Goal: Task Accomplishment & Management: Complete application form

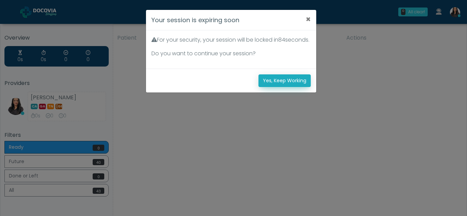
click at [301, 87] on button "Yes, Keep Working" at bounding box center [285, 81] width 52 height 13
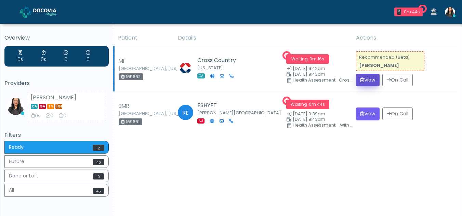
click at [368, 78] on button "View" at bounding box center [368, 80] width 24 height 13
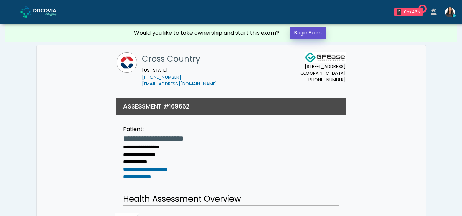
click at [302, 35] on link "Begin Exam" at bounding box center [308, 33] width 36 height 13
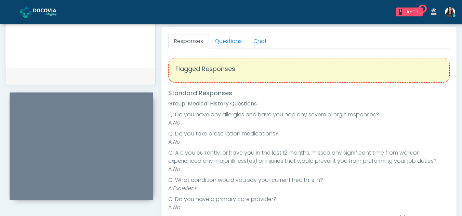
scroll to position [285, 0]
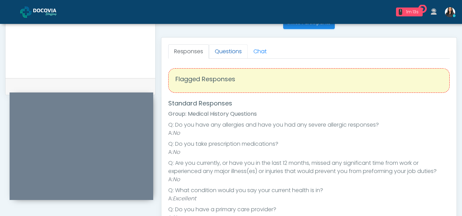
click at [226, 50] on link "Questions" at bounding box center [228, 51] width 39 height 14
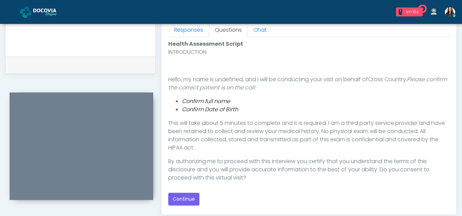
scroll to position [314, 0]
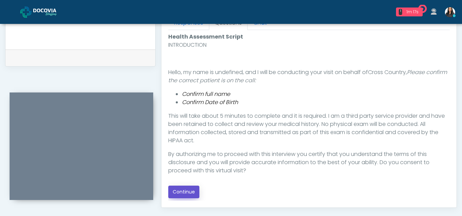
click at [188, 191] on button "Continue" at bounding box center [183, 192] width 31 height 13
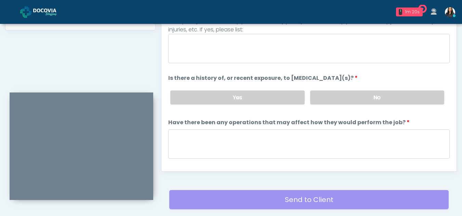
scroll to position [321, 0]
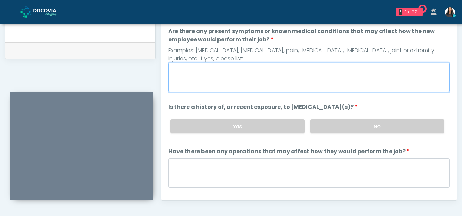
click at [215, 80] on textarea "Are there any present symptoms or known medical conditions that may affect how …" at bounding box center [308, 77] width 281 height 29
type textarea "**"
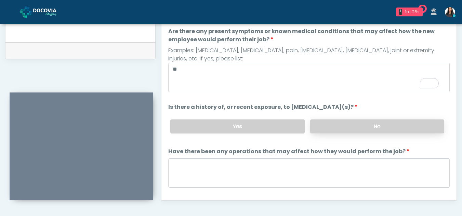
click at [408, 127] on label "No" at bounding box center [377, 127] width 134 height 14
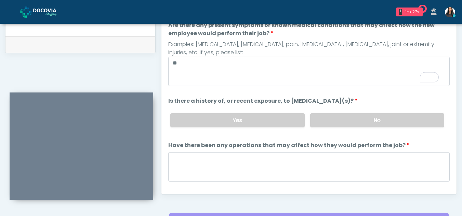
scroll to position [334, 0]
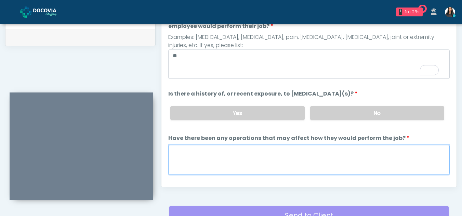
click at [190, 157] on textarea "Have there been any operations that may affect how they would perform the job?" at bounding box center [308, 159] width 281 height 29
type textarea "**"
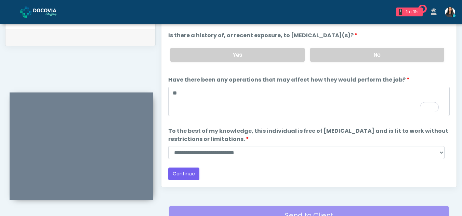
scroll to position [58, 0]
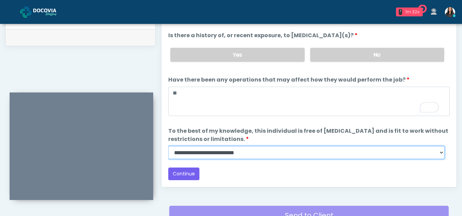
click at [443, 153] on select "**********" at bounding box center [306, 152] width 276 height 13
select select "******"
click at [168, 146] on select "**********" at bounding box center [306, 152] width 276 height 13
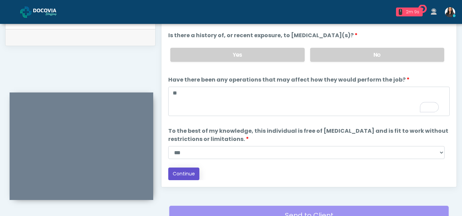
click at [183, 175] on button "Continue" at bounding box center [183, 174] width 31 height 13
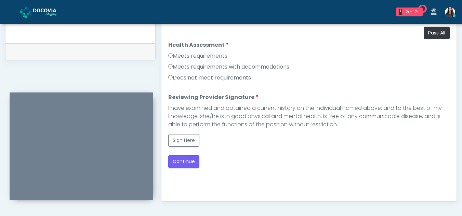
scroll to position [317, 0]
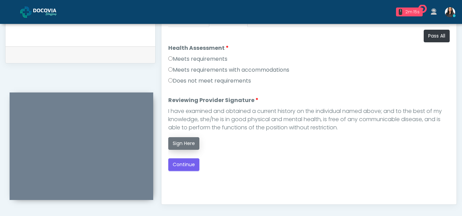
click at [183, 145] on button "Sign Here" at bounding box center [183, 143] width 31 height 13
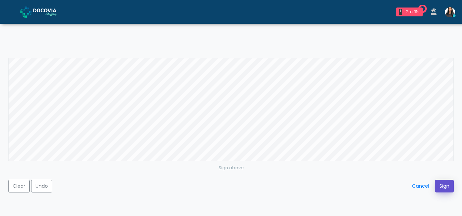
click at [439, 190] on button "Sign" at bounding box center [444, 186] width 19 height 13
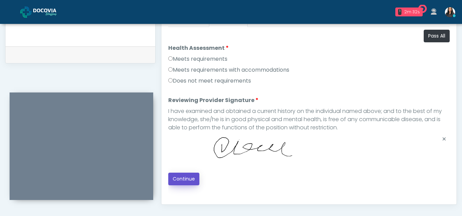
click at [189, 174] on button "Continue" at bounding box center [183, 179] width 31 height 13
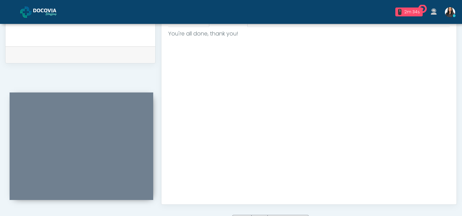
scroll to position [410, 0]
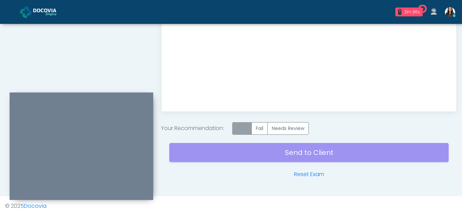
click at [245, 128] on label "Pass" at bounding box center [241, 128] width 19 height 13
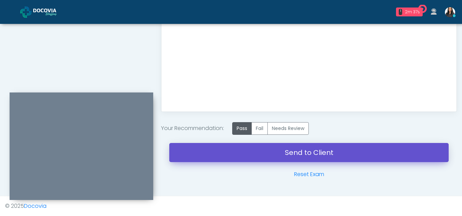
click at [289, 155] on link "Send to Client" at bounding box center [308, 152] width 279 height 19
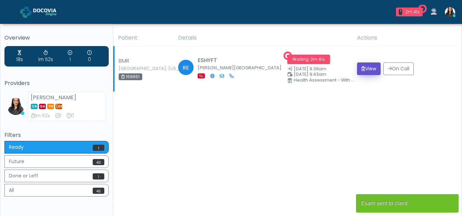
click at [367, 69] on button "View" at bounding box center [369, 69] width 24 height 13
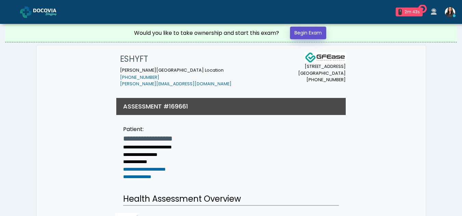
click at [300, 31] on link "Begin Exam" at bounding box center [308, 33] width 36 height 13
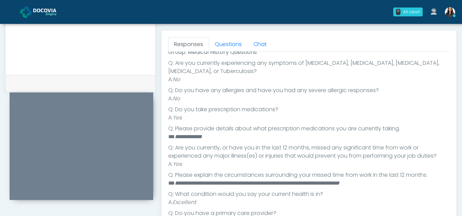
scroll to position [140, 0]
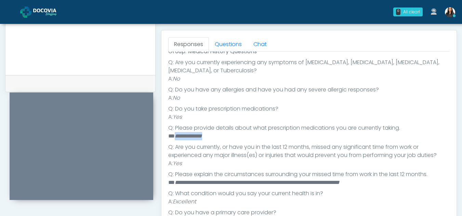
drag, startPoint x: 174, startPoint y: 136, endPoint x: 224, endPoint y: 139, distance: 50.0
click at [224, 139] on li "**********" at bounding box center [306, 136] width 276 height 8
copy em "**********"
click at [231, 45] on link "Questions" at bounding box center [228, 44] width 39 height 14
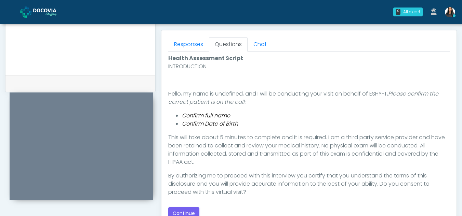
scroll to position [0, 0]
click at [190, 212] on button "Continue" at bounding box center [183, 214] width 31 height 13
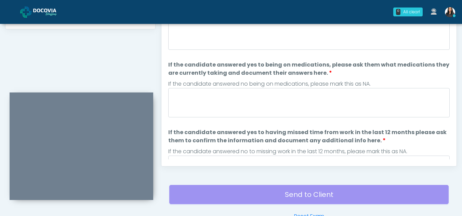
scroll to position [352, 0]
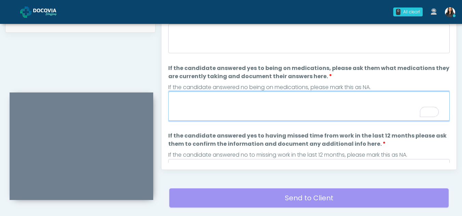
paste textarea "**********"
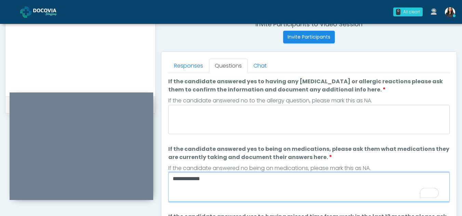
scroll to position [270, 0]
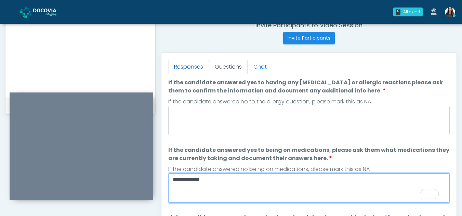
type textarea "**********"
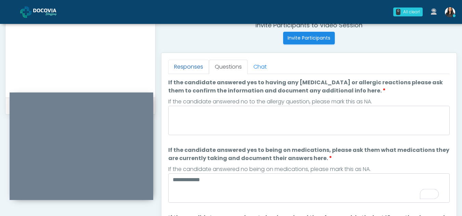
click at [191, 64] on link "Responses" at bounding box center [188, 67] width 41 height 14
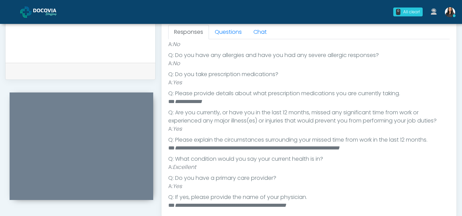
scroll to position [0, 0]
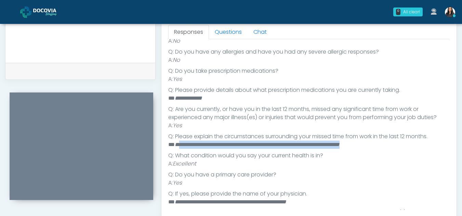
drag, startPoint x: 177, startPoint y: 145, endPoint x: 390, endPoint y: 145, distance: 212.4
click at [390, 145] on li "**********" at bounding box center [306, 145] width 276 height 8
copy em "**********"
click at [223, 33] on link "Questions" at bounding box center [228, 32] width 39 height 14
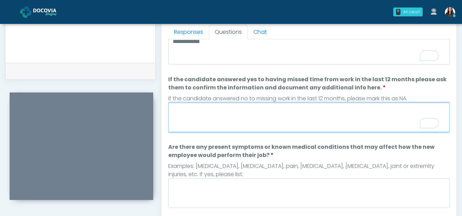
scroll to position [104, 0]
paste textarea "**********"
type textarea "**********"
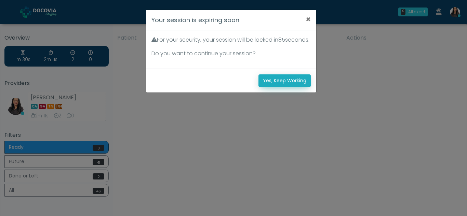
click at [278, 87] on button "Yes, Keep Working" at bounding box center [285, 81] width 52 height 13
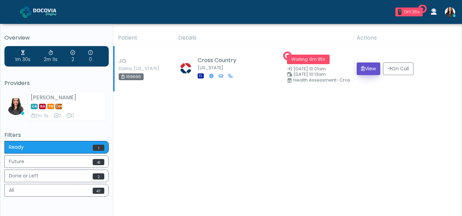
click at [364, 67] on button "View" at bounding box center [369, 69] width 24 height 13
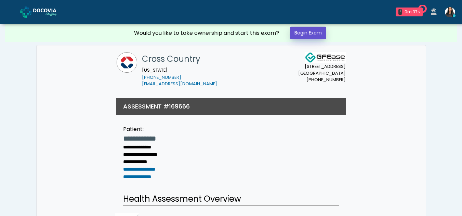
click at [310, 30] on link "Begin Exam" at bounding box center [308, 33] width 36 height 13
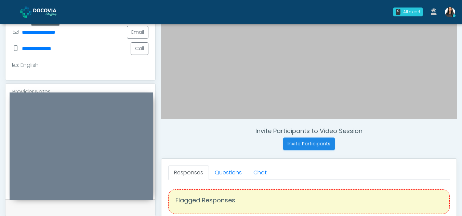
scroll to position [160, 0]
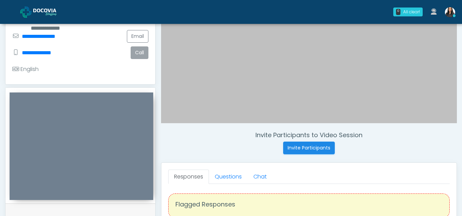
click at [137, 53] on button "Call" at bounding box center [140, 53] width 18 height 13
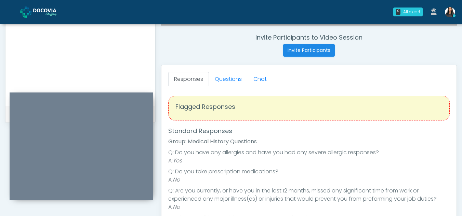
scroll to position [251, 0]
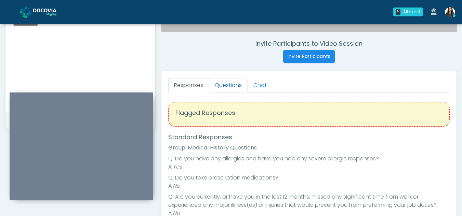
click at [238, 89] on link "Questions" at bounding box center [228, 85] width 39 height 14
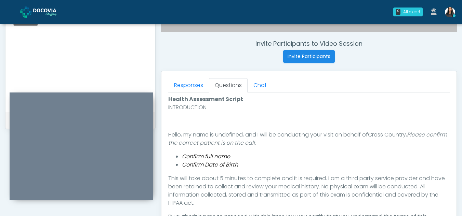
scroll to position [344, 0]
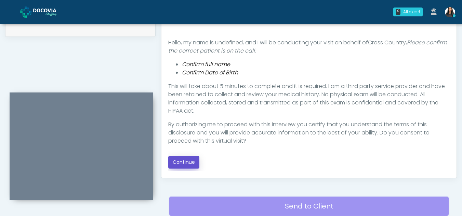
click at [184, 158] on button "Continue" at bounding box center [183, 162] width 31 height 13
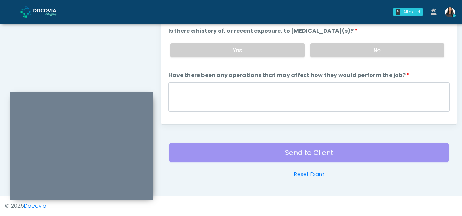
scroll to position [291, 0]
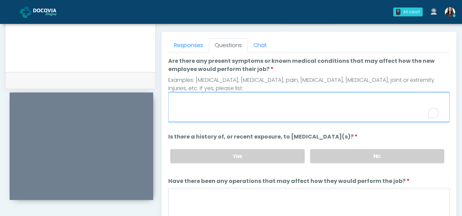
click at [196, 102] on textarea "Are there any present symptoms or known medical conditions that may affect how …" at bounding box center [308, 107] width 281 height 29
type textarea "**"
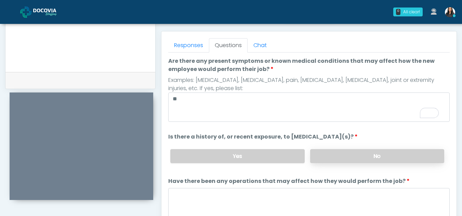
click at [357, 154] on label "No" at bounding box center [377, 156] width 134 height 14
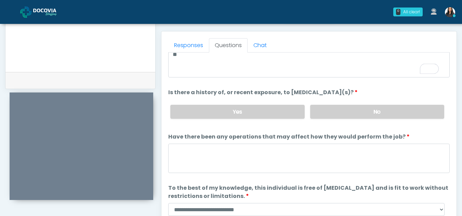
scroll to position [56, 0]
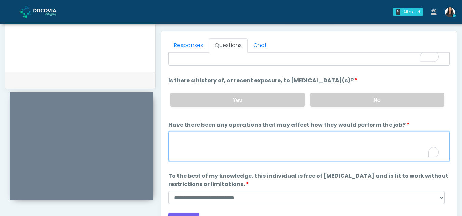
click at [244, 150] on textarea "Have there been any operations that may affect how they would perform the job?" at bounding box center [308, 146] width 281 height 29
type textarea "**"
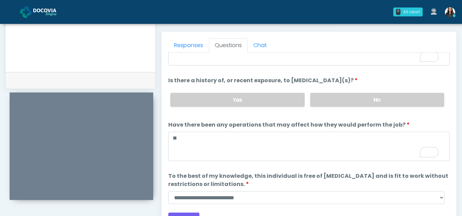
scroll to position [58, 0]
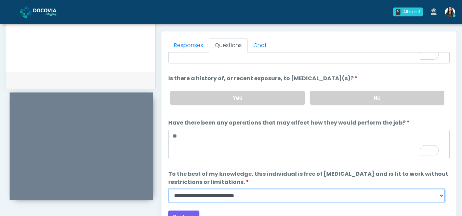
click at [439, 199] on select "**********" at bounding box center [306, 195] width 276 height 13
select select "******"
click at [168, 189] on select "**********" at bounding box center [306, 195] width 276 height 13
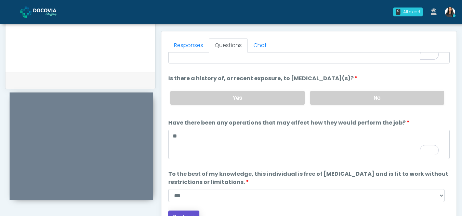
click at [193, 215] on button "Continue" at bounding box center [183, 217] width 31 height 13
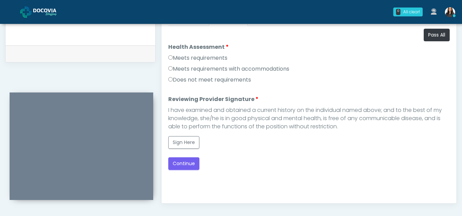
scroll to position [302, 0]
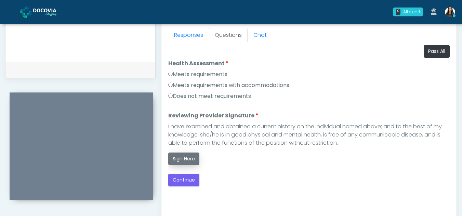
click at [183, 156] on button "Sign Here" at bounding box center [183, 159] width 31 height 13
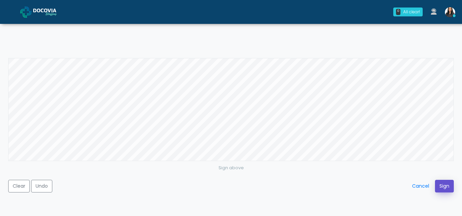
click at [447, 183] on button "Sign" at bounding box center [444, 186] width 19 height 13
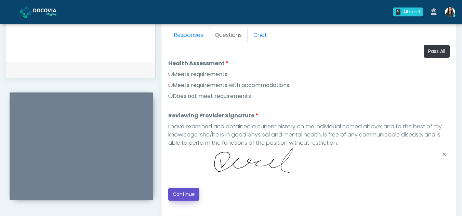
click at [188, 197] on button "Continue" at bounding box center [183, 194] width 31 height 13
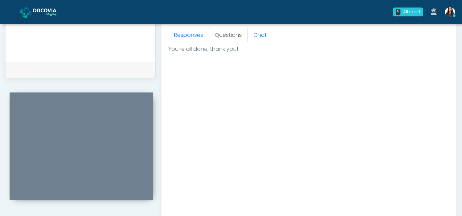
scroll to position [410, 0]
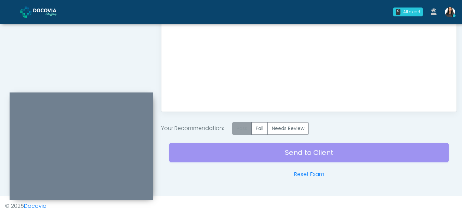
click at [241, 131] on label "Pass" at bounding box center [241, 128] width 19 height 13
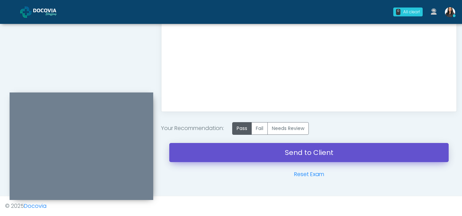
click at [315, 151] on link "Send to Client" at bounding box center [308, 152] width 279 height 19
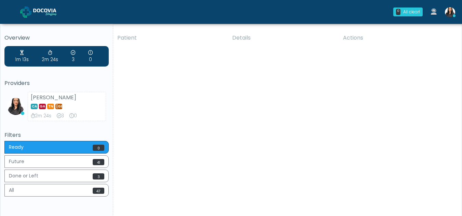
click at [245, 91] on div "Patient Details Actions JG [GEOGRAPHIC_DATA], [US_STATE] 169666 Cross Country […" at bounding box center [284, 127] width 343 height 195
click at [313, 140] on div "Patient Details Actions ALV Absecon, New Jersey 168645 RE ESHYFT Howell Townshi…" at bounding box center [284, 127] width 343 height 195
click at [411, 14] on div "2m 9s" at bounding box center [412, 12] width 15 height 6
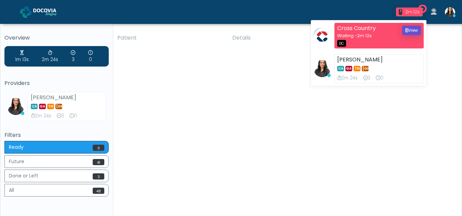
click at [413, 27] on button "View" at bounding box center [411, 31] width 19 height 10
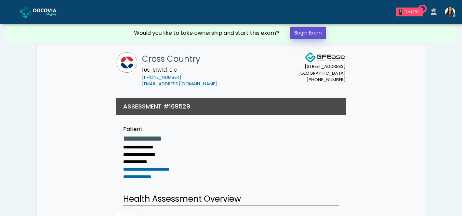
click at [312, 32] on link "Begin Exam" at bounding box center [308, 33] width 36 height 13
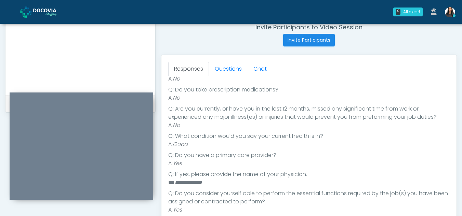
scroll to position [231, 0]
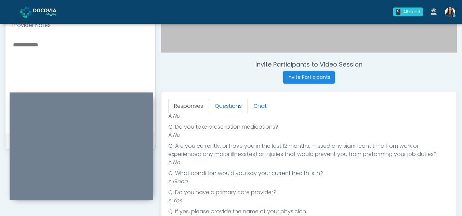
click at [235, 104] on link "Questions" at bounding box center [228, 106] width 39 height 14
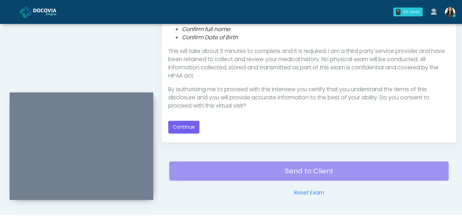
scroll to position [382, 0]
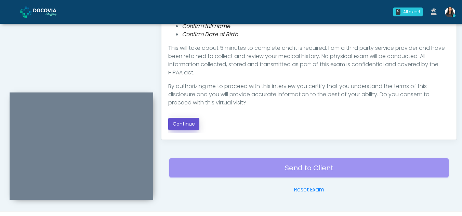
click at [184, 121] on button "Continue" at bounding box center [183, 124] width 31 height 13
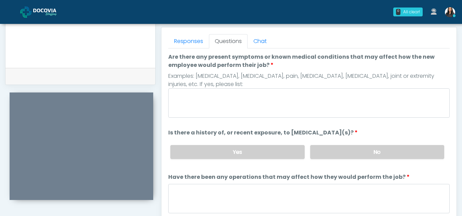
scroll to position [280, 0]
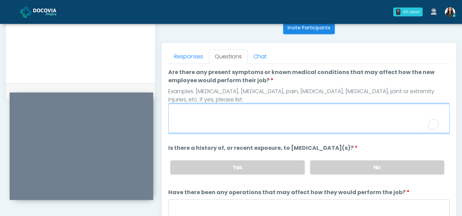
click at [194, 123] on textarea "Are there any present symptoms or known medical conditions that may affect how …" at bounding box center [308, 118] width 281 height 29
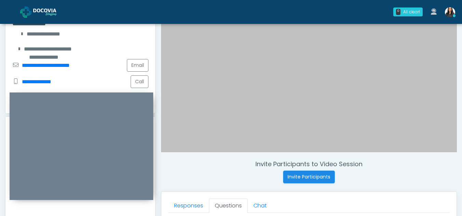
scroll to position [318, 0]
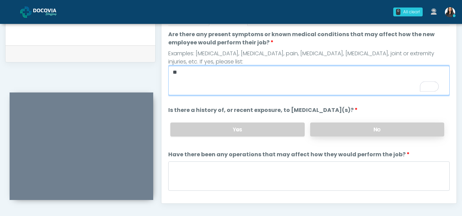
type textarea "**"
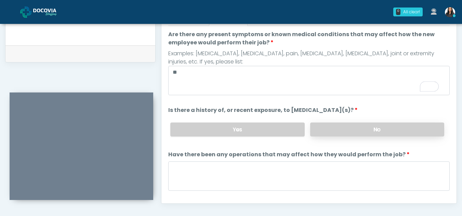
click at [354, 126] on label "No" at bounding box center [377, 130] width 134 height 14
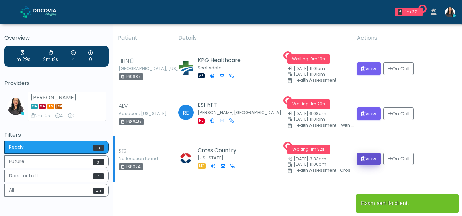
click at [367, 157] on button "View" at bounding box center [369, 159] width 24 height 13
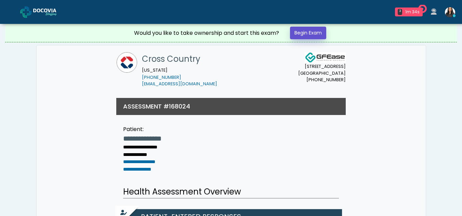
click at [311, 31] on link "Begin Exam" at bounding box center [308, 33] width 36 height 13
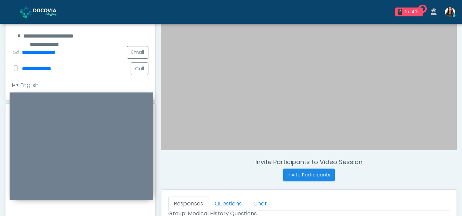
scroll to position [129, 0]
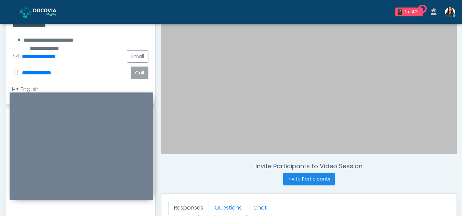
click at [139, 74] on button "Call" at bounding box center [140, 73] width 18 height 13
click at [137, 69] on button "Call" at bounding box center [140, 73] width 18 height 13
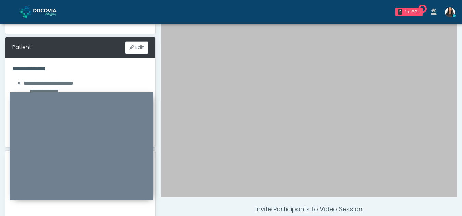
scroll to position [0, 0]
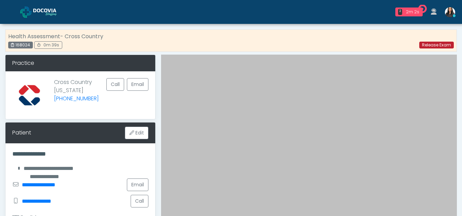
click at [426, 44] on link "Release Exam" at bounding box center [436, 45] width 35 height 7
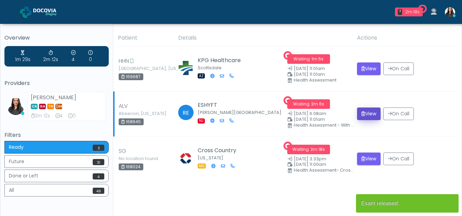
click at [370, 110] on button "View" at bounding box center [369, 114] width 24 height 13
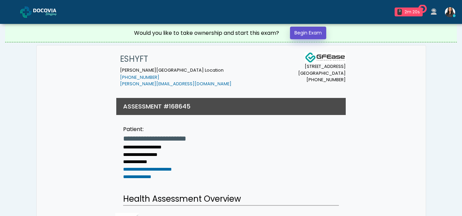
click at [312, 31] on link "Begin Exam" at bounding box center [308, 33] width 36 height 13
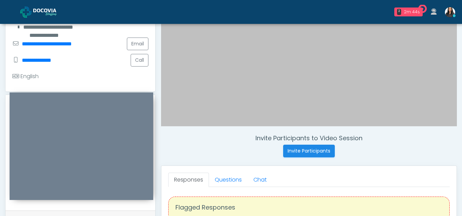
scroll to position [156, 0]
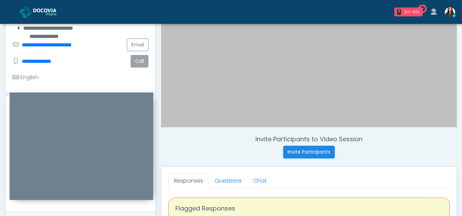
click at [137, 55] on button "Call" at bounding box center [140, 61] width 18 height 13
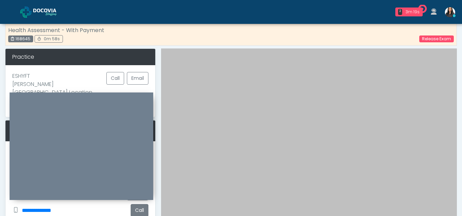
scroll to position [0, 0]
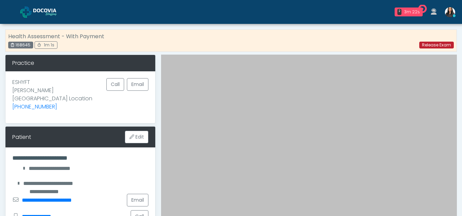
click at [428, 43] on link "Release Exam" at bounding box center [436, 45] width 35 height 7
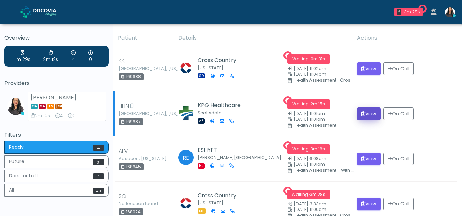
click at [370, 109] on button "View" at bounding box center [369, 114] width 24 height 13
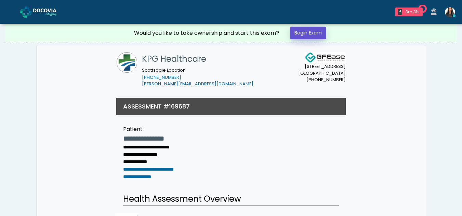
click at [309, 34] on link "Begin Exam" at bounding box center [308, 33] width 36 height 13
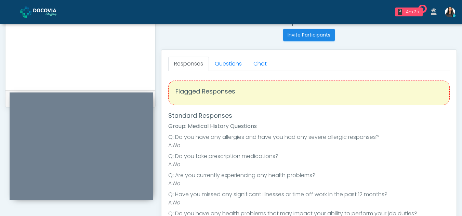
scroll to position [265, 0]
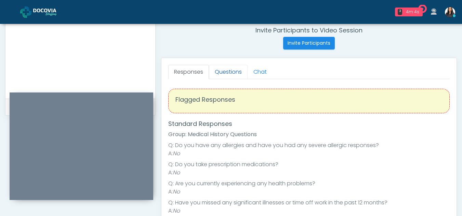
click at [231, 68] on link "Questions" at bounding box center [228, 72] width 39 height 14
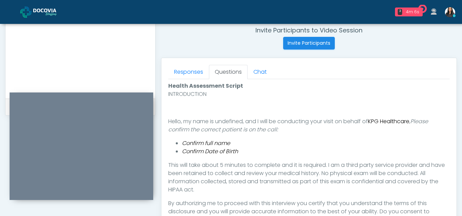
scroll to position [323, 0]
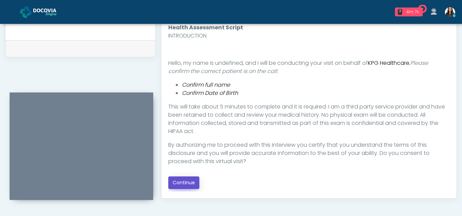
click at [183, 180] on button "Continue" at bounding box center [183, 183] width 31 height 13
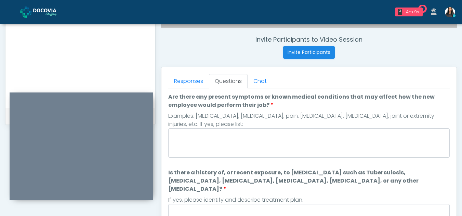
scroll to position [249, 0]
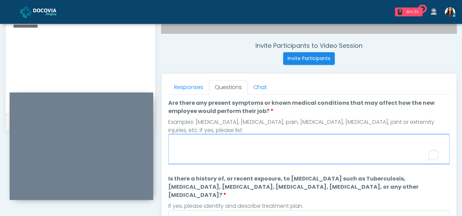
click at [244, 150] on textarea "Are there any present symptoms or known medical conditions that may affect how …" at bounding box center [308, 149] width 281 height 29
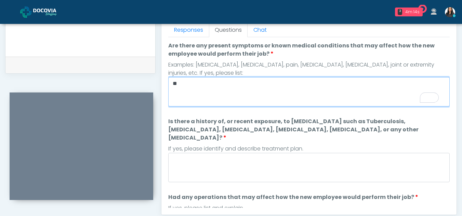
type textarea "**"
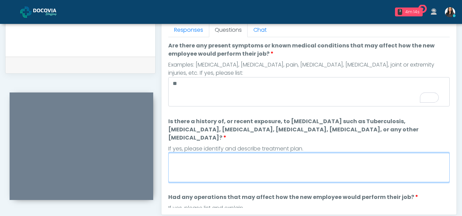
click at [197, 169] on textarea "Is there a history of, or recent exposure, to [MEDICAL_DATA] such as Tuberculos…" at bounding box center [308, 167] width 281 height 29
type textarea "**"
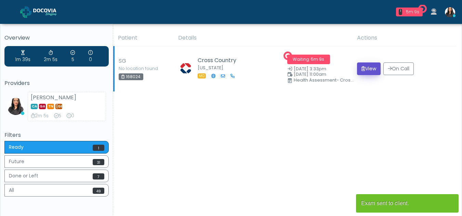
click at [372, 72] on button "View" at bounding box center [369, 69] width 24 height 13
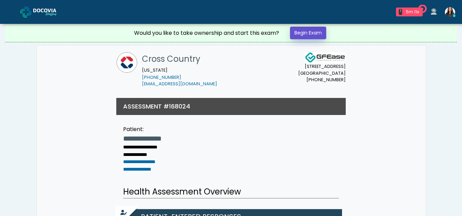
click at [312, 31] on link "Begin Exam" at bounding box center [308, 33] width 36 height 13
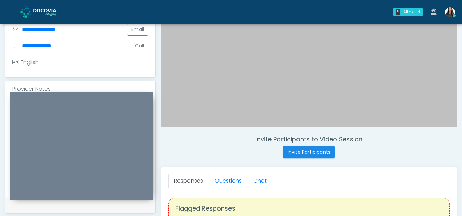
scroll to position [154, 0]
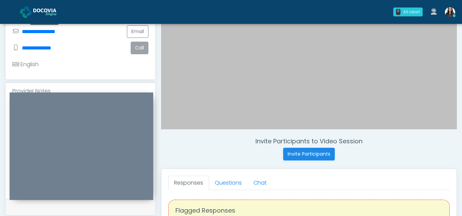
click at [141, 49] on button "Call" at bounding box center [140, 48] width 18 height 13
click at [137, 51] on button "Call" at bounding box center [140, 48] width 18 height 13
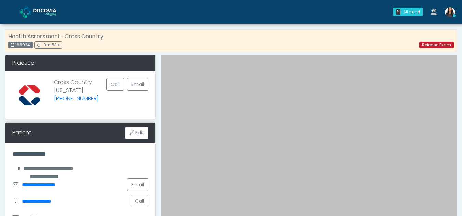
click at [433, 44] on link "Release Exam" at bounding box center [436, 45] width 35 height 7
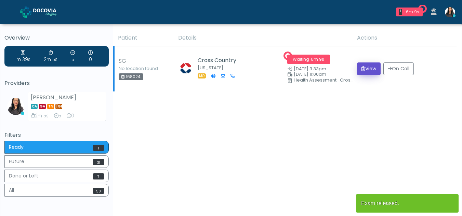
click at [364, 67] on button "View" at bounding box center [369, 69] width 24 height 13
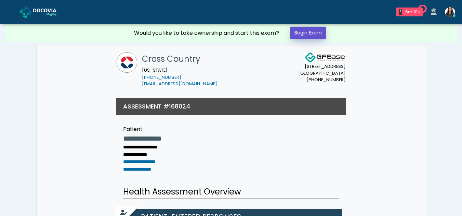
click at [301, 32] on link "Begin Exam" at bounding box center [308, 33] width 36 height 13
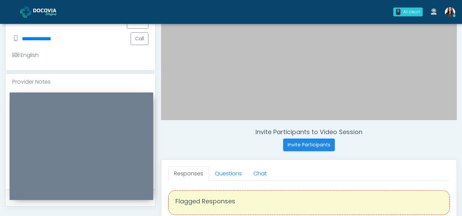
scroll to position [164, 0]
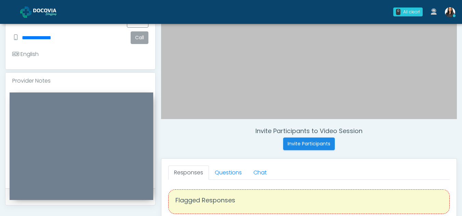
click at [143, 35] on button "Call" at bounding box center [140, 37] width 18 height 13
click at [142, 36] on button "Call" at bounding box center [140, 37] width 18 height 13
click at [139, 38] on button "Call" at bounding box center [140, 37] width 18 height 13
click at [140, 39] on button "Call" at bounding box center [140, 37] width 18 height 13
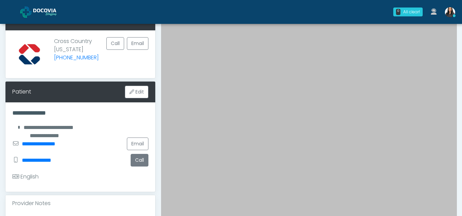
scroll to position [0, 0]
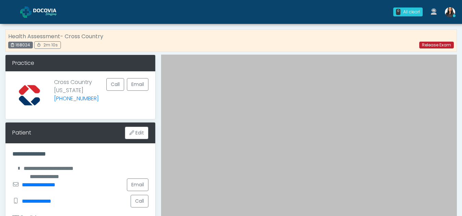
click at [439, 45] on link "Release Exam" at bounding box center [436, 45] width 35 height 7
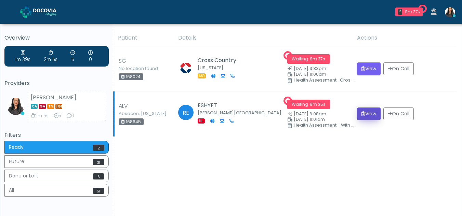
click at [368, 114] on button "View" at bounding box center [369, 114] width 24 height 13
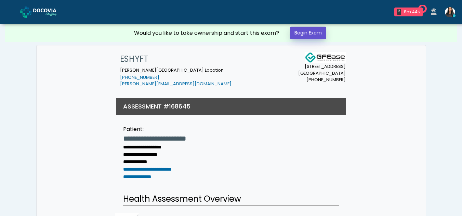
click at [313, 32] on link "Begin Exam" at bounding box center [308, 33] width 36 height 13
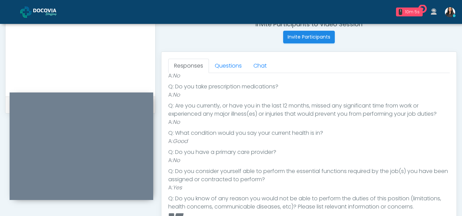
scroll to position [269, 0]
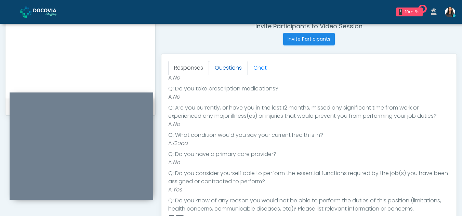
click at [226, 71] on link "Questions" at bounding box center [228, 68] width 39 height 14
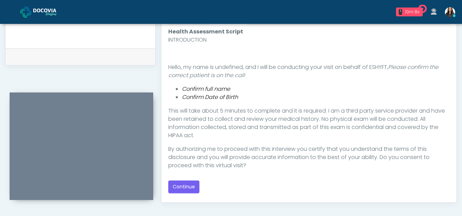
scroll to position [321, 0]
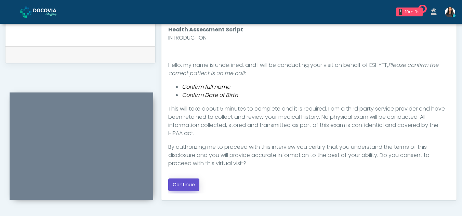
click at [183, 187] on button "Continue" at bounding box center [183, 185] width 31 height 13
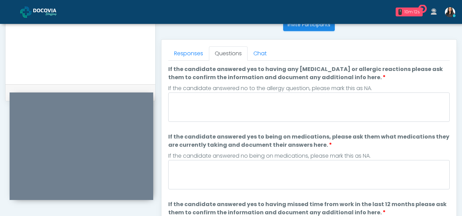
scroll to position [268, 0]
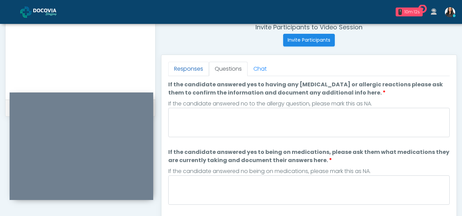
click at [184, 65] on link "Responses" at bounding box center [188, 69] width 41 height 14
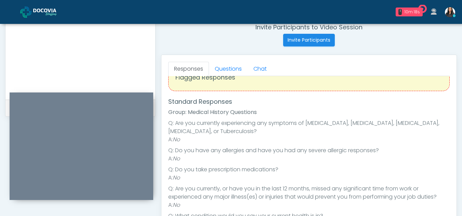
scroll to position [0, 0]
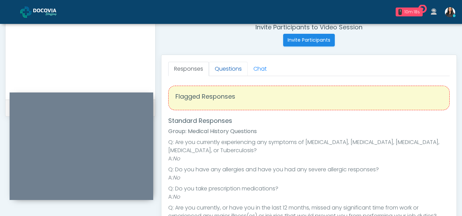
click at [224, 65] on link "Questions" at bounding box center [228, 69] width 39 height 14
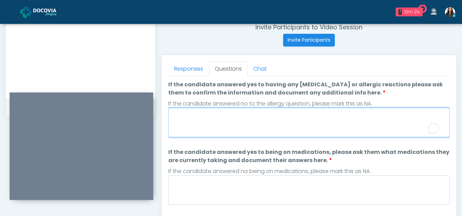
click at [251, 124] on textarea "If the candidate answered yes to having any allergies or allergic reactions ple…" at bounding box center [308, 122] width 281 height 29
type textarea "**"
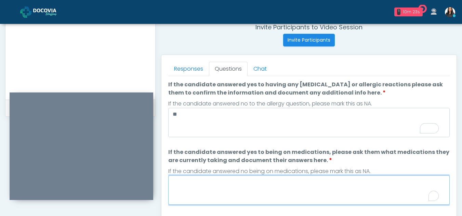
click at [239, 186] on textarea "If the candidate answered yes to being on medications, please ask them what med…" at bounding box center [308, 190] width 281 height 29
type textarea "*"
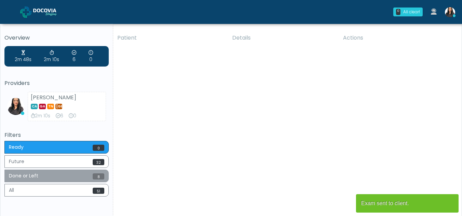
click at [41, 171] on button "Done or Left 8" at bounding box center [56, 176] width 104 height 13
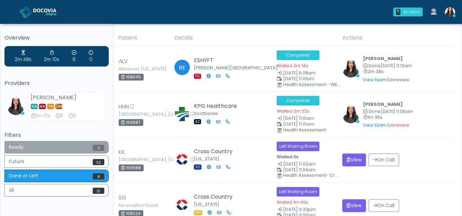
click at [48, 148] on button "Ready 0" at bounding box center [56, 147] width 104 height 13
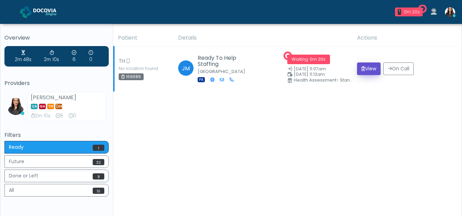
click at [365, 66] on button "View" at bounding box center [369, 69] width 24 height 13
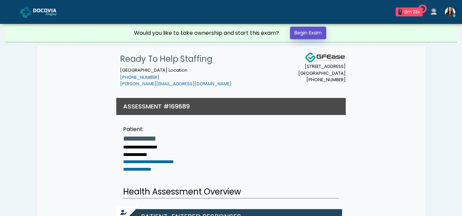
click at [308, 32] on link "Begin Exam" at bounding box center [308, 33] width 36 height 13
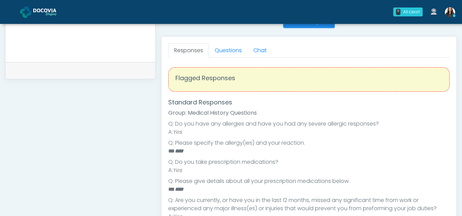
scroll to position [287, 0]
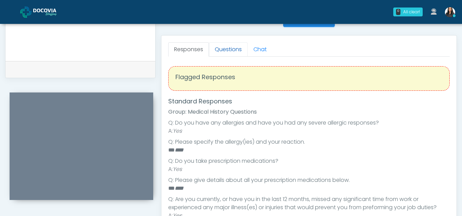
click at [220, 51] on link "Questions" at bounding box center [228, 49] width 39 height 14
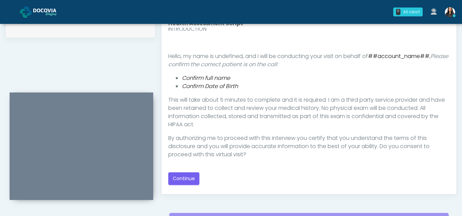
scroll to position [345, 0]
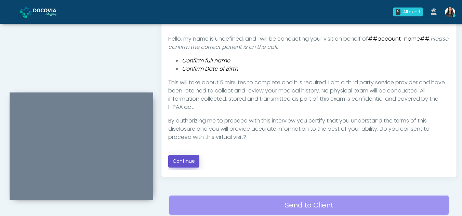
click at [185, 161] on button "Continue" at bounding box center [183, 161] width 31 height 13
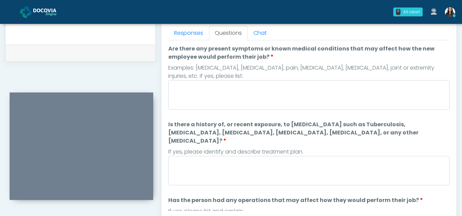
scroll to position [301, 0]
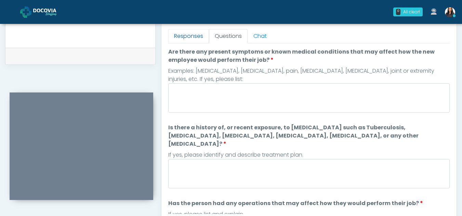
click at [187, 34] on link "Responses" at bounding box center [188, 36] width 41 height 14
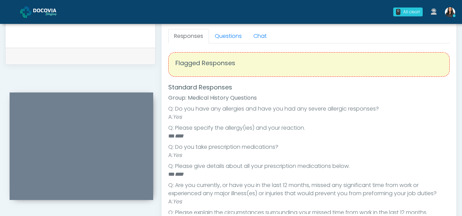
scroll to position [0, 0]
click at [225, 35] on link "Questions" at bounding box center [228, 36] width 39 height 14
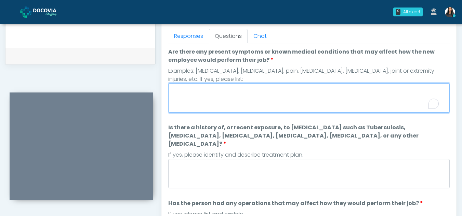
click at [224, 105] on textarea "Are there any present symptoms or known medical conditions that may affect how …" at bounding box center [308, 97] width 281 height 29
type textarea "**"
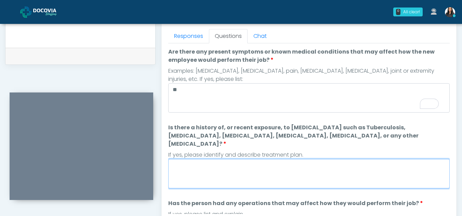
click at [220, 162] on textarea "Is there a history of, or recent exposure, to infectious diseases such as Tuber…" at bounding box center [308, 173] width 281 height 29
type textarea "**"
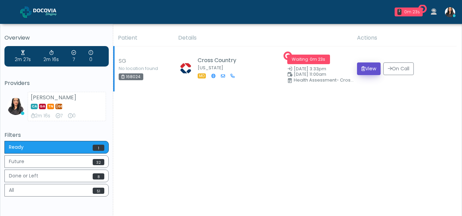
click at [362, 67] on button "View" at bounding box center [369, 69] width 24 height 13
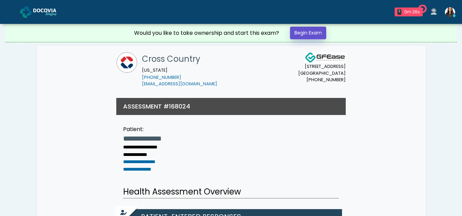
click at [307, 33] on link "Begin Exam" at bounding box center [308, 33] width 36 height 13
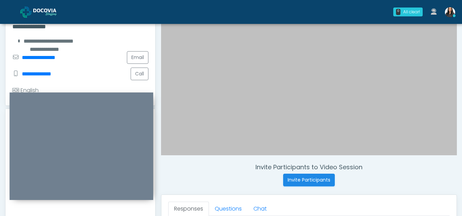
scroll to position [122, 0]
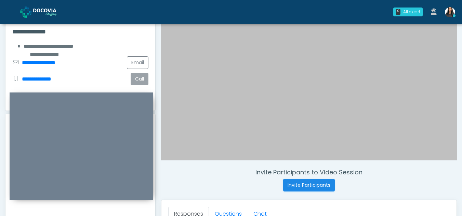
click at [138, 77] on button "Call" at bounding box center [140, 79] width 18 height 13
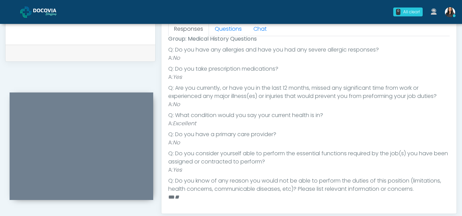
scroll to position [0, 0]
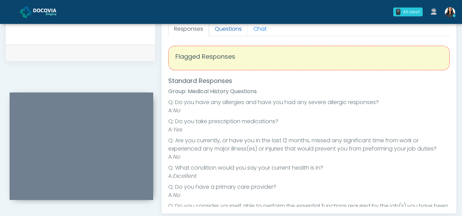
click at [228, 30] on link "Questions" at bounding box center [228, 29] width 39 height 14
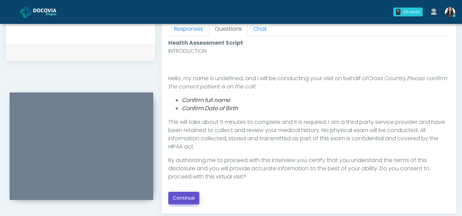
click at [185, 197] on button "Continue" at bounding box center [183, 198] width 31 height 13
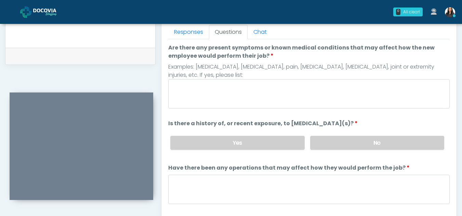
scroll to position [302, 0]
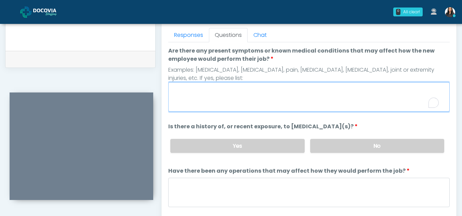
click at [203, 93] on textarea "Are there any present symptoms or known medical conditions that may affect how …" at bounding box center [308, 96] width 281 height 29
type textarea "**"
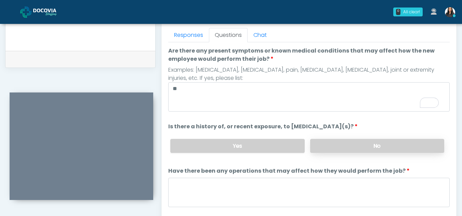
click at [371, 144] on label "No" at bounding box center [377, 146] width 134 height 14
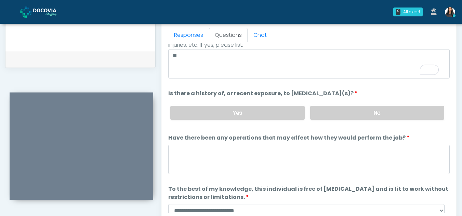
scroll to position [35, 0]
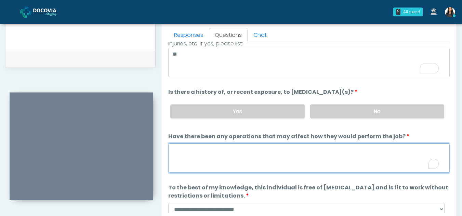
click at [206, 158] on textarea "Have there been any operations that may affect how they would perform the job?" at bounding box center [308, 158] width 281 height 29
type textarea "**"
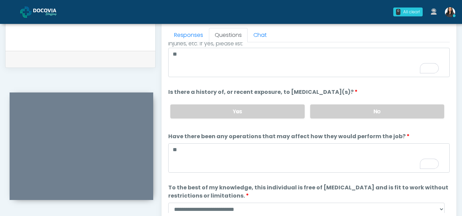
scroll to position [58, 0]
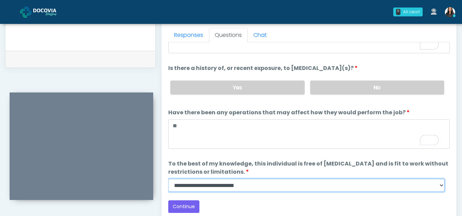
click at [442, 186] on select "**********" at bounding box center [306, 185] width 276 height 13
select select "******"
click at [168, 179] on select "**********" at bounding box center [306, 185] width 276 height 13
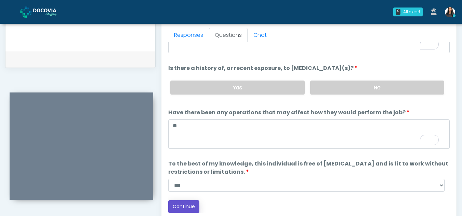
click at [191, 208] on button "Continue" at bounding box center [183, 207] width 31 height 13
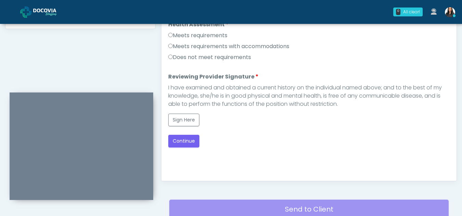
scroll to position [302, 0]
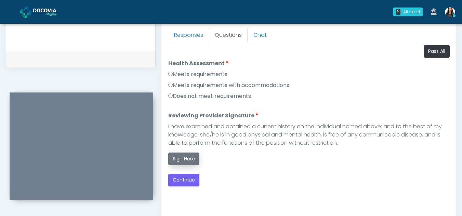
click at [189, 158] on button "Sign Here" at bounding box center [183, 159] width 31 height 13
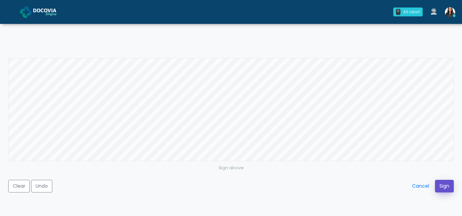
click at [440, 188] on button "Sign" at bounding box center [444, 186] width 19 height 13
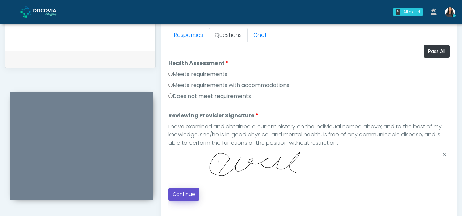
click at [181, 189] on button "Continue" at bounding box center [183, 194] width 31 height 13
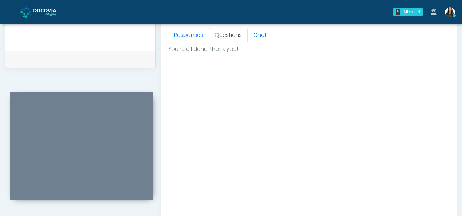
scroll to position [410, 0]
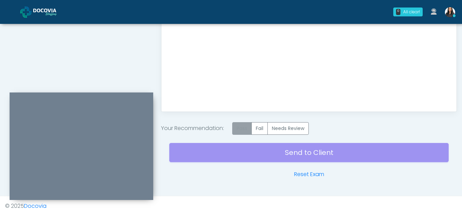
click at [240, 128] on label "Pass" at bounding box center [241, 128] width 19 height 13
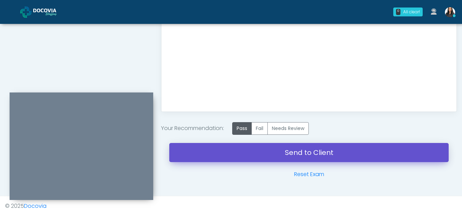
click at [294, 155] on link "Send to Client" at bounding box center [308, 152] width 279 height 19
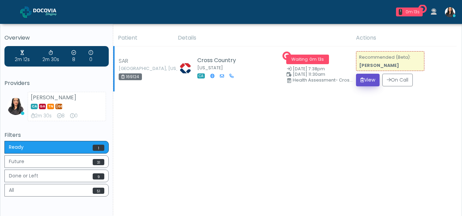
click at [370, 78] on button "View" at bounding box center [368, 80] width 24 height 13
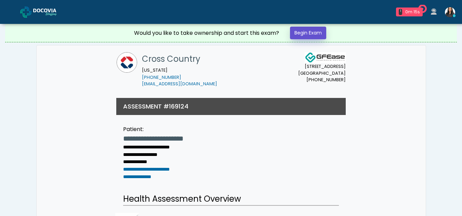
click at [313, 32] on link "Begin Exam" at bounding box center [308, 33] width 36 height 13
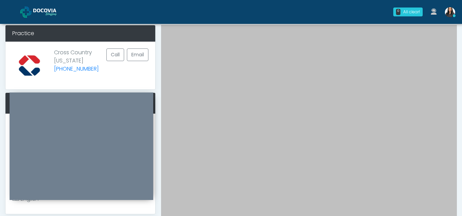
scroll to position [31, 0]
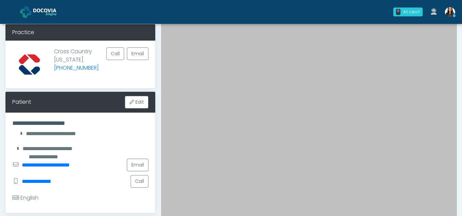
drag, startPoint x: 461, startPoint y: 60, endPoint x: 467, endPoint y: 157, distance: 97.0
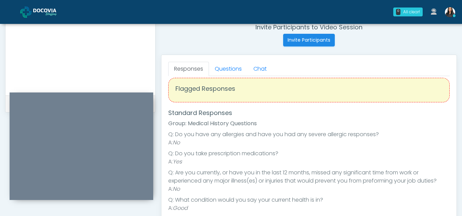
scroll to position [267, 0]
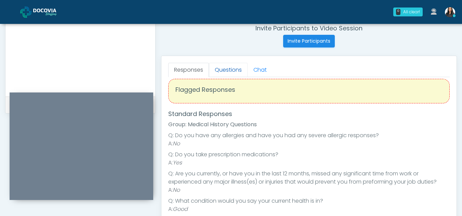
click at [227, 68] on link "Questions" at bounding box center [228, 70] width 39 height 14
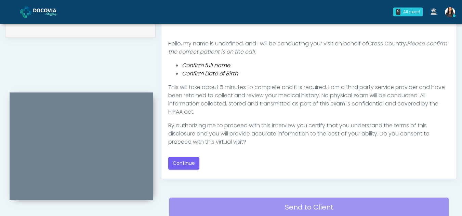
scroll to position [356, 0]
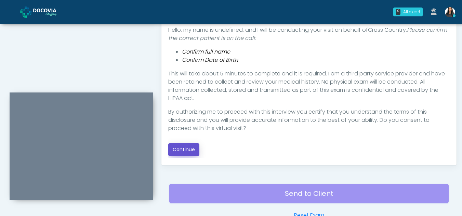
click at [180, 147] on button "Continue" at bounding box center [183, 150] width 31 height 13
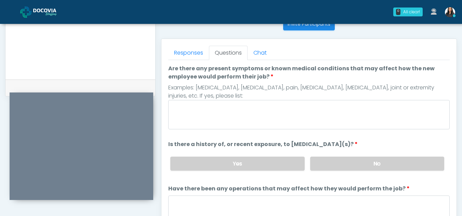
scroll to position [283, 0]
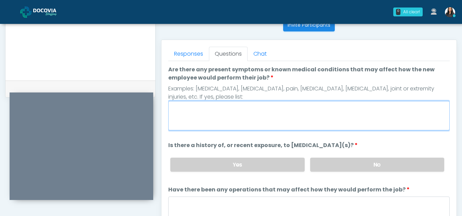
click at [200, 115] on textarea "Are there any present symptoms or known medical conditions that may affect how …" at bounding box center [308, 115] width 281 height 29
type textarea "**"
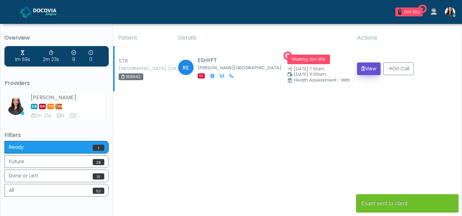
click at [366, 68] on button "View" at bounding box center [369, 69] width 24 height 13
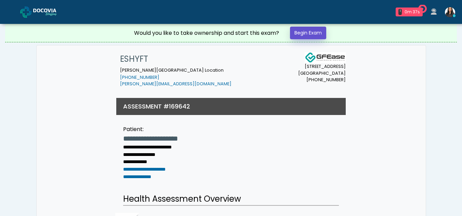
click at [306, 32] on link "Begin Exam" at bounding box center [308, 33] width 36 height 13
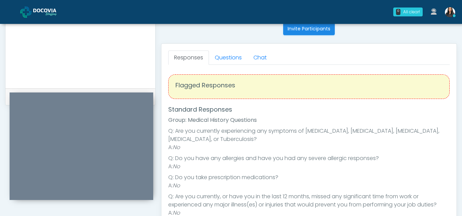
scroll to position [259, 0]
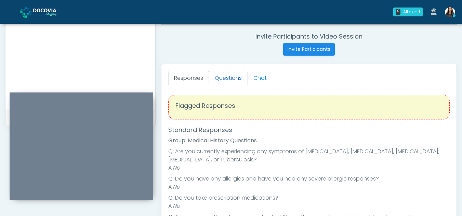
click at [230, 77] on link "Questions" at bounding box center [228, 78] width 39 height 14
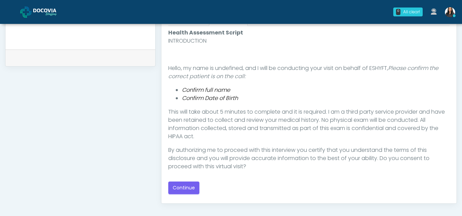
scroll to position [319, 0]
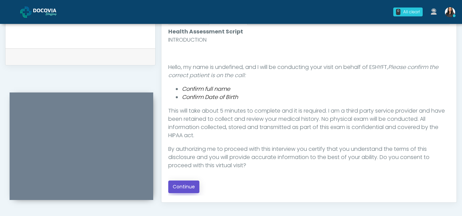
click at [187, 185] on button "Continue" at bounding box center [183, 187] width 31 height 13
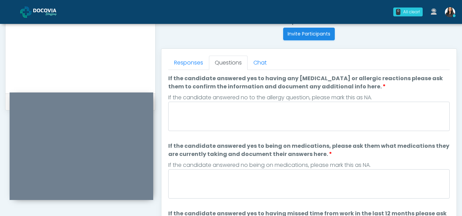
scroll to position [273, 0]
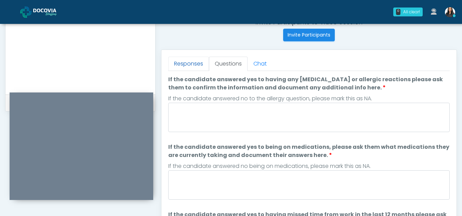
click at [195, 62] on link "Responses" at bounding box center [188, 64] width 41 height 14
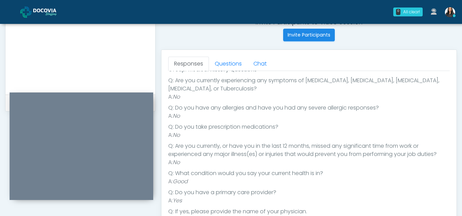
scroll to position [61, 0]
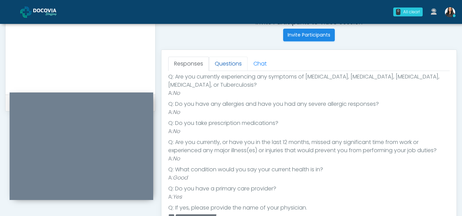
click at [229, 66] on link "Questions" at bounding box center [228, 64] width 39 height 14
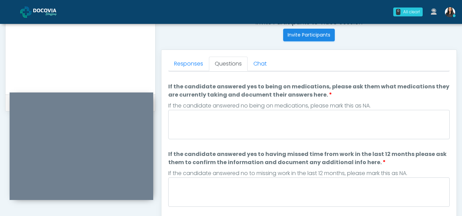
scroll to position [0, 0]
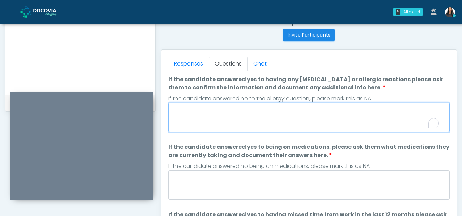
click at [222, 122] on textarea "If the candidate answered yes to having any allergies or allergic reactions ple…" at bounding box center [308, 117] width 281 height 29
type textarea "**"
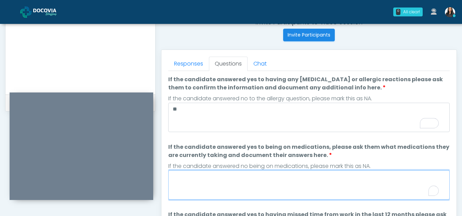
click at [214, 184] on textarea "If the candidate answered yes to being on medications, please ask them what med…" at bounding box center [308, 185] width 281 height 29
type textarea "**"
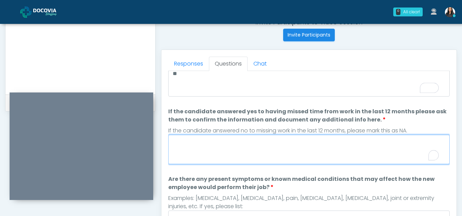
click at [262, 157] on textarea "If the candidate answered yes to having missed time from work in the last 12 mo…" at bounding box center [308, 149] width 281 height 29
type textarea "*"
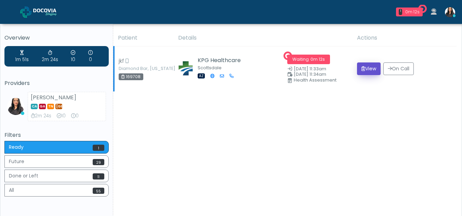
click at [367, 66] on button "View" at bounding box center [369, 69] width 24 height 13
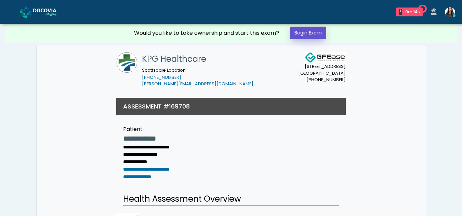
click at [304, 32] on link "Begin Exam" at bounding box center [308, 33] width 36 height 13
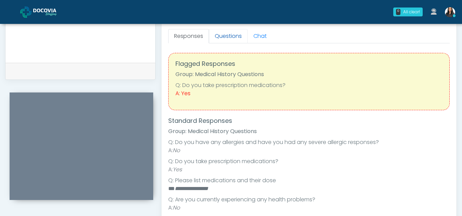
click at [228, 35] on link "Questions" at bounding box center [228, 36] width 39 height 14
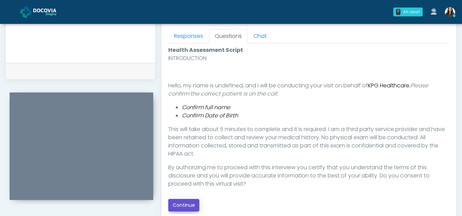
click at [180, 205] on button "Continue" at bounding box center [183, 205] width 31 height 13
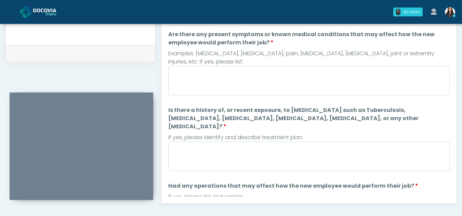
scroll to position [300, 0]
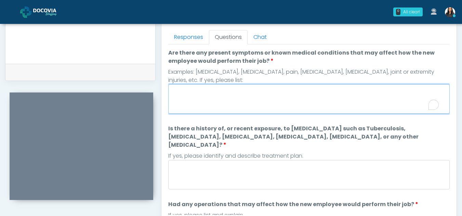
click at [197, 100] on textarea "Are there any present symptoms or known medical conditions that may affect how …" at bounding box center [308, 98] width 281 height 29
type textarea "**"
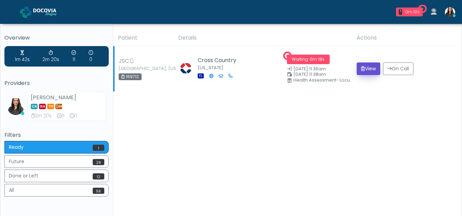
click at [366, 70] on button "View" at bounding box center [369, 69] width 24 height 13
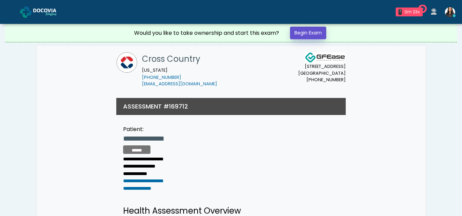
click at [310, 32] on link "Begin Exam" at bounding box center [308, 33] width 36 height 13
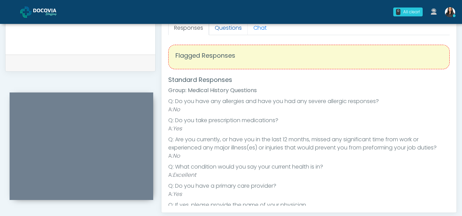
click at [228, 27] on link "Questions" at bounding box center [228, 28] width 39 height 14
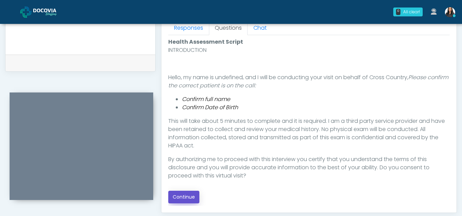
click at [191, 197] on button "Continue" at bounding box center [183, 197] width 31 height 13
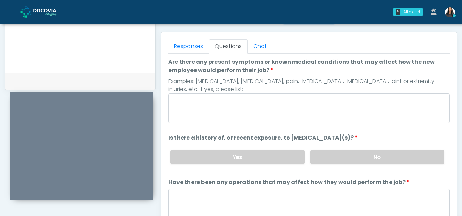
scroll to position [287, 0]
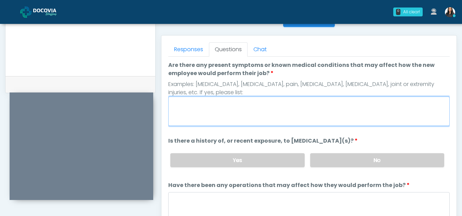
click at [207, 110] on textarea "Are there any present symptoms or known medical conditions that may affect how …" at bounding box center [308, 111] width 281 height 29
type textarea "**"
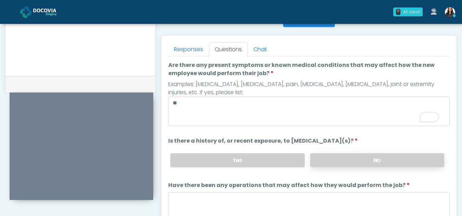
click at [405, 163] on label "No" at bounding box center [377, 161] width 134 height 14
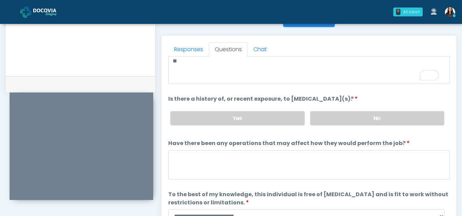
scroll to position [58, 0]
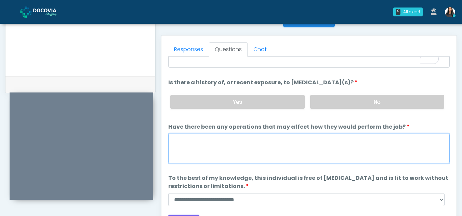
click at [212, 155] on textarea "Have there been any operations that may affect how they would perform the job?" at bounding box center [308, 148] width 281 height 29
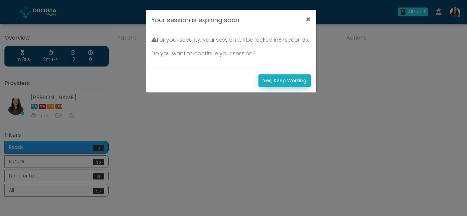
click at [295, 87] on button "Yes, Keep Working" at bounding box center [285, 81] width 52 height 13
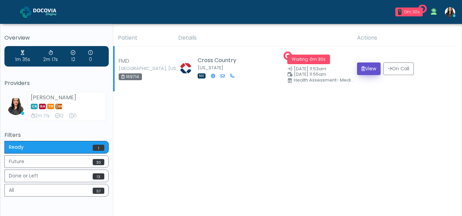
click at [364, 69] on button "View" at bounding box center [369, 69] width 24 height 13
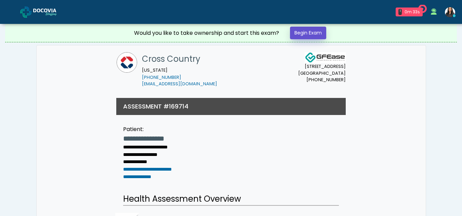
click at [302, 31] on link "Begin Exam" at bounding box center [308, 33] width 36 height 13
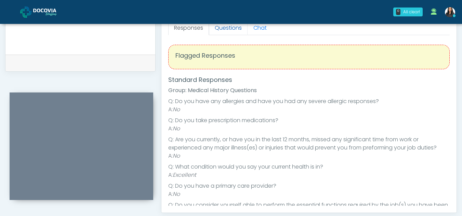
click at [239, 29] on link "Questions" at bounding box center [228, 28] width 39 height 14
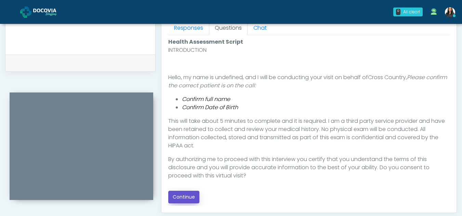
click at [183, 196] on button "Continue" at bounding box center [183, 197] width 31 height 13
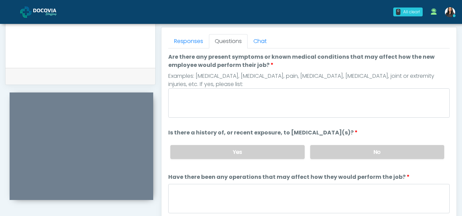
scroll to position [282, 0]
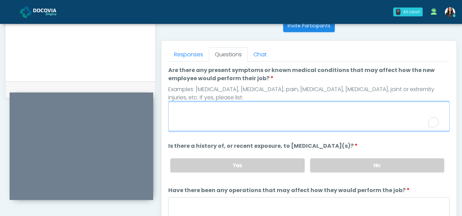
click at [194, 117] on textarea "Are there any present symptoms or known medical conditions that may affect how …" at bounding box center [308, 116] width 281 height 29
type textarea "**"
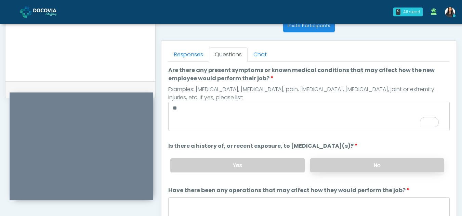
click at [378, 167] on label "No" at bounding box center [377, 166] width 134 height 14
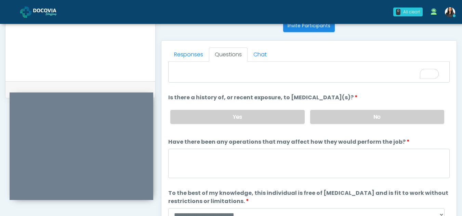
scroll to position [58, 0]
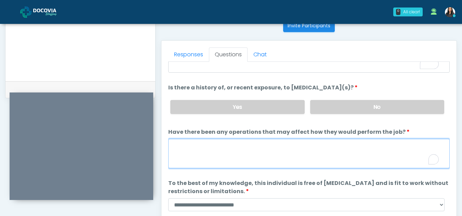
click at [234, 151] on textarea "Have there been any operations that may affect how they would perform the job?" at bounding box center [308, 153] width 281 height 29
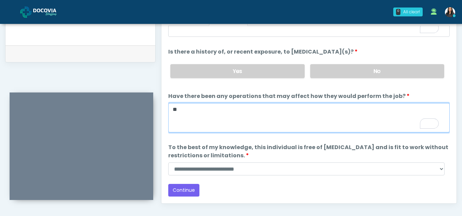
type textarea "**"
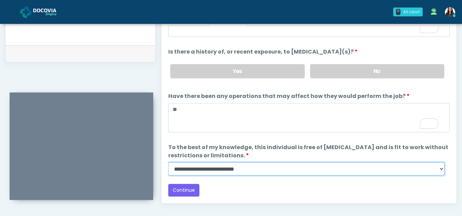
click at [440, 170] on select "**********" at bounding box center [306, 169] width 276 height 13
select select "******"
click at [168, 163] on select "**********" at bounding box center [306, 169] width 276 height 13
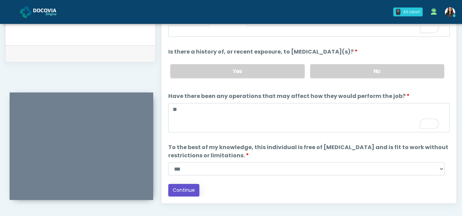
click at [180, 191] on button "Continue" at bounding box center [183, 190] width 31 height 13
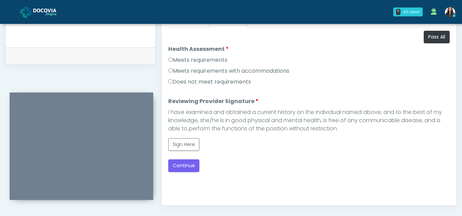
scroll to position [294, 0]
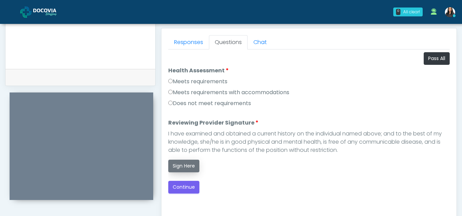
click at [185, 163] on button "Sign Here" at bounding box center [183, 166] width 31 height 13
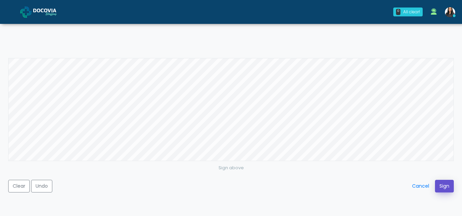
click at [443, 186] on button "Sign" at bounding box center [444, 186] width 19 height 13
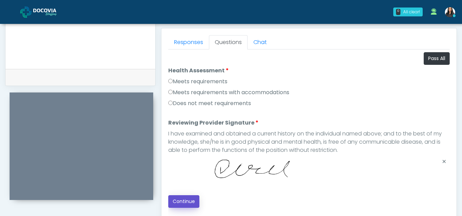
click at [193, 199] on button "Continue" at bounding box center [183, 202] width 31 height 13
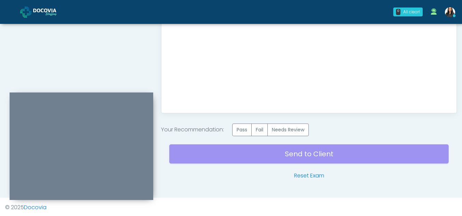
scroll to position [410, 0]
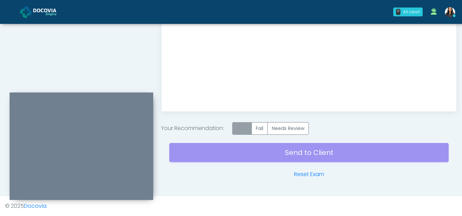
click at [242, 130] on label "Pass" at bounding box center [241, 128] width 19 height 13
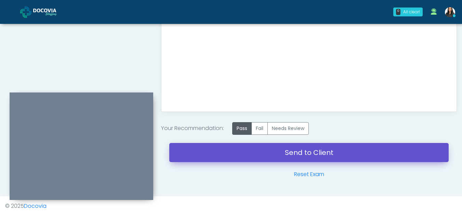
click at [305, 156] on link "Send to Client" at bounding box center [308, 152] width 279 height 19
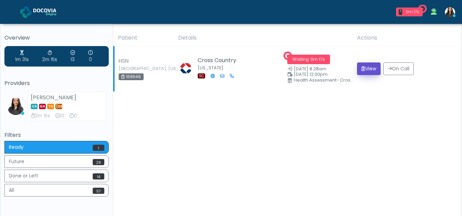
click at [370, 68] on button "View" at bounding box center [369, 69] width 24 height 13
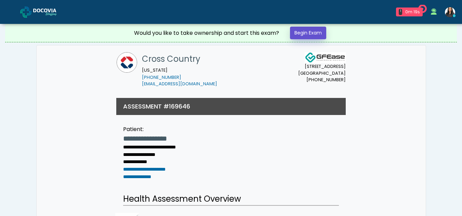
click at [307, 34] on link "Begin Exam" at bounding box center [308, 33] width 36 height 13
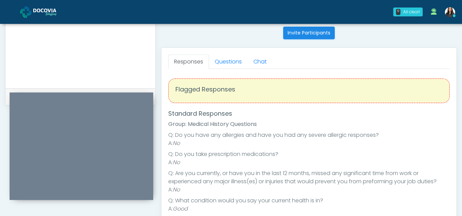
scroll to position [262, 0]
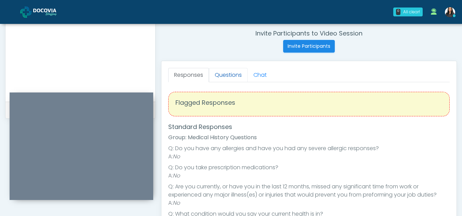
click at [229, 70] on link "Questions" at bounding box center [228, 75] width 39 height 14
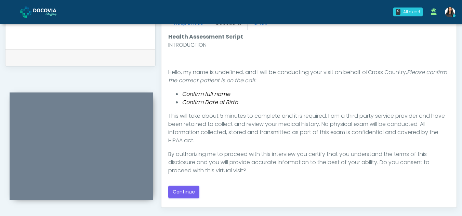
scroll to position [327, 0]
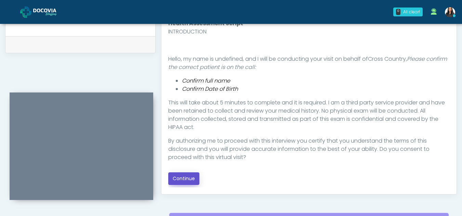
click at [187, 179] on button "Continue" at bounding box center [183, 179] width 31 height 13
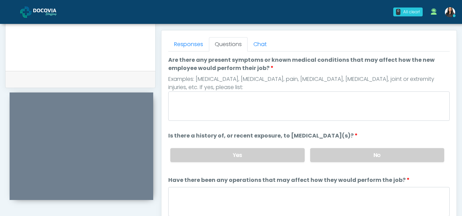
scroll to position [289, 0]
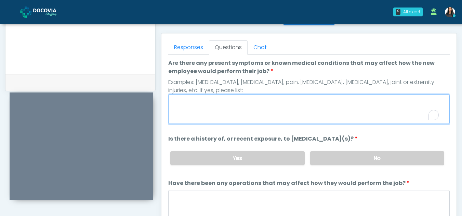
click at [227, 110] on textarea "Are there any present symptoms or known medical conditions that may affect how …" at bounding box center [308, 109] width 281 height 29
type textarea "**"
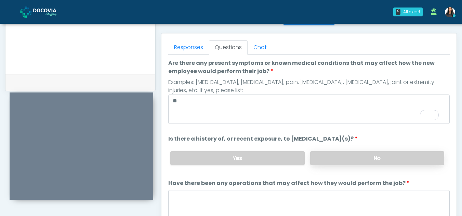
click at [399, 160] on label "No" at bounding box center [377, 159] width 134 height 14
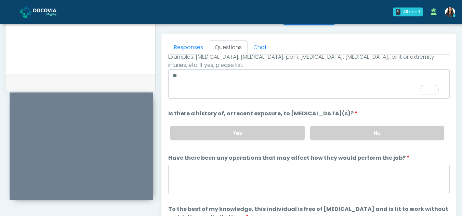
scroll to position [58, 0]
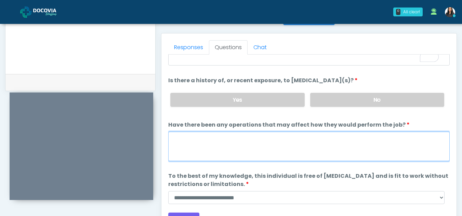
click at [234, 146] on textarea "Have there been any operations that may affect how they would perform the job?" at bounding box center [308, 146] width 281 height 29
type textarea "**"
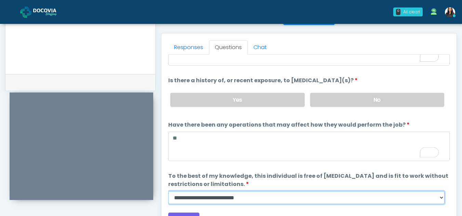
click at [442, 200] on select "**********" at bounding box center [306, 198] width 276 height 13
select select "******"
click at [168, 192] on select "**********" at bounding box center [306, 198] width 276 height 13
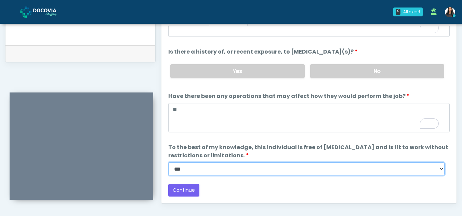
scroll to position [338, 0]
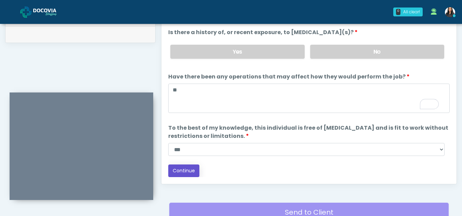
click at [186, 170] on button "Continue" at bounding box center [183, 171] width 31 height 13
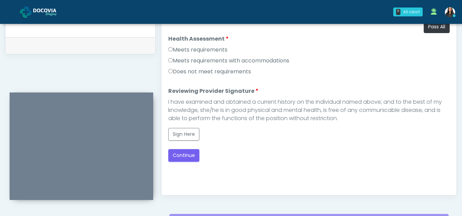
scroll to position [303, 0]
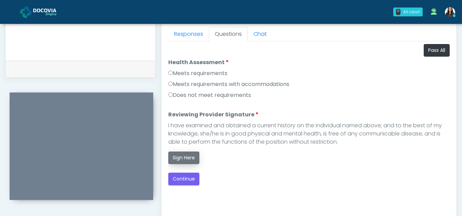
click at [187, 161] on button "Sign Here" at bounding box center [183, 158] width 31 height 13
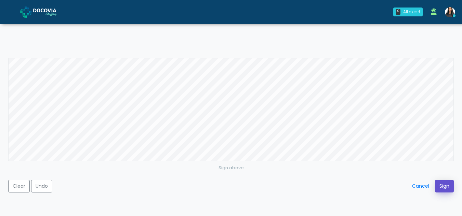
click at [446, 187] on button "Sign" at bounding box center [444, 186] width 19 height 13
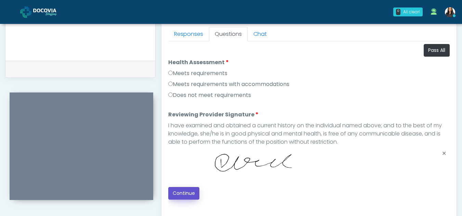
click at [192, 194] on button "Continue" at bounding box center [183, 193] width 31 height 13
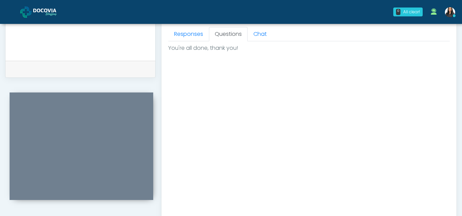
scroll to position [410, 0]
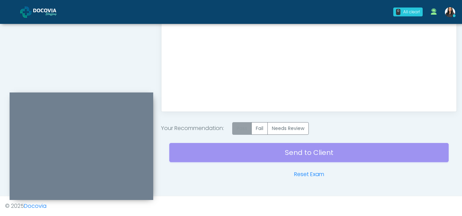
click at [251, 133] on label "Pass" at bounding box center [241, 128] width 19 height 13
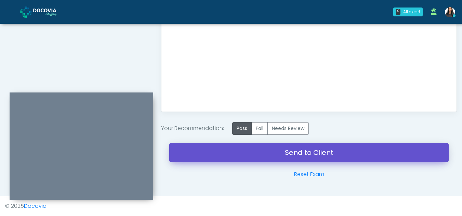
click at [302, 153] on link "Send to Client" at bounding box center [308, 152] width 279 height 19
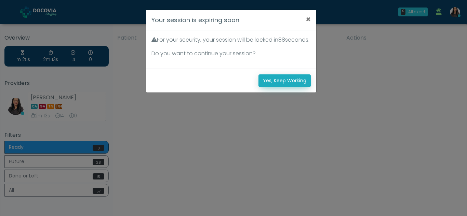
click at [294, 87] on button "Yes, Keep Working" at bounding box center [285, 81] width 52 height 13
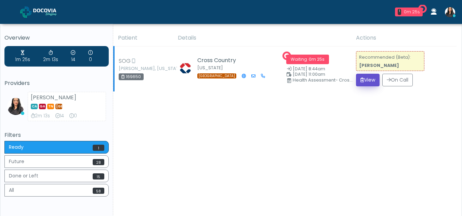
click at [364, 79] on button "View" at bounding box center [368, 80] width 24 height 13
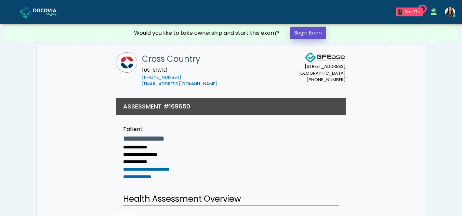
click at [303, 34] on link "Begin Exam" at bounding box center [308, 33] width 36 height 13
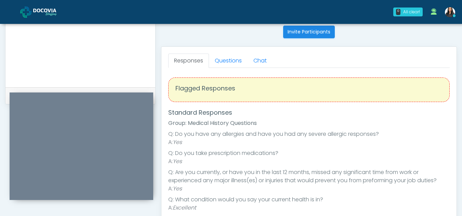
scroll to position [252, 0]
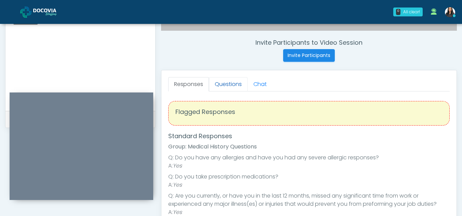
click at [230, 86] on link "Questions" at bounding box center [228, 84] width 39 height 14
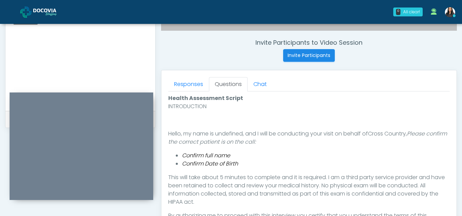
scroll to position [330, 0]
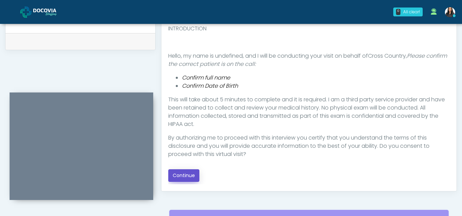
click at [183, 173] on button "Continue" at bounding box center [183, 176] width 31 height 13
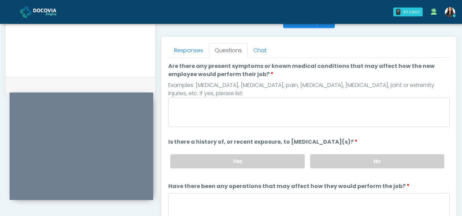
scroll to position [284, 0]
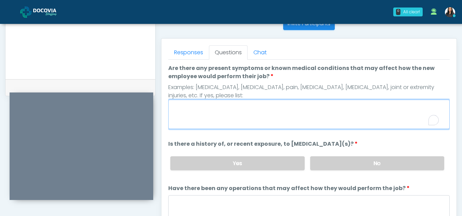
click at [232, 114] on textarea "Are there any present symptoms or known medical conditions that may affect how …" at bounding box center [308, 114] width 281 height 29
type textarea "**"
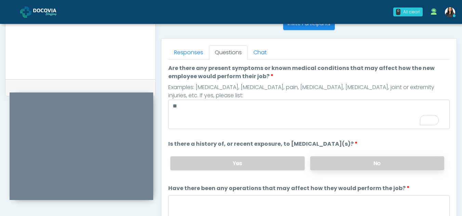
click at [405, 168] on label "No" at bounding box center [377, 164] width 134 height 14
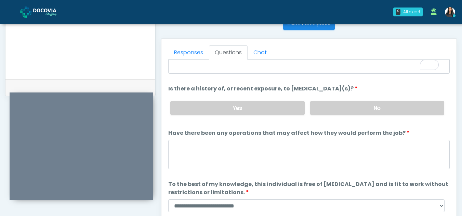
scroll to position [58, 0]
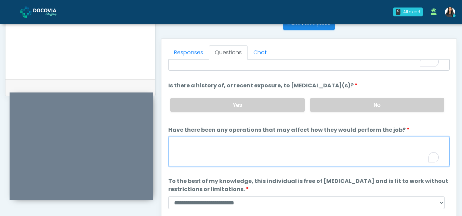
click at [243, 156] on textarea "Have there been any operations that may affect how they would perform the job?" at bounding box center [308, 151] width 281 height 29
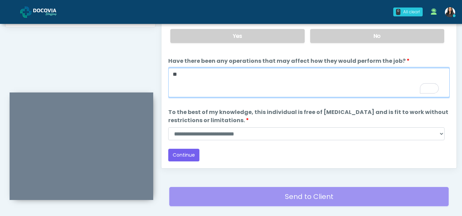
scroll to position [352, 0]
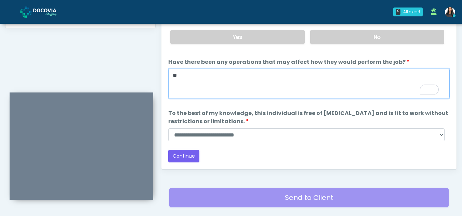
type textarea "**"
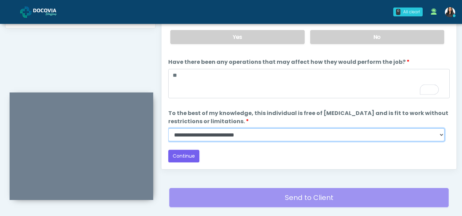
click at [441, 136] on select "**********" at bounding box center [306, 135] width 276 height 13
select select "******"
click at [168, 129] on select "**********" at bounding box center [306, 135] width 276 height 13
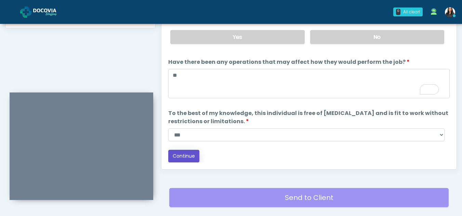
click at [174, 158] on button "Continue" at bounding box center [183, 156] width 31 height 13
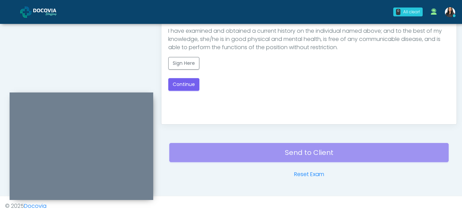
scroll to position [284, 0]
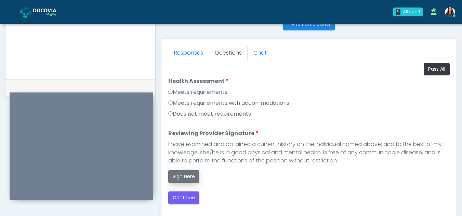
click at [185, 177] on button "Sign Here" at bounding box center [183, 177] width 31 height 13
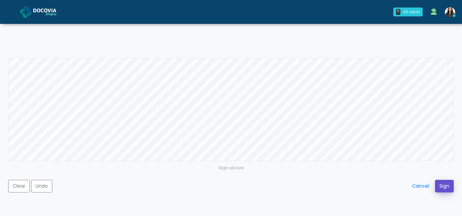
click at [441, 184] on button "Sign" at bounding box center [444, 186] width 19 height 13
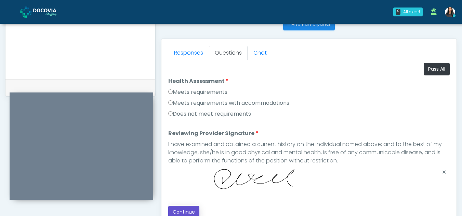
click at [185, 208] on button "Continue" at bounding box center [183, 212] width 31 height 13
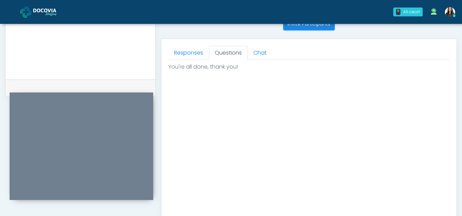
scroll to position [410, 0]
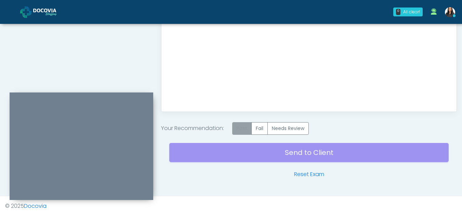
click at [243, 128] on label "Pass" at bounding box center [241, 128] width 19 height 13
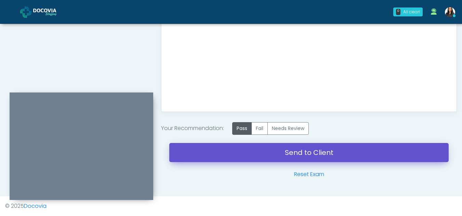
click at [304, 150] on link "Send to Client" at bounding box center [308, 152] width 279 height 19
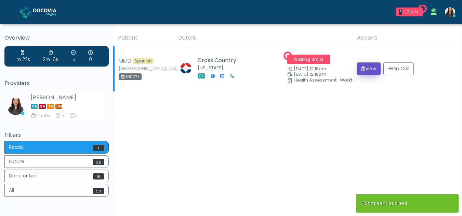
click at [368, 68] on button "View" at bounding box center [369, 69] width 24 height 13
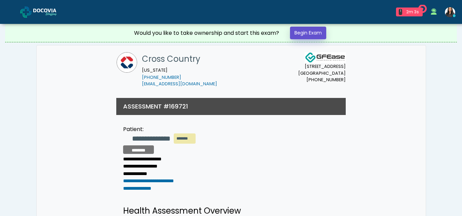
click at [316, 33] on link "Begin Exam" at bounding box center [308, 33] width 36 height 13
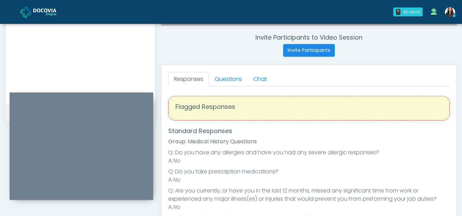
scroll to position [246, 0]
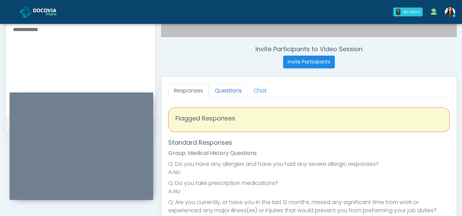
click at [220, 88] on link "Questions" at bounding box center [228, 91] width 39 height 14
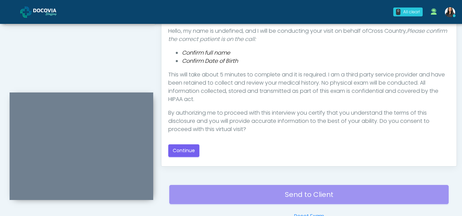
scroll to position [357, 0]
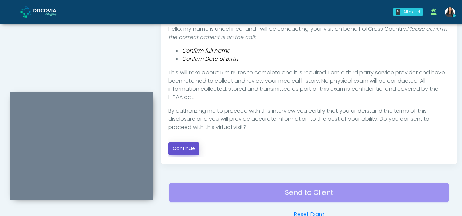
click at [185, 147] on button "Continue" at bounding box center [183, 149] width 31 height 13
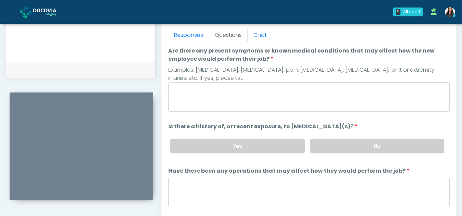
scroll to position [301, 0]
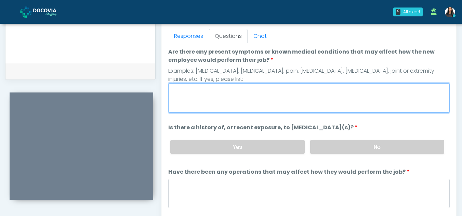
click at [202, 96] on textarea "Are there any present symptoms or known medical conditions that may affect how …" at bounding box center [308, 97] width 281 height 29
type textarea "**"
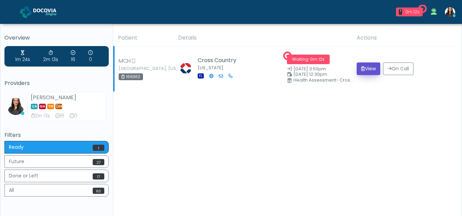
click at [363, 69] on button "View" at bounding box center [369, 69] width 24 height 13
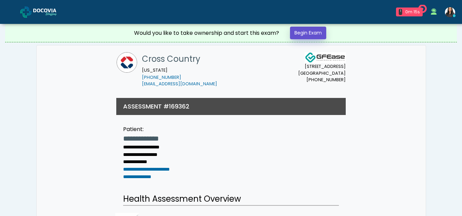
click at [313, 28] on link "Begin Exam" at bounding box center [308, 33] width 36 height 13
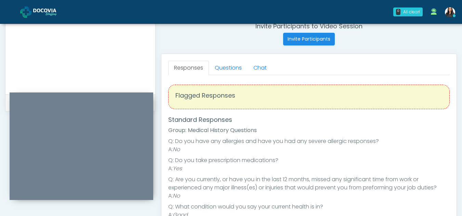
scroll to position [265, 0]
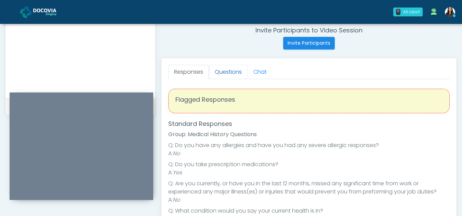
click at [229, 66] on link "Questions" at bounding box center [228, 72] width 39 height 14
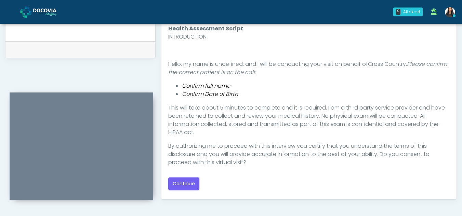
scroll to position [340, 0]
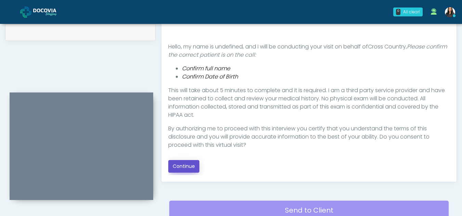
click at [183, 167] on button "Continue" at bounding box center [183, 166] width 31 height 13
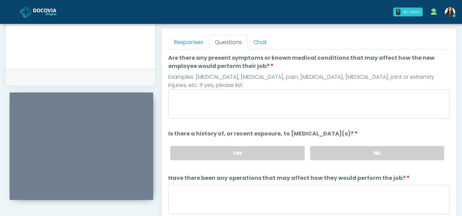
scroll to position [293, 0]
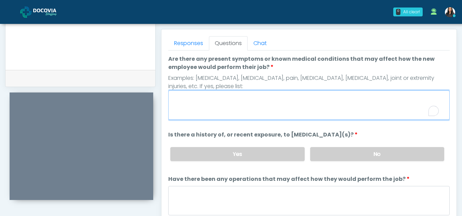
click at [222, 110] on textarea "Are there any present symptoms or known medical conditions that may affect how …" at bounding box center [308, 105] width 281 height 29
type textarea "**"
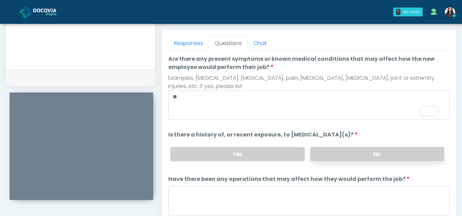
click at [400, 158] on label "No" at bounding box center [377, 154] width 134 height 14
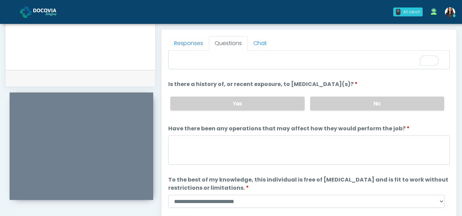
scroll to position [58, 0]
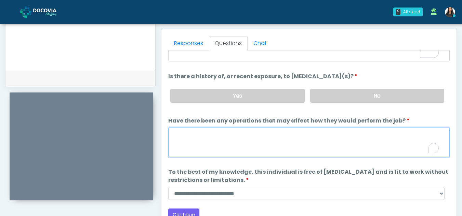
click at [210, 142] on textarea "Have there been any operations that may affect how they would perform the job?" at bounding box center [308, 142] width 281 height 29
type textarea "**"
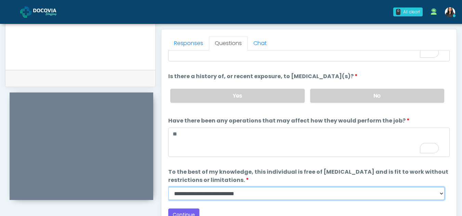
click at [441, 194] on select "**********" at bounding box center [306, 193] width 276 height 13
select select "******"
click at [168, 187] on select "**********" at bounding box center [306, 193] width 276 height 13
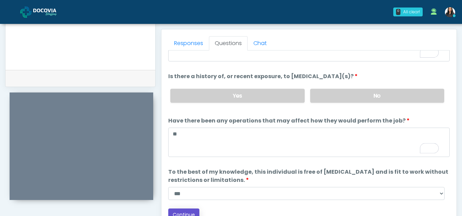
click at [190, 212] on button "Continue" at bounding box center [183, 215] width 31 height 13
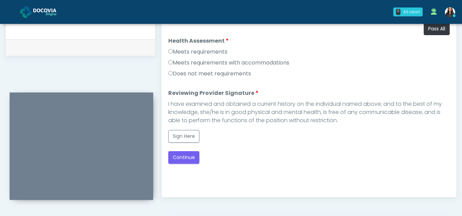
scroll to position [319, 0]
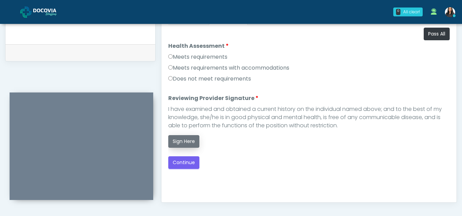
click at [183, 144] on button "Sign Here" at bounding box center [183, 141] width 31 height 13
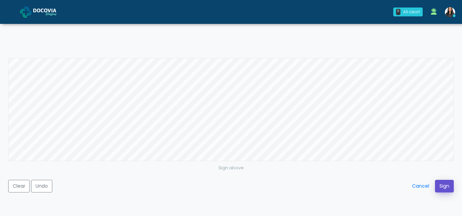
click at [444, 185] on button "Sign" at bounding box center [444, 186] width 19 height 13
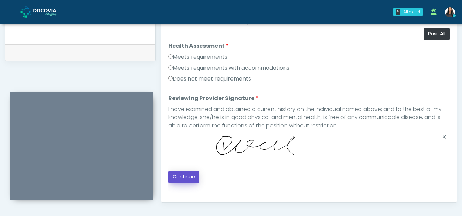
click at [190, 176] on button "Continue" at bounding box center [183, 177] width 31 height 13
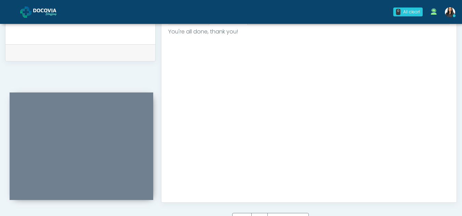
scroll to position [410, 0]
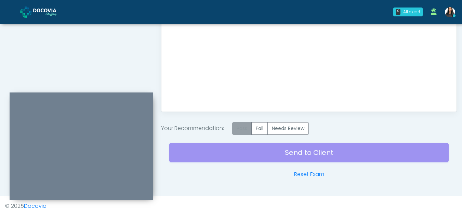
click at [241, 124] on label "Pass" at bounding box center [241, 128] width 19 height 13
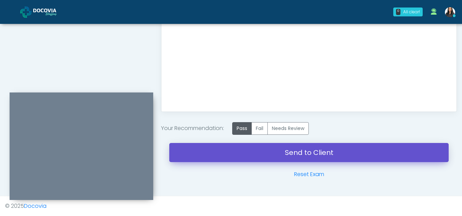
click at [314, 154] on link "Send to Client" at bounding box center [308, 152] width 279 height 19
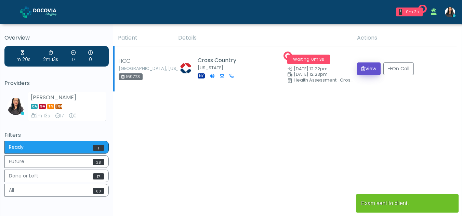
click at [363, 67] on button "View" at bounding box center [369, 69] width 24 height 13
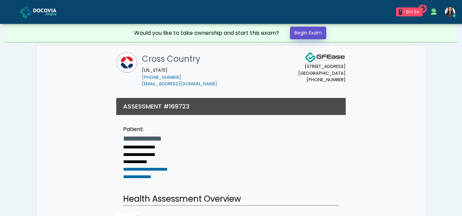
click at [319, 33] on link "Begin Exam" at bounding box center [308, 33] width 36 height 13
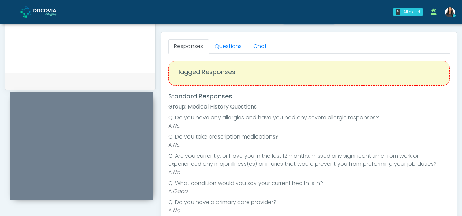
scroll to position [288, 0]
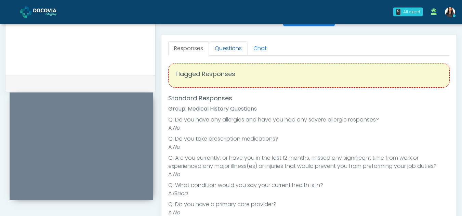
click at [224, 50] on link "Questions" at bounding box center [228, 48] width 39 height 14
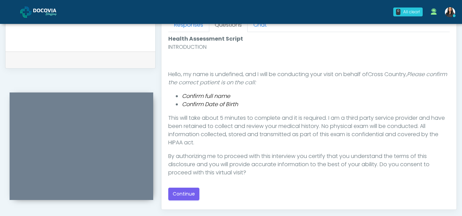
scroll to position [3, 0]
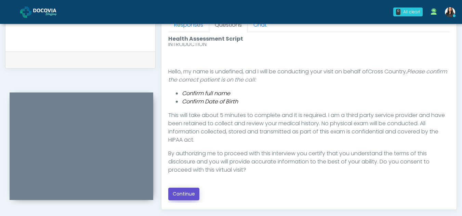
click at [185, 193] on button "Continue" at bounding box center [183, 194] width 31 height 13
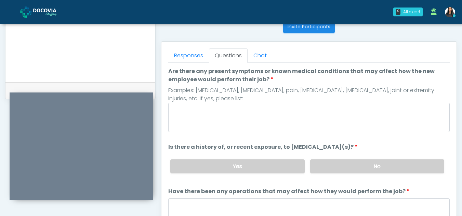
scroll to position [280, 0]
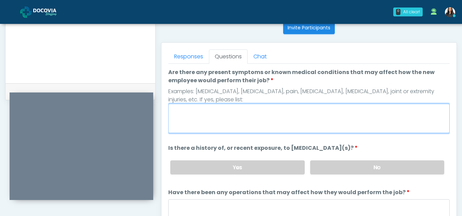
click at [214, 123] on textarea "Are there any present symptoms or known medical conditions that may affect how …" at bounding box center [308, 118] width 281 height 29
type textarea "**"
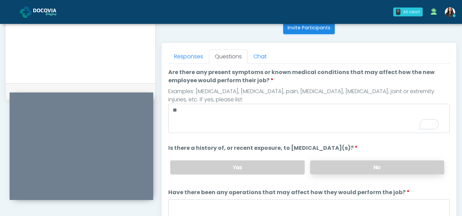
click at [395, 169] on label "No" at bounding box center [377, 168] width 134 height 14
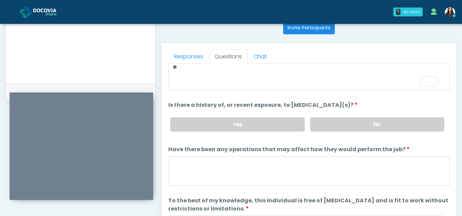
scroll to position [58, 0]
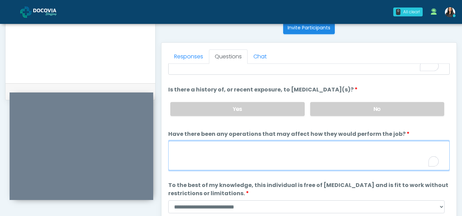
click at [225, 155] on textarea "Have there been any operations that may affect how they would perform the job?" at bounding box center [308, 155] width 281 height 29
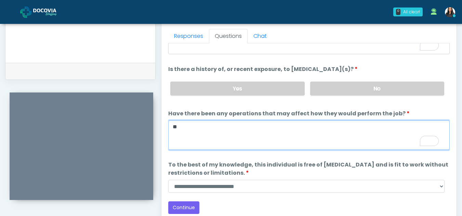
scroll to position [305, 0]
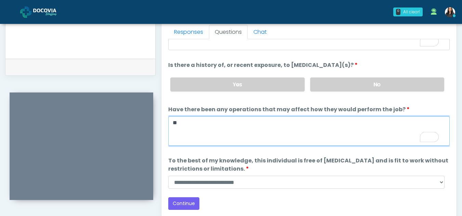
type textarea "**"
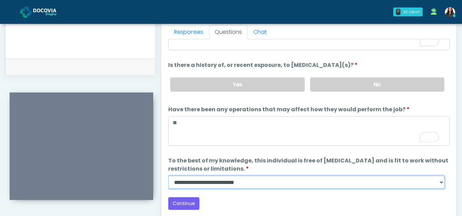
click at [441, 183] on select "**********" at bounding box center [306, 182] width 276 height 13
select select "******"
click at [168, 176] on select "**********" at bounding box center [306, 182] width 276 height 13
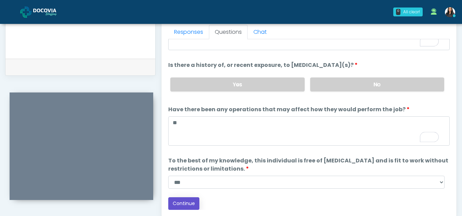
click at [182, 205] on button "Continue" at bounding box center [183, 204] width 31 height 13
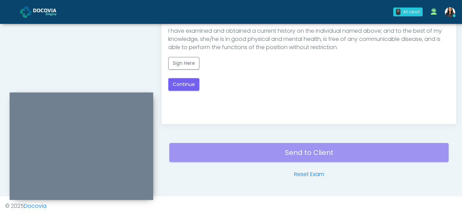
scroll to position [252, 0]
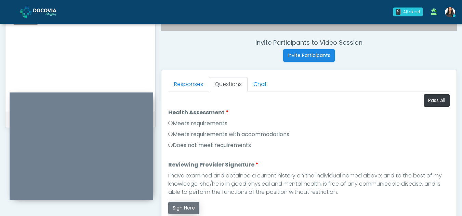
click at [190, 209] on button "Sign Here" at bounding box center [183, 208] width 31 height 13
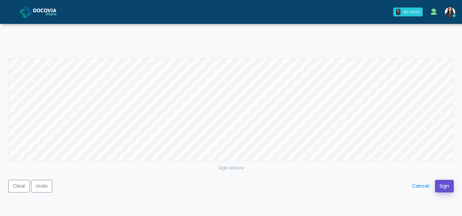
click at [438, 185] on button "Sign" at bounding box center [444, 186] width 19 height 13
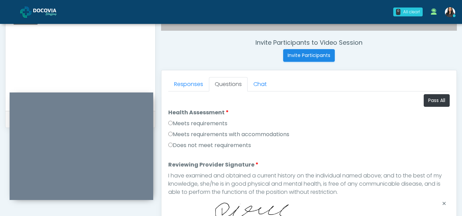
scroll to position [369, 0]
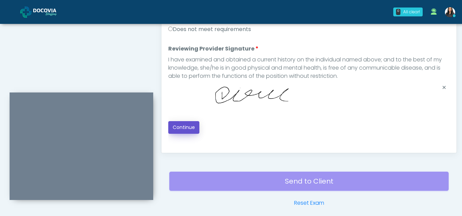
click at [188, 125] on button "Continue" at bounding box center [183, 127] width 31 height 13
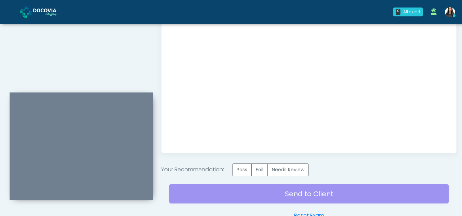
scroll to position [410, 0]
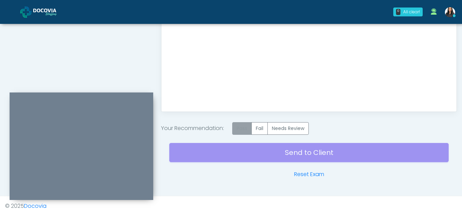
click at [246, 131] on label "Pass" at bounding box center [241, 128] width 19 height 13
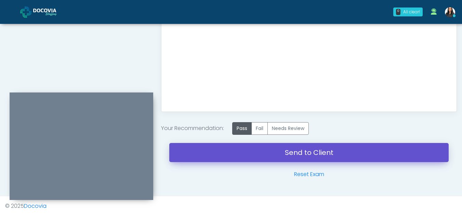
click at [295, 156] on link "Send to Client" at bounding box center [308, 152] width 279 height 19
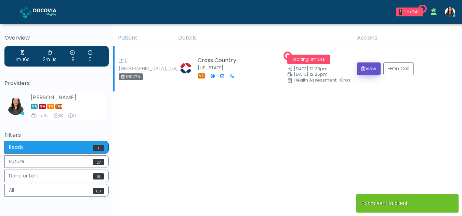
click at [366, 68] on button "View" at bounding box center [369, 69] width 24 height 13
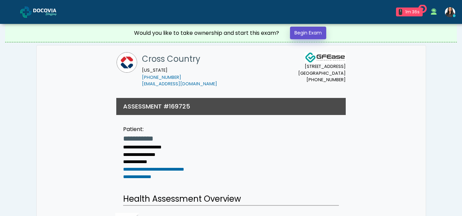
click at [313, 31] on link "Begin Exam" at bounding box center [308, 33] width 36 height 13
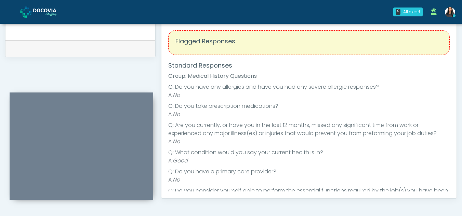
scroll to position [282, 0]
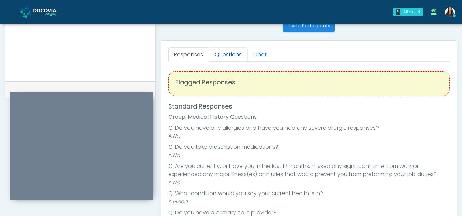
click at [237, 57] on link "Questions" at bounding box center [228, 55] width 39 height 14
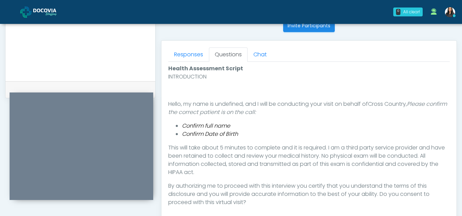
scroll to position [382, 0]
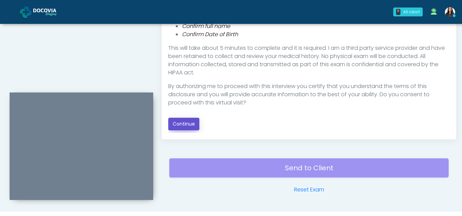
click at [193, 121] on button "Continue" at bounding box center [183, 124] width 31 height 13
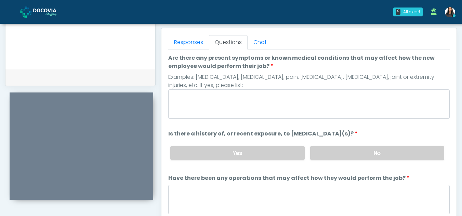
scroll to position [293, 0]
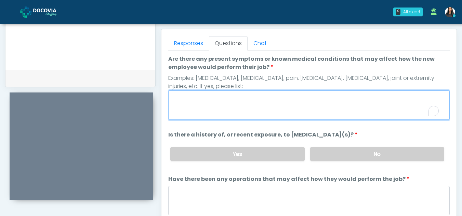
click at [237, 101] on textarea "Are there any present symptoms or known medical conditions that may affect how …" at bounding box center [308, 105] width 281 height 29
type textarea "**"
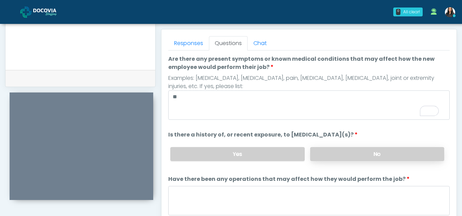
click at [392, 156] on label "No" at bounding box center [377, 154] width 134 height 14
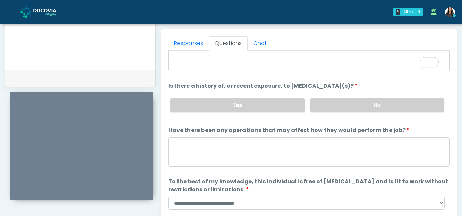
scroll to position [58, 0]
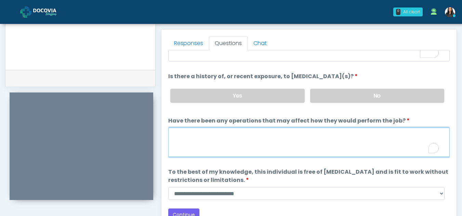
click at [229, 152] on textarea "Have there been any operations that may affect how they would perform the job?" at bounding box center [308, 142] width 281 height 29
type textarea "**"
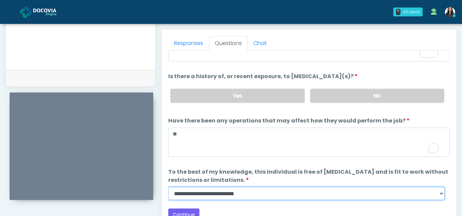
click at [439, 195] on select "**********" at bounding box center [306, 193] width 276 height 13
select select "******"
click at [168, 187] on select "**********" at bounding box center [306, 193] width 276 height 13
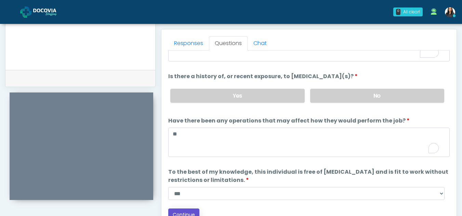
click at [190, 213] on button "Continue" at bounding box center [183, 215] width 31 height 13
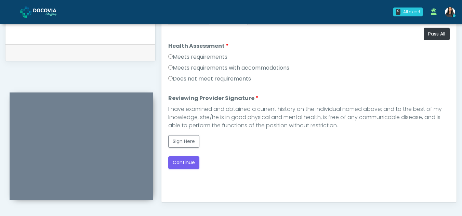
scroll to position [310, 0]
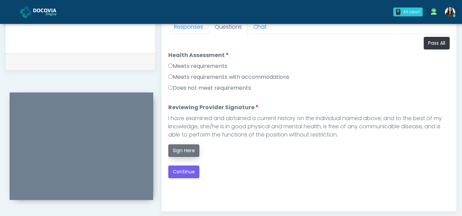
click at [187, 150] on button "Sign Here" at bounding box center [183, 151] width 31 height 13
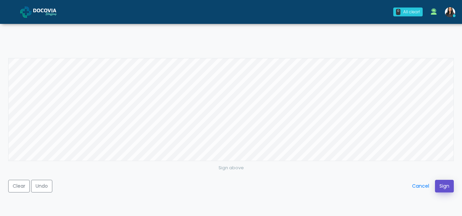
click at [445, 185] on button "Sign" at bounding box center [444, 186] width 19 height 13
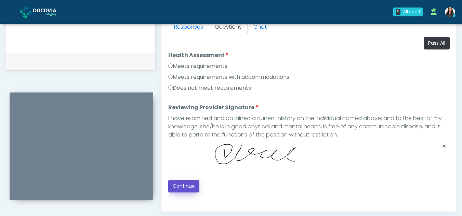
click at [191, 185] on button "Continue" at bounding box center [183, 186] width 31 height 13
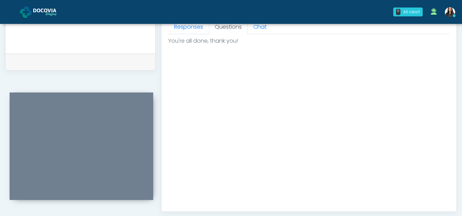
scroll to position [410, 0]
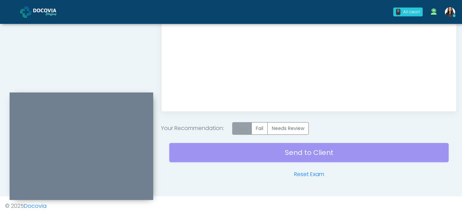
click at [251, 129] on label "Pass" at bounding box center [241, 128] width 19 height 13
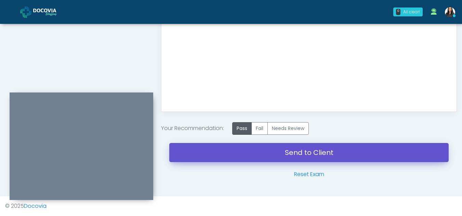
click at [292, 151] on link "Send to Client" at bounding box center [308, 152] width 279 height 19
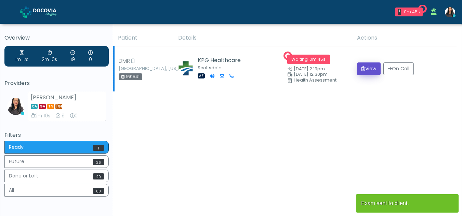
click at [366, 67] on button "View" at bounding box center [369, 69] width 24 height 13
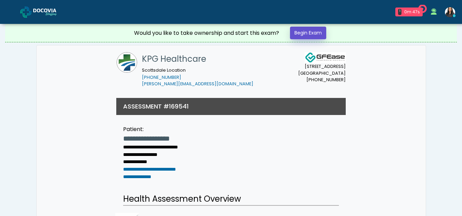
click at [304, 30] on link "Begin Exam" at bounding box center [308, 33] width 36 height 13
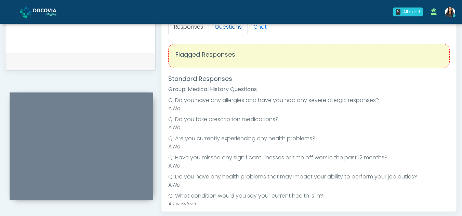
click at [236, 27] on link "Questions" at bounding box center [228, 27] width 39 height 14
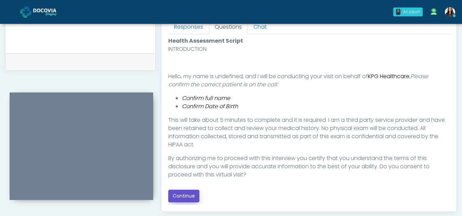
click at [184, 198] on button "Continue" at bounding box center [183, 196] width 31 height 13
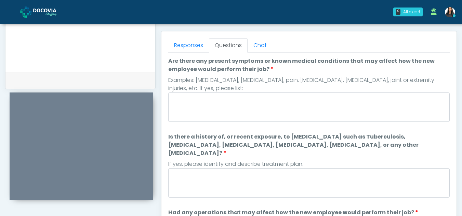
scroll to position [277, 0]
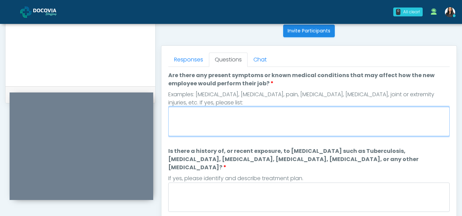
click at [212, 122] on textarea "Are there any present symptoms or known medical conditions that may affect how …" at bounding box center [308, 121] width 281 height 29
type textarea "**"
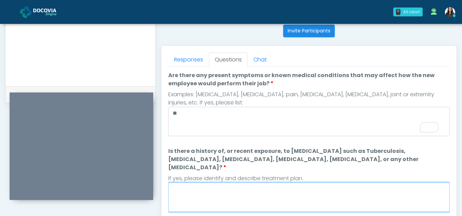
click at [230, 186] on textarea "Is there a history of, or recent exposure, to infectious diseases such as Tuber…" at bounding box center [308, 197] width 281 height 29
type textarea "**"
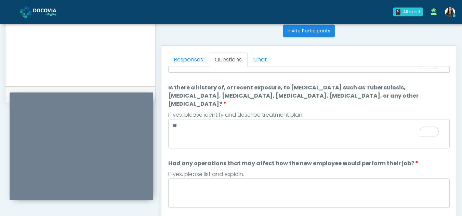
scroll to position [84, 0]
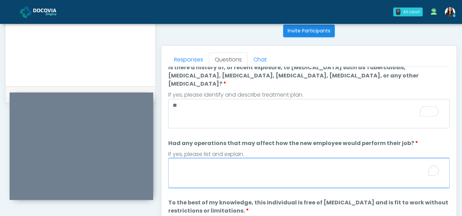
click at [192, 172] on textarea "Had any operations that may affect how the new employee would perform their job?" at bounding box center [308, 173] width 281 height 29
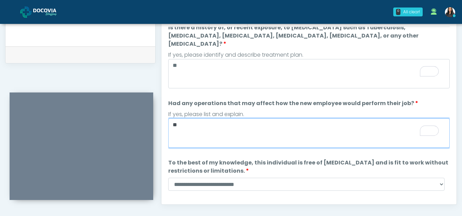
scroll to position [318, 0]
type textarea "**"
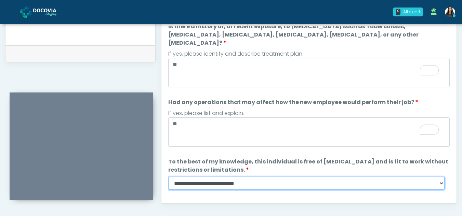
click at [439, 178] on select "**********" at bounding box center [306, 183] width 276 height 13
select select "******"
click at [168, 177] on select "**********" at bounding box center [306, 183] width 276 height 13
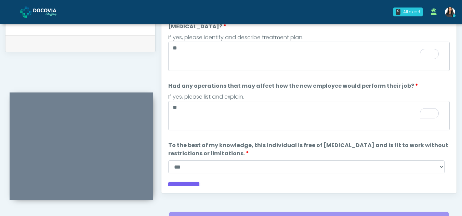
scroll to position [90, 0]
click at [184, 182] on button "Continue" at bounding box center [183, 188] width 31 height 13
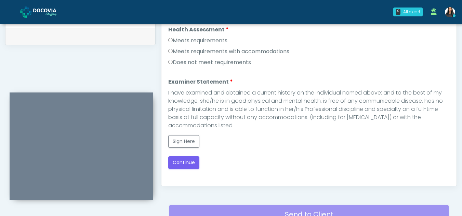
scroll to position [317, 0]
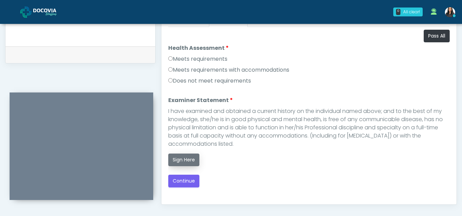
click at [188, 158] on button "Sign Here" at bounding box center [183, 160] width 31 height 13
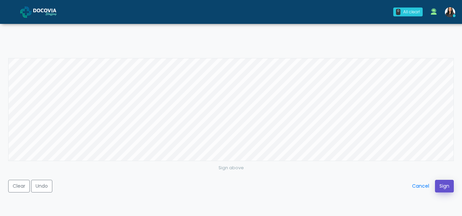
click at [447, 181] on button "Sign" at bounding box center [444, 186] width 19 height 13
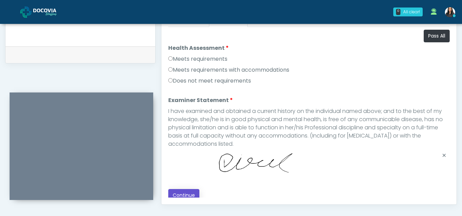
click at [191, 192] on button "Continue" at bounding box center [183, 195] width 31 height 13
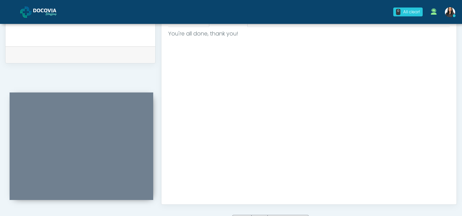
scroll to position [410, 0]
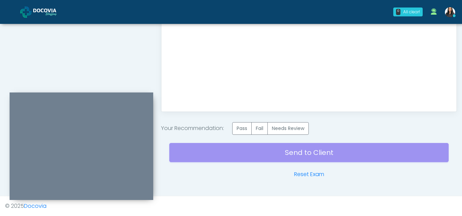
drag, startPoint x: 247, startPoint y: 130, endPoint x: 299, endPoint y: 156, distance: 58.3
click at [299, 156] on div "Send to Client Reset Exam" at bounding box center [308, 157] width 279 height 44
click at [241, 126] on label "Pass" at bounding box center [241, 128] width 19 height 13
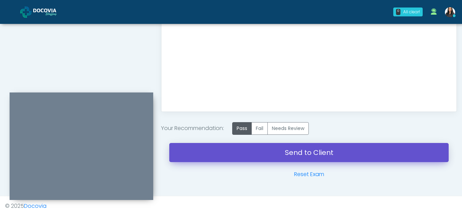
click at [319, 156] on link "Send to Client" at bounding box center [308, 152] width 279 height 19
click at [300, 154] on link "Send to Client" at bounding box center [308, 152] width 279 height 19
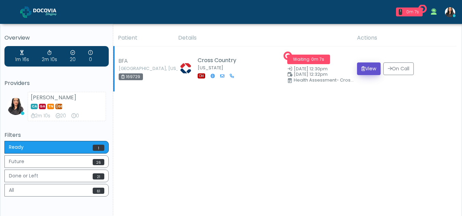
click at [364, 68] on button "View" at bounding box center [369, 69] width 24 height 13
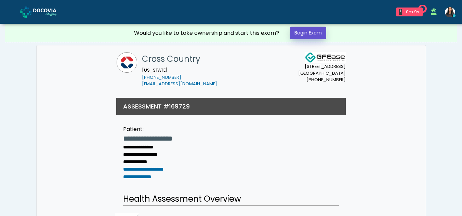
click at [307, 33] on link "Begin Exam" at bounding box center [308, 33] width 36 height 13
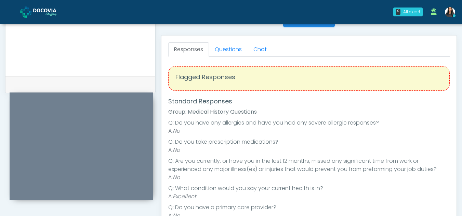
scroll to position [273, 0]
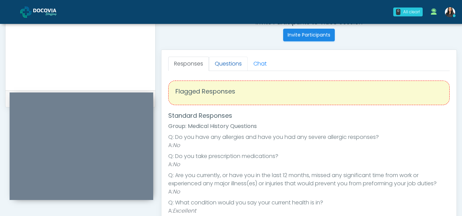
click at [241, 64] on link "Questions" at bounding box center [228, 64] width 39 height 14
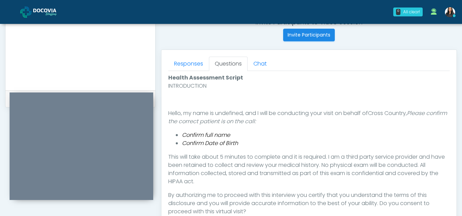
scroll to position [372, 0]
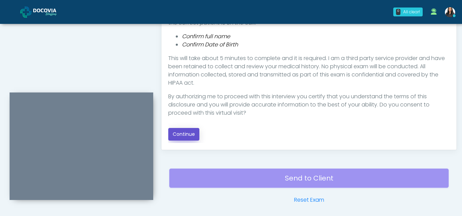
click at [187, 132] on button "Continue" at bounding box center [183, 134] width 31 height 13
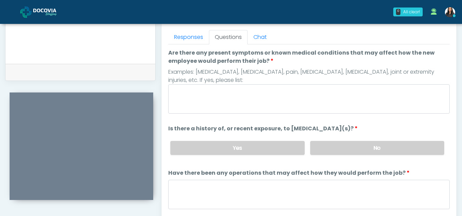
scroll to position [295, 0]
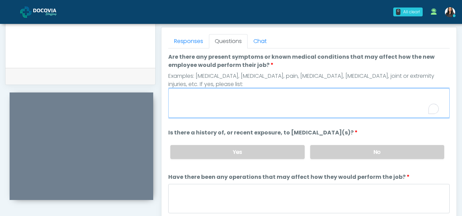
click at [203, 106] on textarea "Are there any present symptoms or known medical conditions that may affect how …" at bounding box center [308, 103] width 281 height 29
type textarea "**"
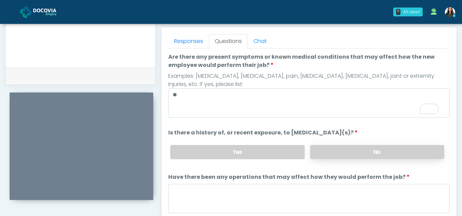
click at [411, 154] on label "No" at bounding box center [377, 152] width 134 height 14
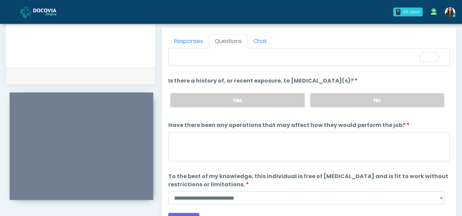
scroll to position [58, 0]
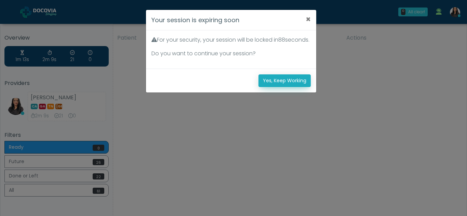
click at [286, 87] on button "Yes, Keep Working" at bounding box center [285, 81] width 52 height 13
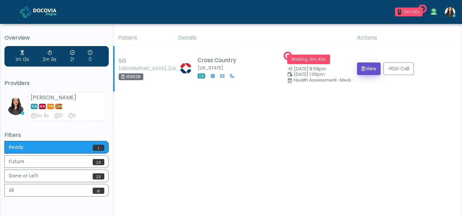
click at [366, 69] on button "View" at bounding box center [369, 69] width 24 height 13
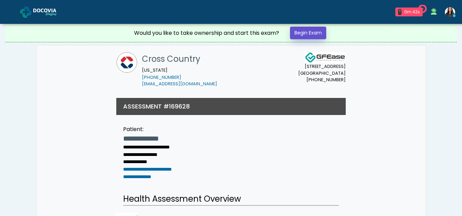
click at [317, 34] on link "Begin Exam" at bounding box center [308, 33] width 36 height 13
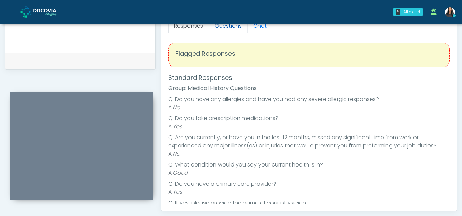
click at [238, 27] on link "Questions" at bounding box center [228, 26] width 39 height 14
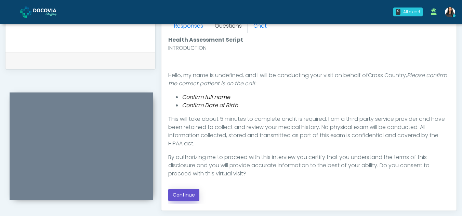
click at [186, 193] on button "Continue" at bounding box center [183, 195] width 31 height 13
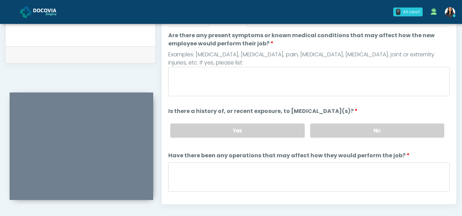
scroll to position [316, 0]
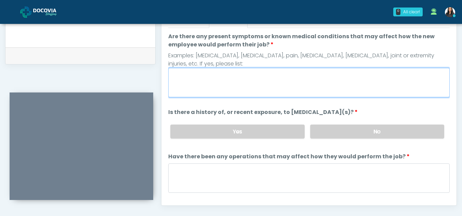
click at [248, 77] on textarea "Are there any present symptoms or known medical conditions that may affect how …" at bounding box center [308, 82] width 281 height 29
type textarea "**"
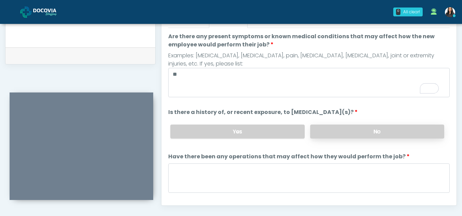
click at [389, 129] on label "No" at bounding box center [377, 132] width 134 height 14
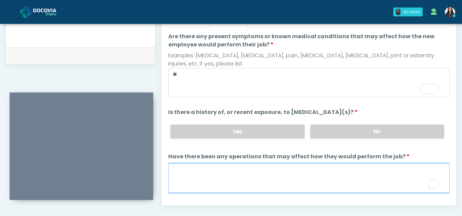
click at [206, 183] on textarea "Have there been any operations that may affect how they would perform the job?" at bounding box center [308, 178] width 281 height 29
type textarea "**"
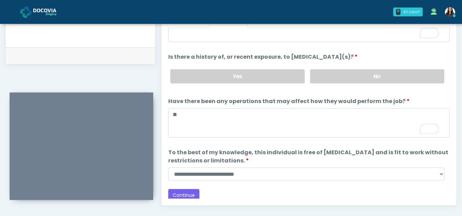
scroll to position [58, 0]
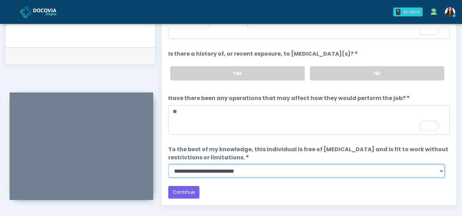
click at [440, 173] on select "**********" at bounding box center [306, 171] width 276 height 13
select select "******"
click at [168, 165] on select "**********" at bounding box center [306, 171] width 276 height 13
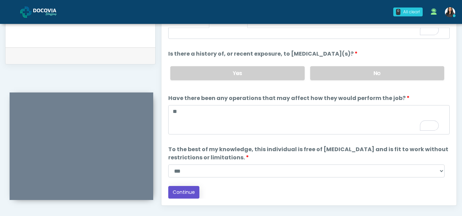
click at [189, 193] on button "Continue" at bounding box center [183, 192] width 31 height 13
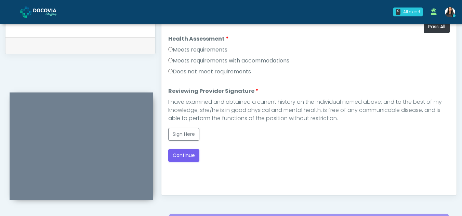
scroll to position [325, 0]
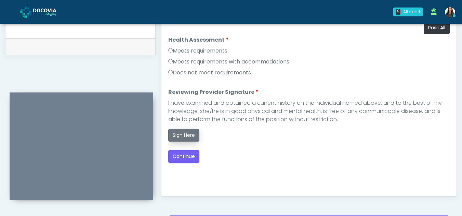
click at [183, 137] on button "Sign Here" at bounding box center [183, 135] width 31 height 13
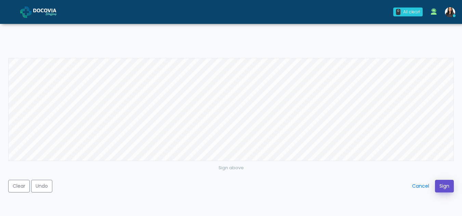
click at [444, 187] on button "Sign" at bounding box center [444, 186] width 19 height 13
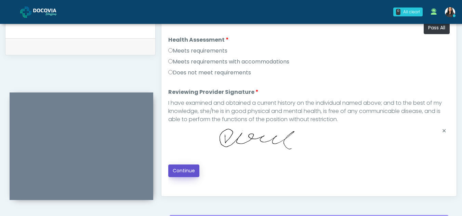
click at [186, 170] on button "Continue" at bounding box center [183, 171] width 31 height 13
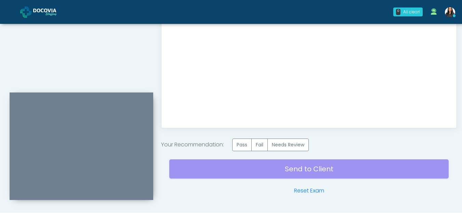
scroll to position [410, 0]
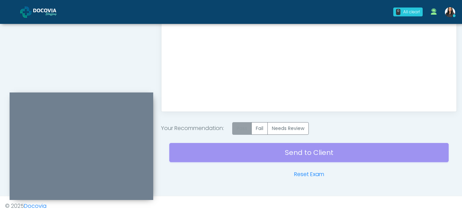
click at [242, 131] on label "Pass" at bounding box center [241, 128] width 19 height 13
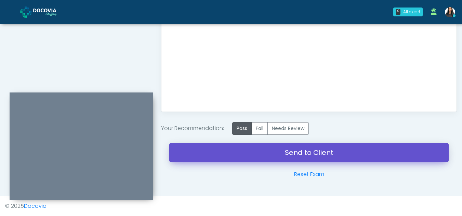
click at [286, 155] on link "Send to Client" at bounding box center [308, 152] width 279 height 19
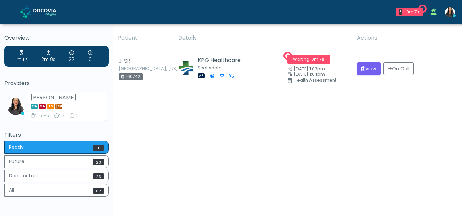
click at [263, 43] on th "Details" at bounding box center [263, 38] width 179 height 17
click at [363, 66] on button "View" at bounding box center [369, 69] width 24 height 13
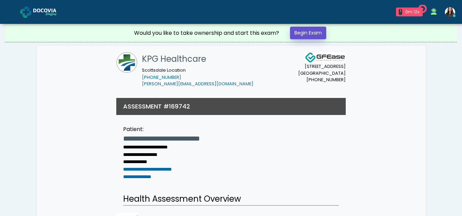
click at [304, 30] on link "Begin Exam" at bounding box center [308, 33] width 36 height 13
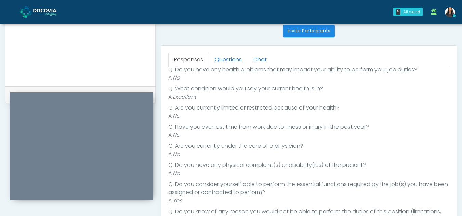
scroll to position [272, 0]
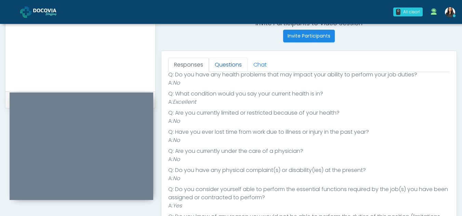
click at [236, 69] on link "Questions" at bounding box center [228, 65] width 39 height 14
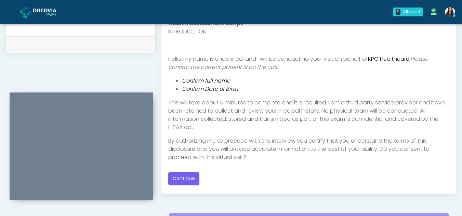
scroll to position [332, 0]
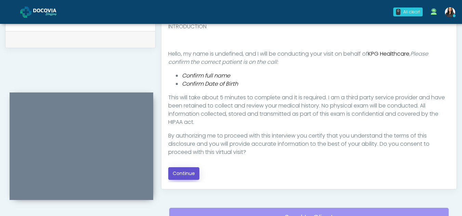
click at [185, 171] on button "Continue" at bounding box center [183, 174] width 31 height 13
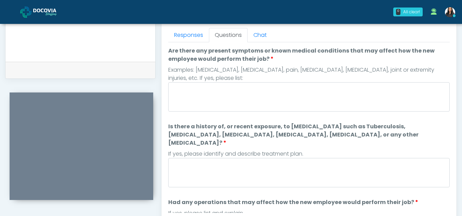
scroll to position [289, 0]
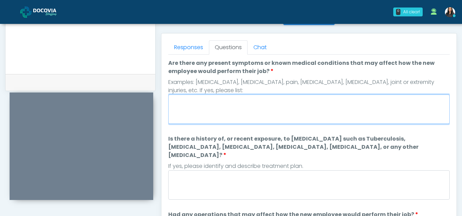
click at [211, 108] on textarea "Are there any present symptoms or known medical conditions that may affect how …" at bounding box center [308, 109] width 281 height 29
type textarea "**"
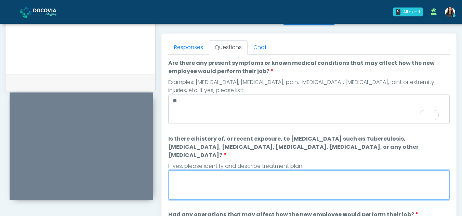
click at [200, 185] on textarea "Is there a history of, or recent exposure, to [MEDICAL_DATA] such as Tuberculos…" at bounding box center [308, 185] width 281 height 29
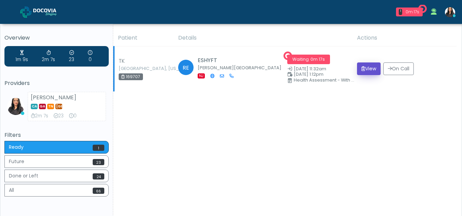
click at [369, 69] on button "View" at bounding box center [369, 69] width 24 height 13
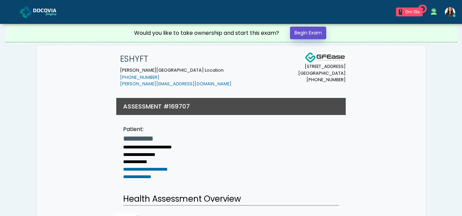
click at [305, 34] on link "Begin Exam" at bounding box center [308, 33] width 36 height 13
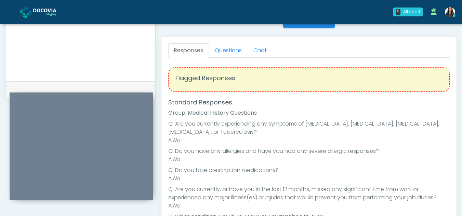
scroll to position [269, 0]
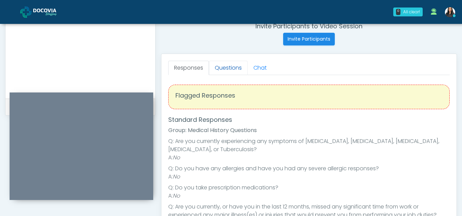
click at [227, 65] on link "Questions" at bounding box center [228, 68] width 39 height 14
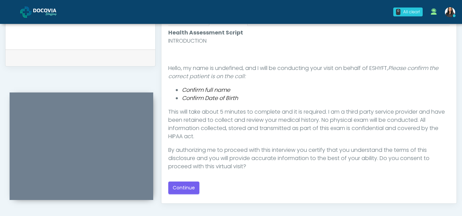
scroll to position [320, 0]
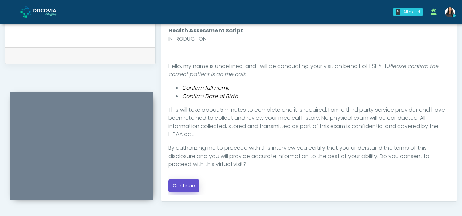
click at [187, 181] on button "Continue" at bounding box center [183, 186] width 31 height 13
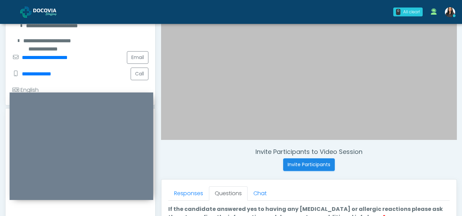
scroll to position [144, 0]
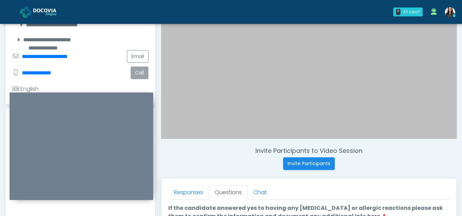
click at [139, 67] on button "Call" at bounding box center [140, 73] width 18 height 13
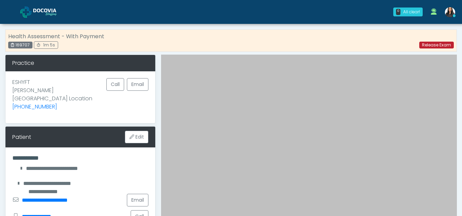
click at [433, 44] on link "Release Exam" at bounding box center [436, 45] width 35 height 7
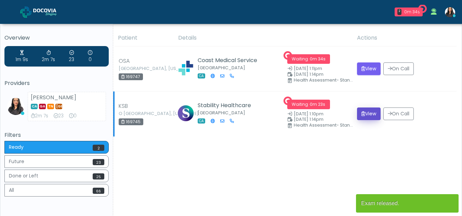
click at [368, 114] on button "View" at bounding box center [369, 114] width 24 height 13
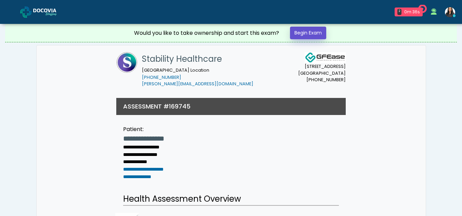
click at [307, 29] on link "Begin Exam" at bounding box center [308, 33] width 36 height 13
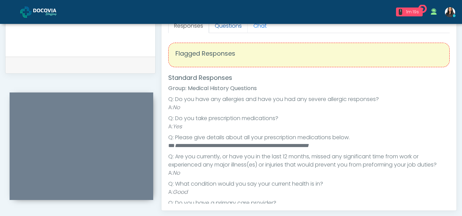
click at [227, 26] on link "Questions" at bounding box center [228, 26] width 39 height 14
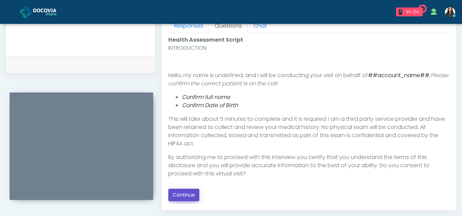
click at [184, 193] on button "Continue" at bounding box center [183, 195] width 31 height 13
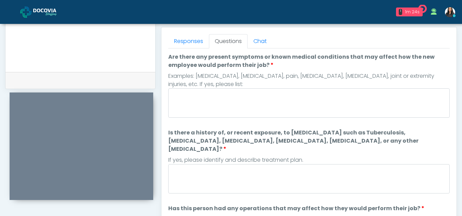
scroll to position [294, 0]
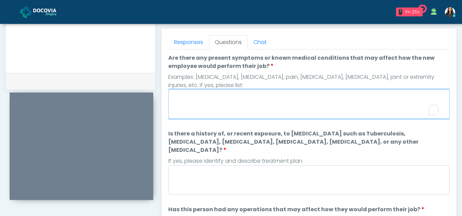
click at [243, 103] on textarea "Are there any present symptoms or known medical conditions that may affect how …" at bounding box center [308, 104] width 281 height 29
type textarea "**"
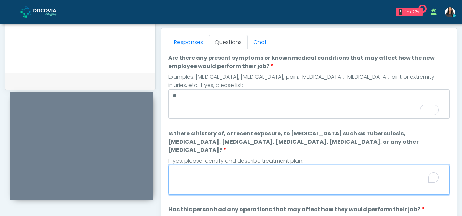
click at [219, 172] on textarea "Is there a history of, or recent exposure, to [MEDICAL_DATA] such as Tuberculos…" at bounding box center [308, 180] width 281 height 29
type textarea "**"
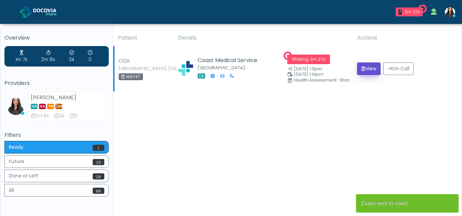
click at [364, 69] on button "View" at bounding box center [369, 69] width 24 height 13
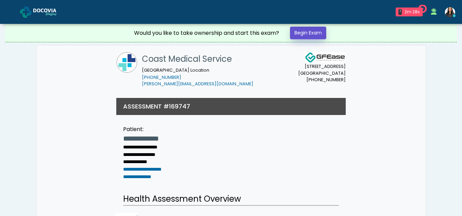
click at [297, 30] on link "Begin Exam" at bounding box center [308, 33] width 36 height 13
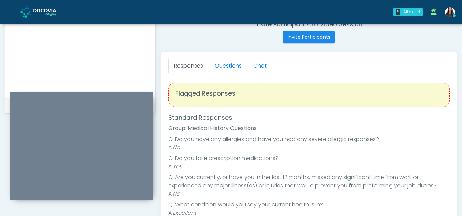
scroll to position [255, 0]
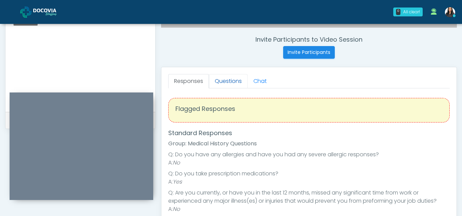
click at [215, 84] on link "Questions" at bounding box center [228, 81] width 39 height 14
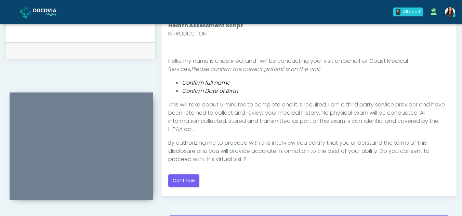
scroll to position [330, 0]
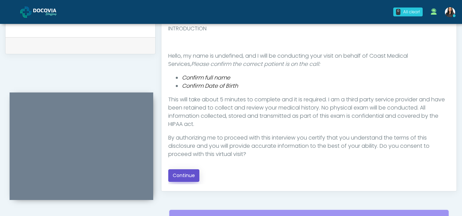
click at [190, 176] on button "Continue" at bounding box center [183, 176] width 31 height 13
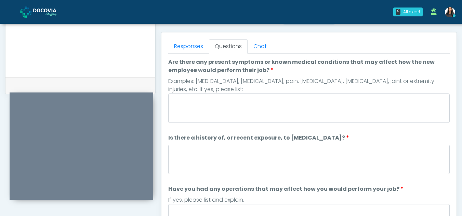
scroll to position [268, 0]
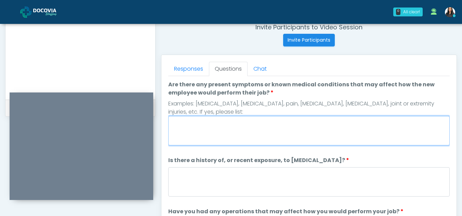
click at [218, 137] on textarea "Are there any present symptoms or known medical conditions that may affect how …" at bounding box center [308, 130] width 281 height 29
type textarea "**"
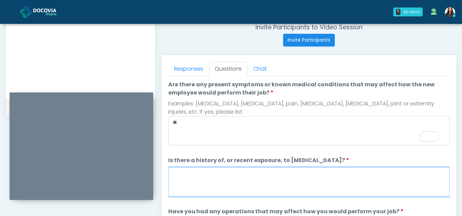
click at [216, 185] on textarea "Is there a history of, or recent exposure, to [MEDICAL_DATA]?" at bounding box center [308, 182] width 281 height 29
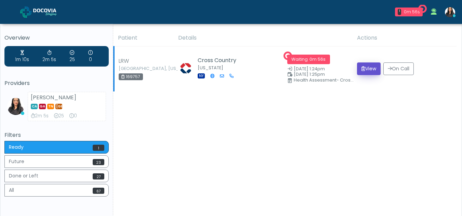
click at [363, 67] on button "View" at bounding box center [369, 69] width 24 height 13
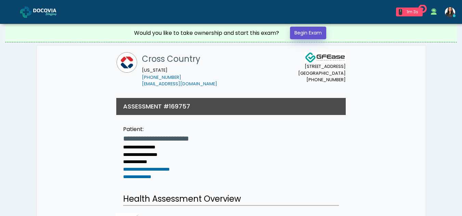
click at [298, 32] on link "Begin Exam" at bounding box center [308, 33] width 36 height 13
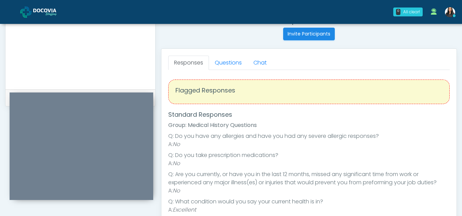
scroll to position [269, 0]
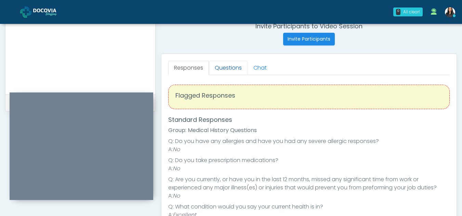
click at [228, 62] on link "Questions" at bounding box center [228, 68] width 39 height 14
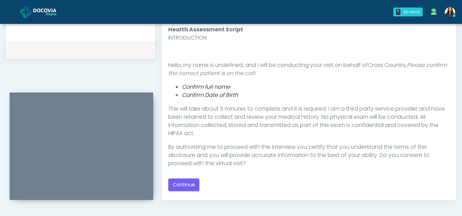
scroll to position [325, 0]
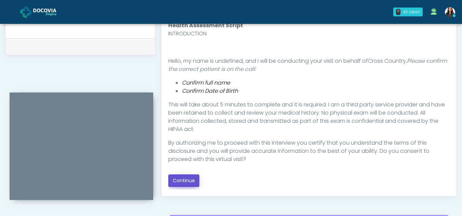
click at [179, 182] on button "Continue" at bounding box center [183, 181] width 31 height 13
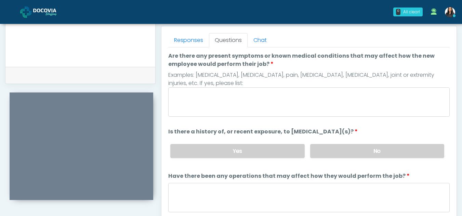
scroll to position [295, 0]
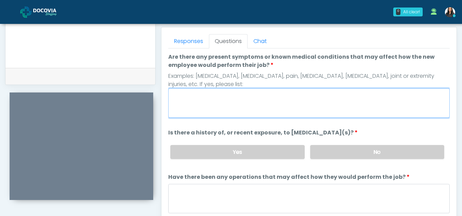
click at [216, 104] on textarea "Are there any present symptoms or known medical conditions that may affect how …" at bounding box center [308, 103] width 281 height 29
type textarea "**"
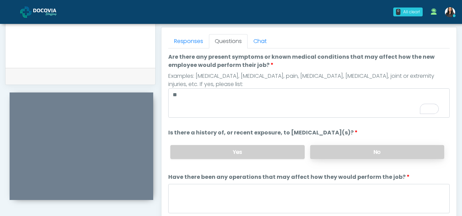
click at [392, 155] on label "No" at bounding box center [377, 152] width 134 height 14
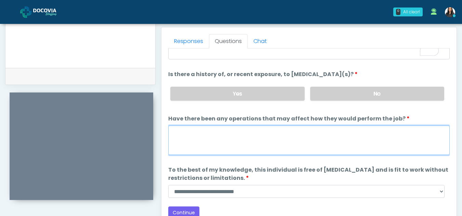
click at [224, 139] on textarea "Have there been any operations that may affect how they would perform the job?" at bounding box center [308, 140] width 281 height 29
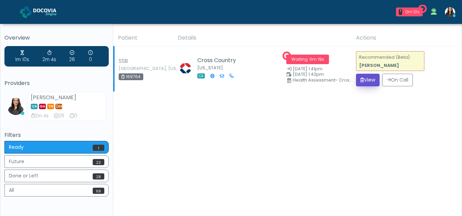
click at [367, 81] on button "View" at bounding box center [368, 80] width 24 height 13
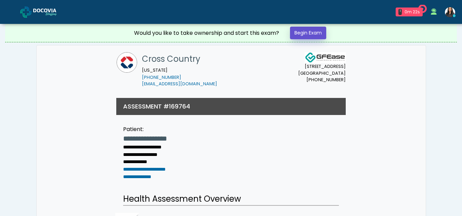
click at [305, 33] on link "Begin Exam" at bounding box center [308, 33] width 36 height 13
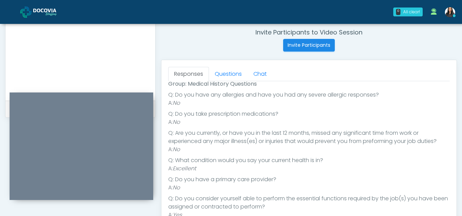
scroll to position [278, 0]
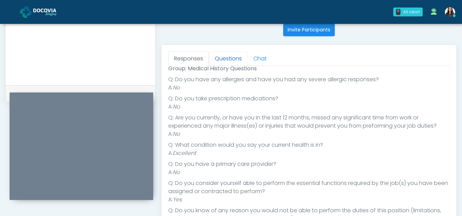
click at [238, 56] on link "Questions" at bounding box center [228, 59] width 39 height 14
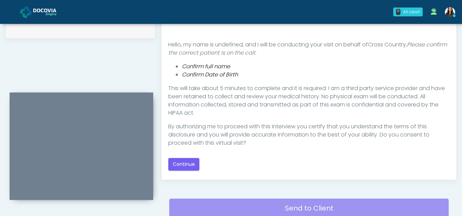
scroll to position [345, 0]
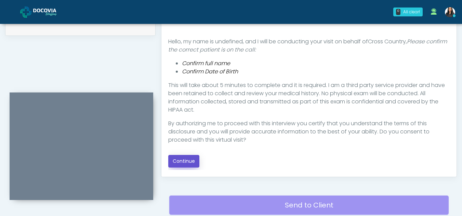
click at [186, 157] on button "Continue" at bounding box center [183, 161] width 31 height 13
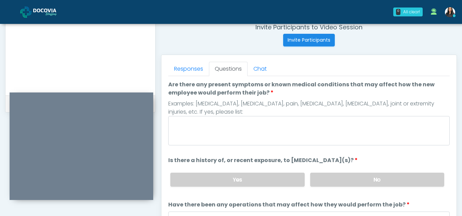
scroll to position [262, 0]
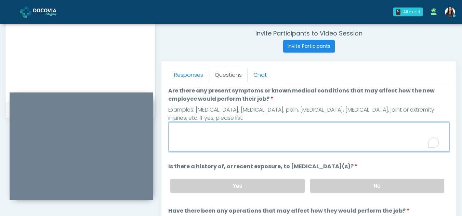
click at [221, 131] on textarea "Are there any present symptoms or known medical conditions that may affect how …" at bounding box center [308, 136] width 281 height 29
type textarea "**"
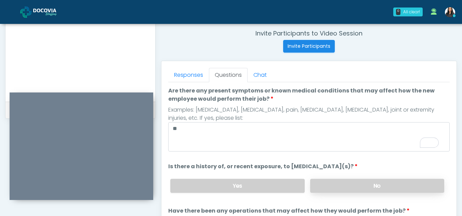
click at [427, 189] on label "No" at bounding box center [377, 186] width 134 height 14
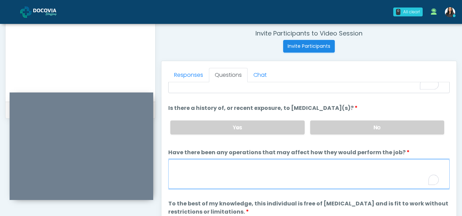
click at [204, 184] on textarea "Have there been any operations that may affect how they would perform the job?" at bounding box center [308, 174] width 281 height 29
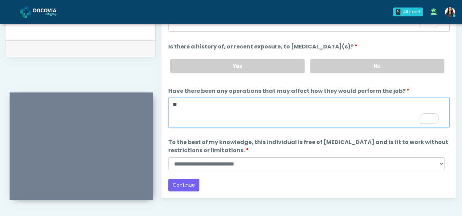
type textarea "**"
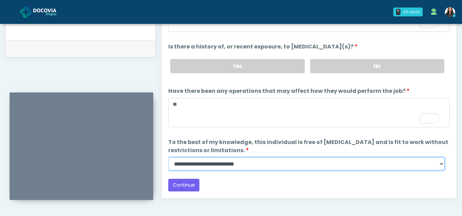
click at [440, 166] on select "**********" at bounding box center [306, 164] width 276 height 13
select select "******"
click at [168, 158] on select "**********" at bounding box center [306, 164] width 276 height 13
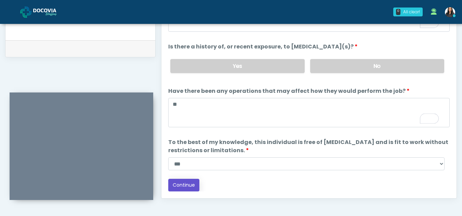
click at [182, 184] on button "Continue" at bounding box center [183, 185] width 31 height 13
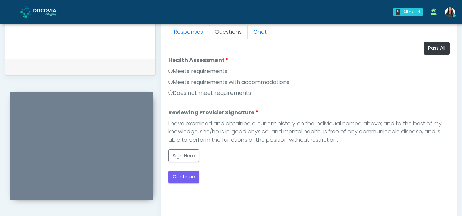
scroll to position [304, 0]
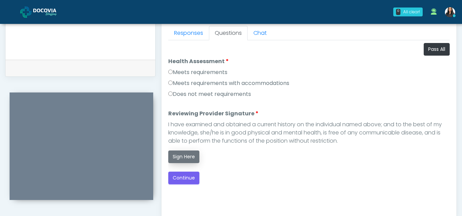
click at [183, 158] on button "Sign Here" at bounding box center [183, 157] width 31 height 13
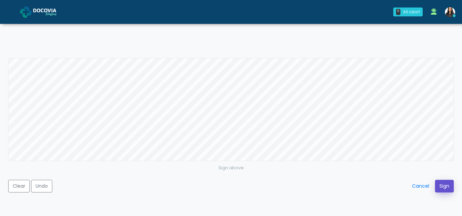
click at [447, 186] on button "Sign" at bounding box center [444, 186] width 19 height 13
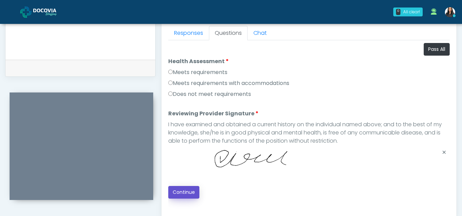
click at [186, 192] on button "Continue" at bounding box center [183, 192] width 31 height 13
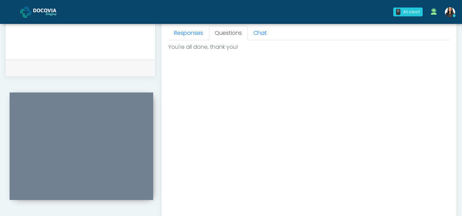
scroll to position [410, 0]
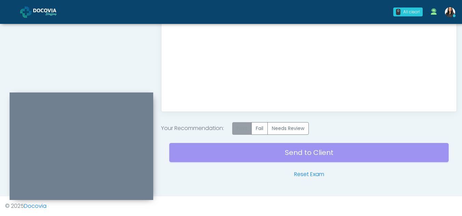
click at [244, 129] on label "Pass" at bounding box center [241, 128] width 19 height 13
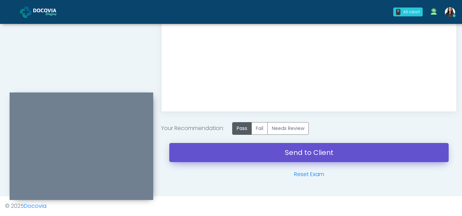
click at [321, 153] on link "Send to Client" at bounding box center [308, 152] width 279 height 19
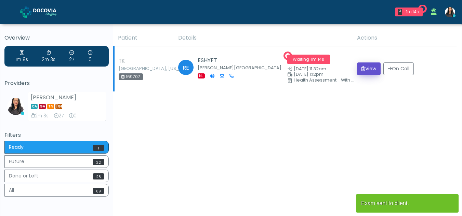
click at [366, 70] on button "View" at bounding box center [369, 69] width 24 height 13
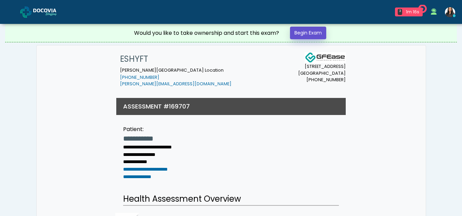
click at [310, 32] on link "Begin Exam" at bounding box center [308, 33] width 36 height 13
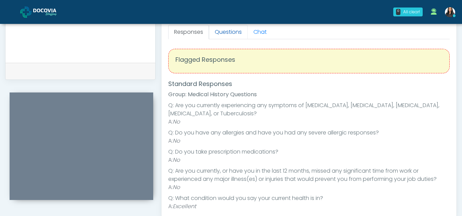
click at [225, 35] on link "Questions" at bounding box center [228, 32] width 39 height 14
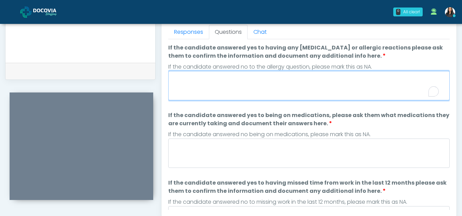
click at [255, 83] on textarea "If the candidate answered yes to having any allergies or allergic reactions ple…" at bounding box center [308, 85] width 281 height 29
type textarea "**"
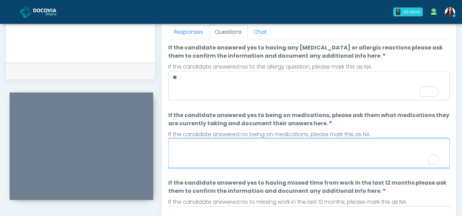
click at [239, 155] on textarea "If the candidate answered yes to being on medications, please ask them what med…" at bounding box center [308, 153] width 281 height 29
type textarea "**"
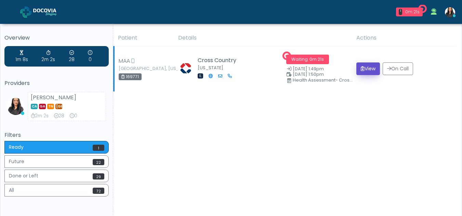
click at [364, 67] on button "View" at bounding box center [368, 69] width 24 height 13
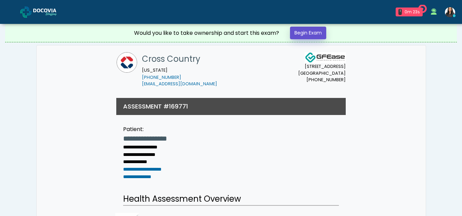
click at [308, 34] on link "Begin Exam" at bounding box center [308, 33] width 36 height 13
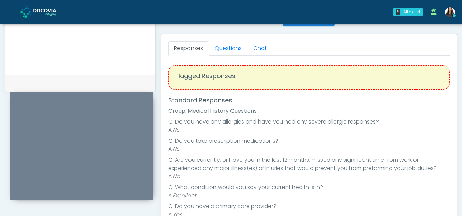
scroll to position [272, 0]
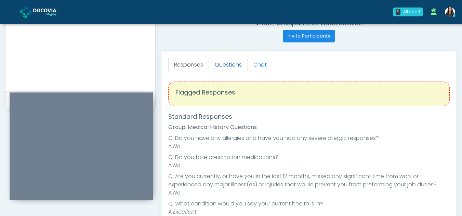
click at [240, 68] on link "Questions" at bounding box center [228, 65] width 39 height 14
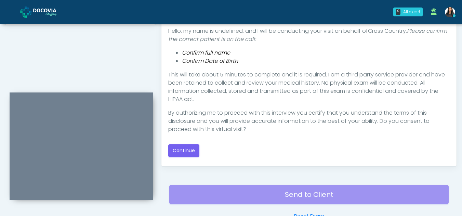
scroll to position [357, 0]
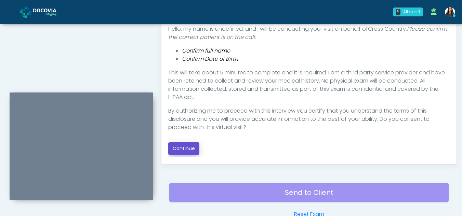
click at [188, 144] on button "Continue" at bounding box center [183, 149] width 31 height 13
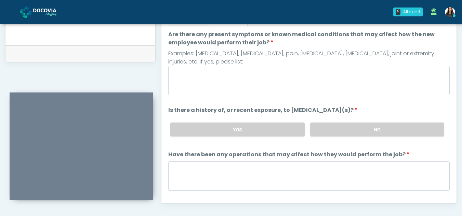
scroll to position [295, 0]
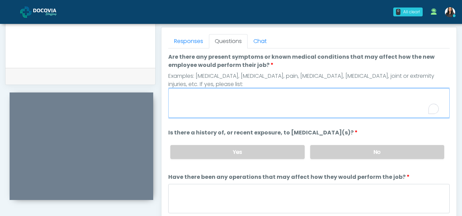
click at [192, 114] on textarea "Are there any present symptoms or known medical conditions that may affect how …" at bounding box center [308, 103] width 281 height 29
type textarea "**"
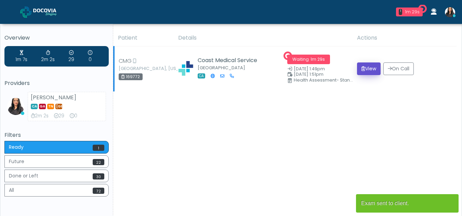
click at [369, 69] on button "View" at bounding box center [369, 69] width 24 height 13
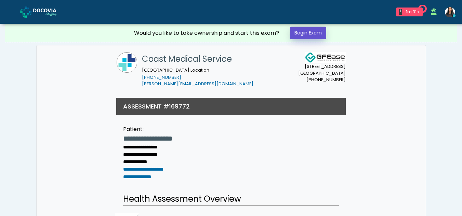
click at [308, 34] on link "Begin Exam" at bounding box center [308, 33] width 36 height 13
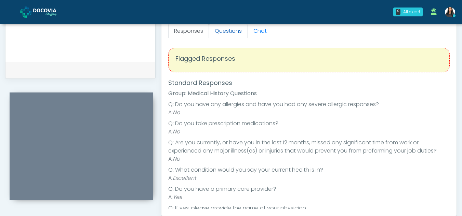
click at [245, 31] on link "Questions" at bounding box center [228, 31] width 39 height 14
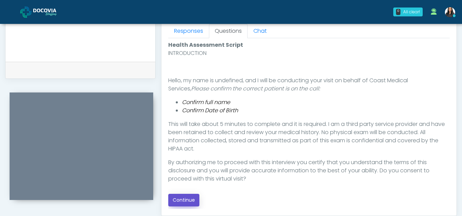
click at [191, 200] on button "Continue" at bounding box center [183, 200] width 31 height 13
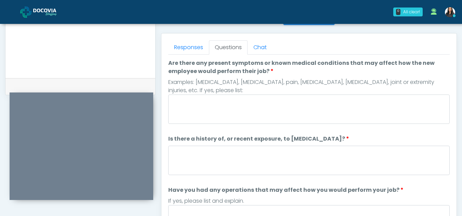
scroll to position [280, 0]
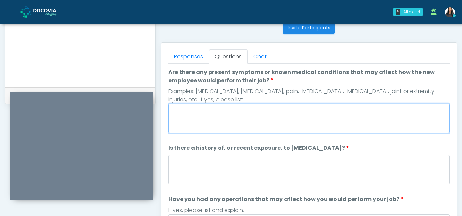
click at [210, 121] on textarea "Are there any present symptoms or known medical conditions that may affect how …" at bounding box center [308, 118] width 281 height 29
type textarea "**"
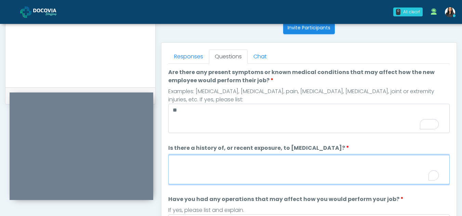
click at [208, 175] on textarea "Is there a history of, or recent exposure, to infectious diseases?" at bounding box center [308, 169] width 281 height 29
type textarea "**"
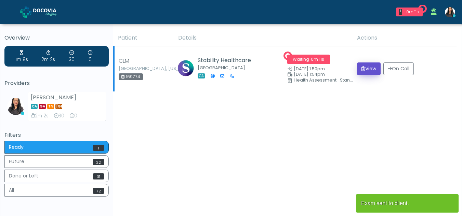
click at [371, 68] on button "View" at bounding box center [369, 69] width 24 height 13
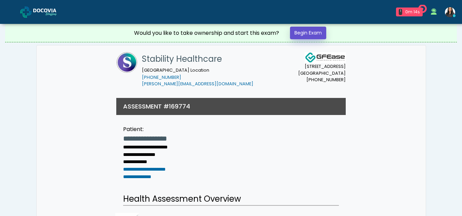
click at [302, 31] on link "Begin Exam" at bounding box center [308, 33] width 36 height 13
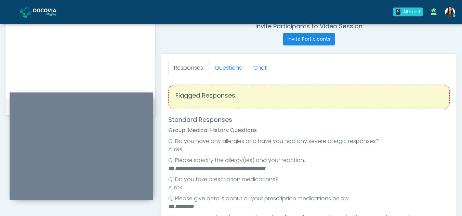
scroll to position [266, 0]
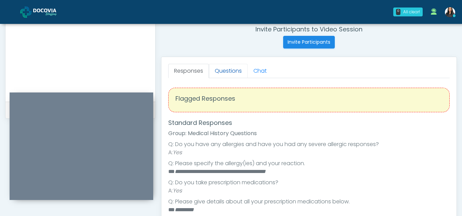
click at [225, 68] on link "Questions" at bounding box center [228, 71] width 39 height 14
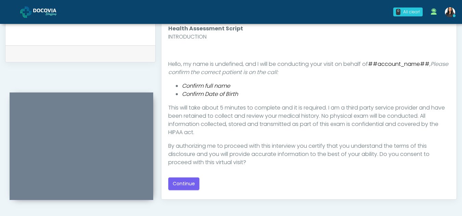
scroll to position [341, 0]
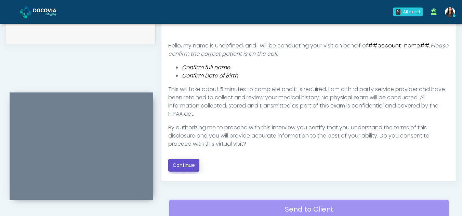
click at [191, 166] on button "Continue" at bounding box center [183, 165] width 31 height 13
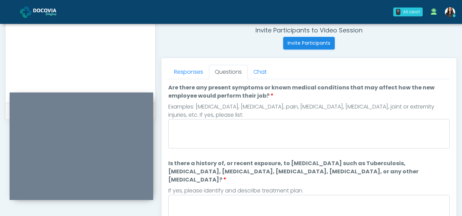
scroll to position [263, 0]
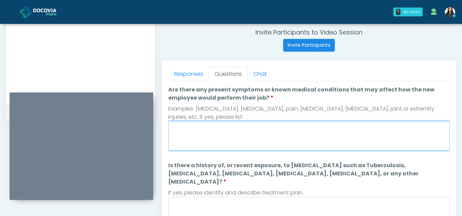
click at [202, 131] on textarea "Are there any present symptoms or known medical conditions that may affect how …" at bounding box center [308, 135] width 281 height 29
type textarea "**"
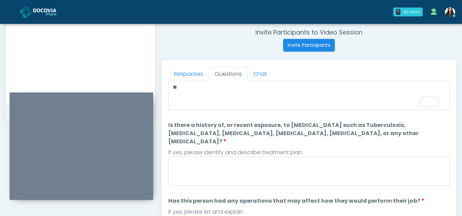
scroll to position [40, 0]
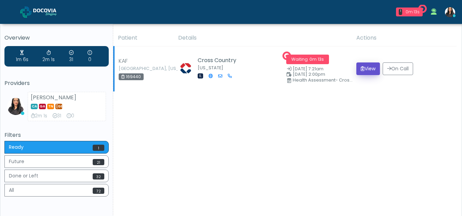
click at [362, 67] on button "View" at bounding box center [368, 69] width 24 height 13
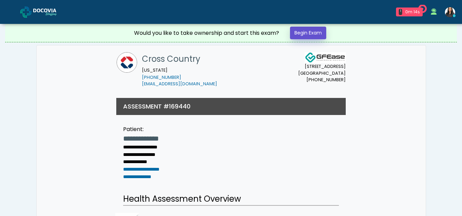
click at [307, 33] on link "Begin Exam" at bounding box center [308, 33] width 36 height 13
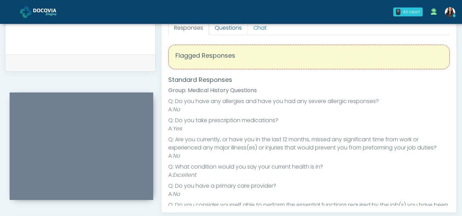
click at [226, 27] on link "Questions" at bounding box center [228, 28] width 39 height 14
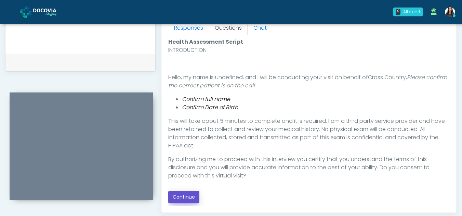
click at [184, 194] on button "Continue" at bounding box center [183, 197] width 31 height 13
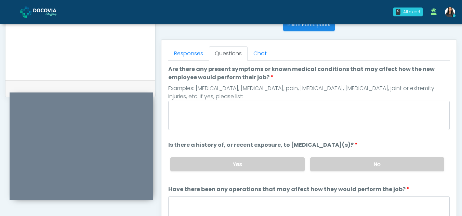
scroll to position [243, 0]
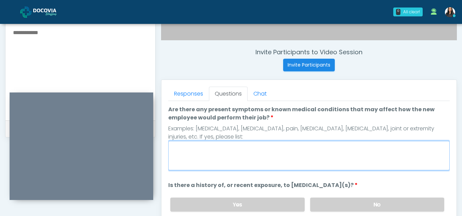
click at [224, 159] on textarea "Are there any present symptoms or known medical conditions that may affect how …" at bounding box center [308, 155] width 281 height 29
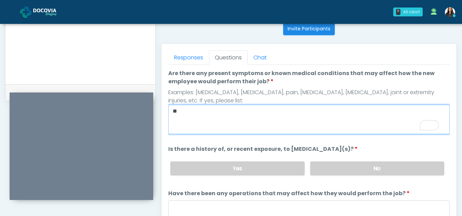
scroll to position [280, 0]
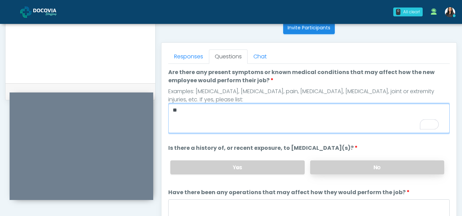
type textarea "**"
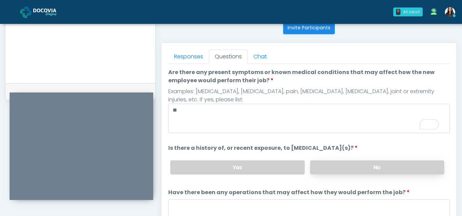
click at [357, 170] on label "No" at bounding box center [377, 168] width 134 height 14
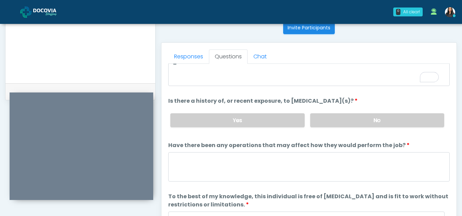
scroll to position [48, 0]
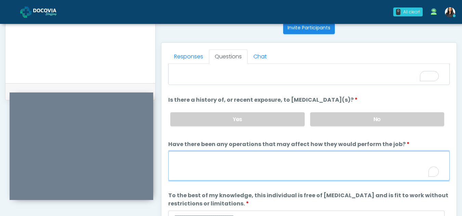
click at [193, 161] on textarea "Have there been any operations that may affect how they would perform the job?" at bounding box center [308, 166] width 281 height 29
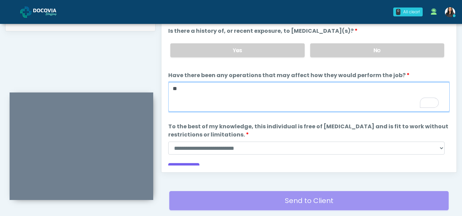
scroll to position [350, 0]
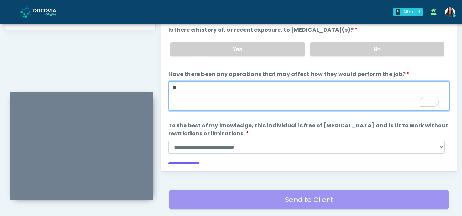
type textarea "**"
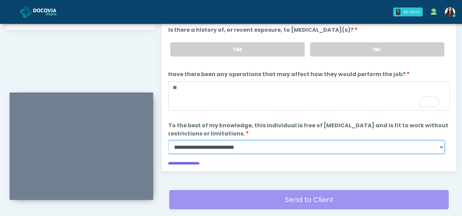
click at [440, 146] on select "**********" at bounding box center [306, 147] width 276 height 13
select select "******"
click at [168, 141] on select "**********" at bounding box center [306, 147] width 276 height 13
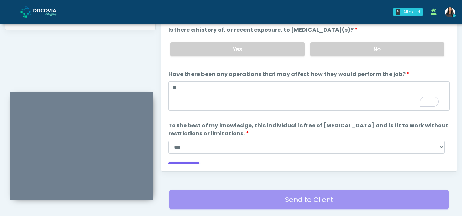
scroll to position [58, 0]
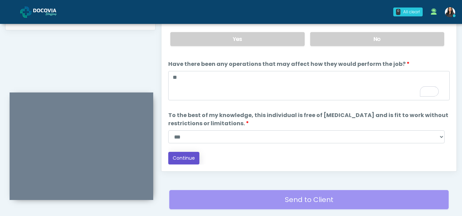
click at [186, 159] on button "Continue" at bounding box center [183, 158] width 31 height 13
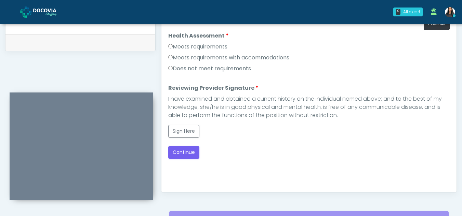
scroll to position [305, 0]
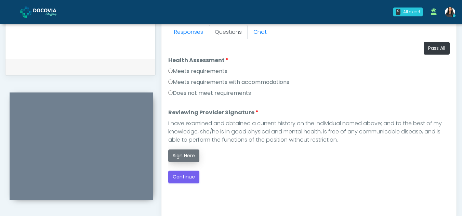
click at [177, 153] on button "Sign Here" at bounding box center [183, 156] width 31 height 13
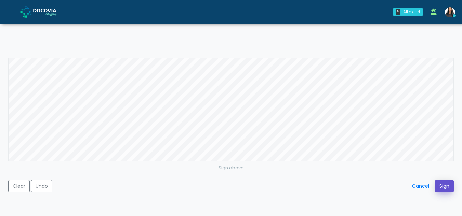
click at [443, 186] on button "Sign" at bounding box center [444, 186] width 19 height 13
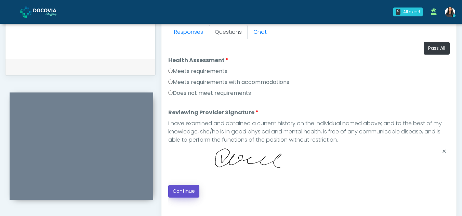
click at [183, 189] on button "Continue" at bounding box center [183, 191] width 31 height 13
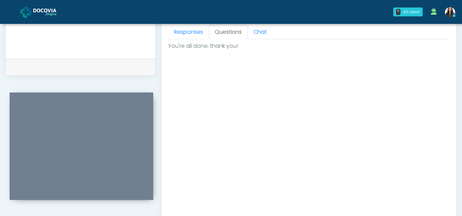
scroll to position [410, 0]
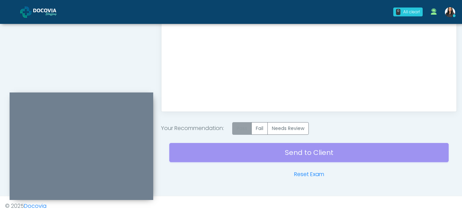
click at [244, 131] on label "Pass" at bounding box center [241, 128] width 19 height 13
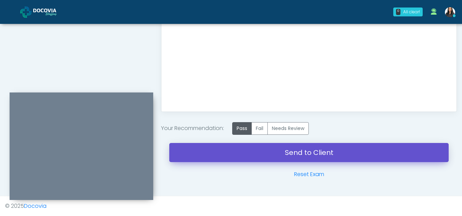
click at [296, 155] on link "Send to Client" at bounding box center [308, 152] width 279 height 19
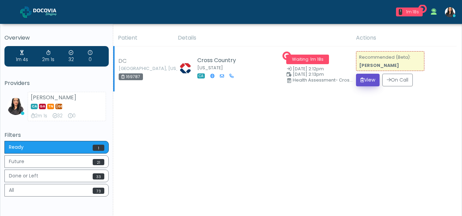
click at [364, 79] on button "View" at bounding box center [368, 80] width 24 height 13
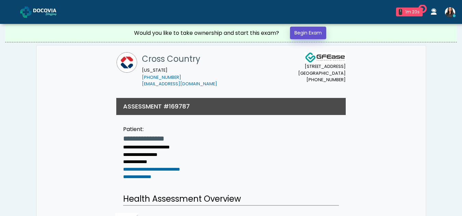
click at [302, 34] on link "Begin Exam" at bounding box center [308, 33] width 36 height 13
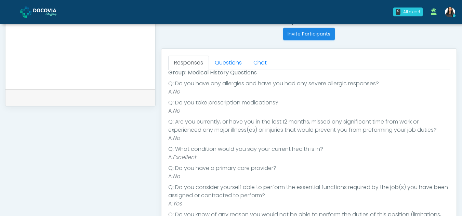
scroll to position [275, 0]
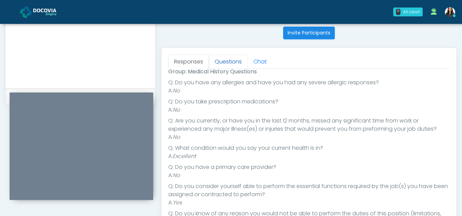
click at [228, 65] on link "Questions" at bounding box center [228, 62] width 39 height 14
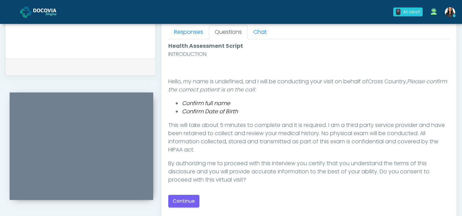
scroll to position [311, 0]
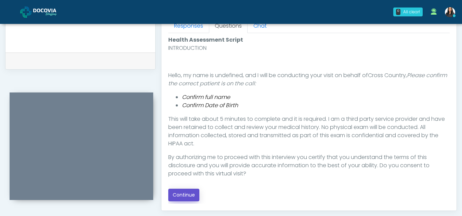
click at [184, 196] on button "Continue" at bounding box center [183, 195] width 31 height 13
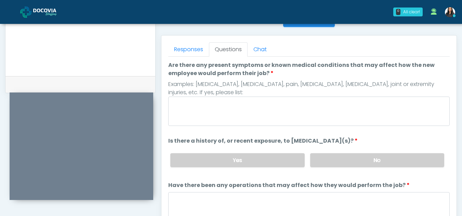
scroll to position [268, 0]
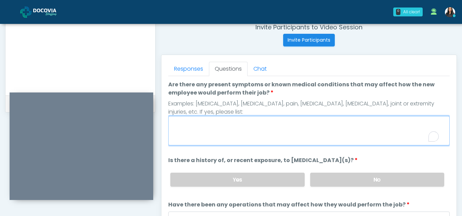
click at [244, 128] on textarea "Are there any present symptoms or known medical conditions that may affect how …" at bounding box center [308, 130] width 281 height 29
type textarea "**"
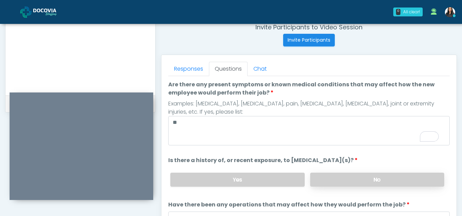
click at [382, 180] on label "No" at bounding box center [377, 180] width 134 height 14
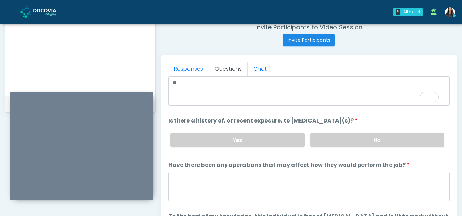
scroll to position [58, 0]
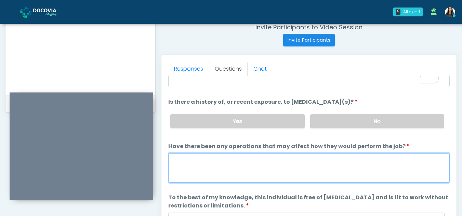
click at [213, 169] on textarea "Have there been any operations that may affect how they would perform the job?" at bounding box center [308, 168] width 281 height 29
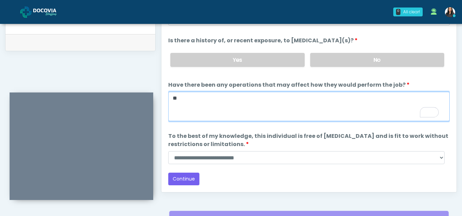
scroll to position [330, 0]
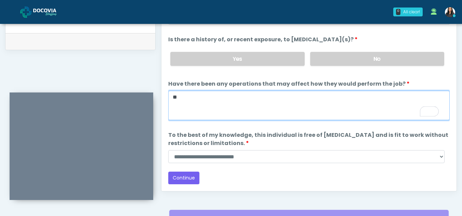
type textarea "**"
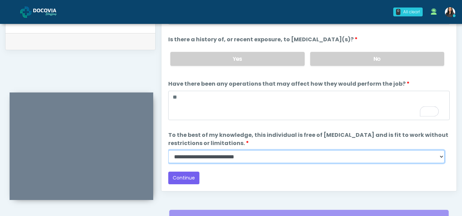
click at [442, 158] on select "**********" at bounding box center [306, 156] width 276 height 13
select select "******"
click at [168, 150] on select "**********" at bounding box center [306, 156] width 276 height 13
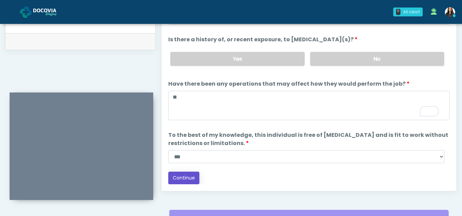
click at [187, 178] on button "Continue" at bounding box center [183, 178] width 31 height 13
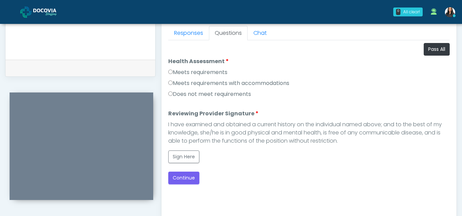
scroll to position [299, 0]
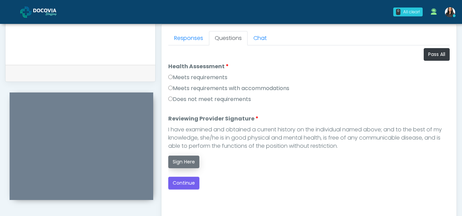
click at [185, 161] on button "Sign Here" at bounding box center [183, 162] width 31 height 13
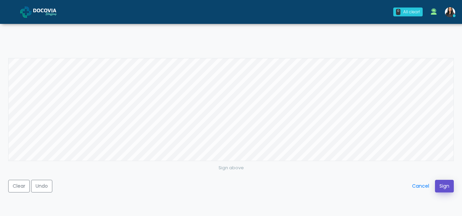
click at [443, 186] on button "Sign" at bounding box center [444, 186] width 19 height 13
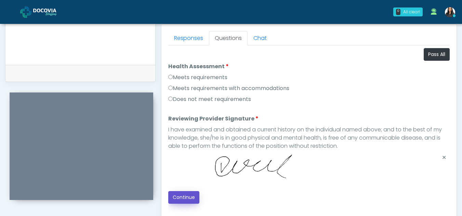
click at [185, 194] on button "Continue" at bounding box center [183, 198] width 31 height 13
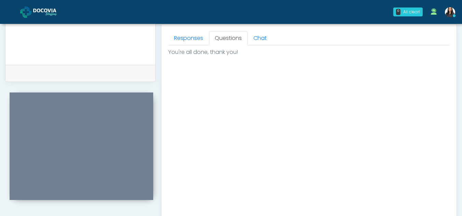
scroll to position [410, 0]
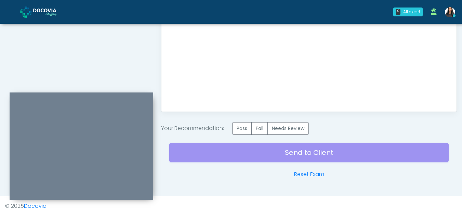
drag, startPoint x: 242, startPoint y: 129, endPoint x: 307, endPoint y: 148, distance: 68.6
click at [242, 128] on label "Pass" at bounding box center [241, 128] width 19 height 13
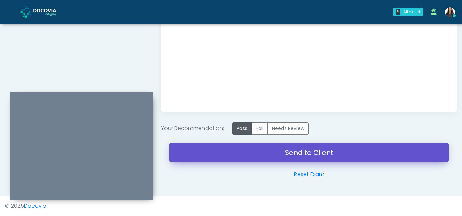
click at [328, 157] on link "Send to Client" at bounding box center [308, 152] width 279 height 19
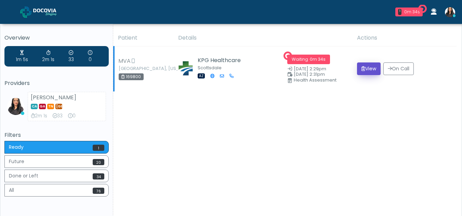
click at [371, 70] on button "View" at bounding box center [369, 69] width 24 height 13
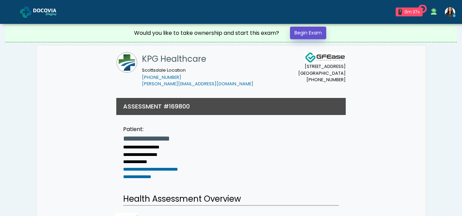
click at [307, 31] on link "Begin Exam" at bounding box center [308, 33] width 36 height 13
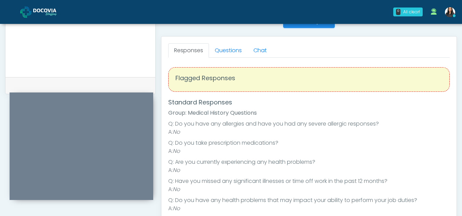
scroll to position [254, 0]
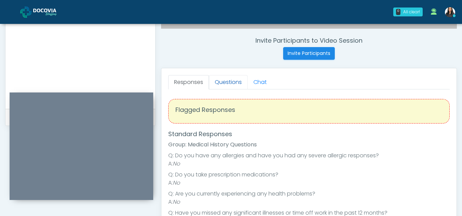
click at [237, 82] on link "Questions" at bounding box center [228, 82] width 39 height 14
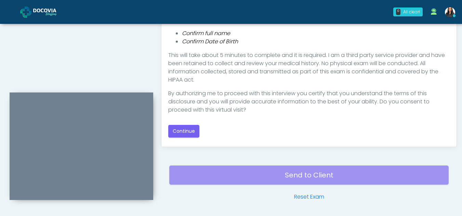
scroll to position [376, 0]
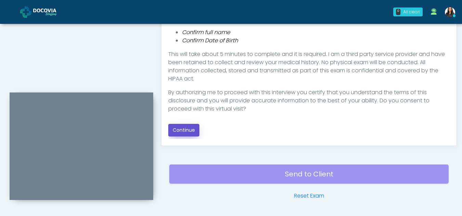
click at [194, 126] on button "Continue" at bounding box center [183, 130] width 31 height 13
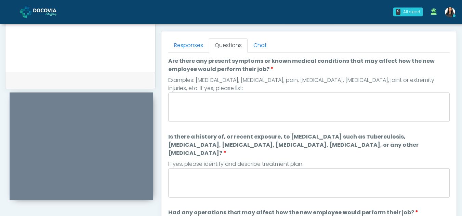
scroll to position [281, 0]
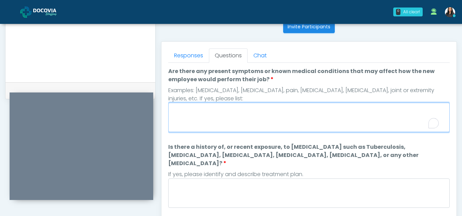
click at [215, 114] on textarea "Are there any present symptoms or known medical conditions that may affect how …" at bounding box center [308, 117] width 281 height 29
type textarea "**"
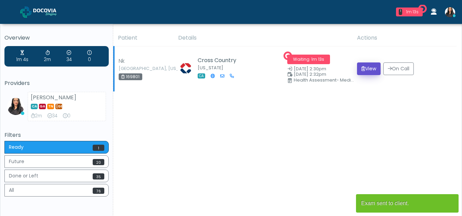
click at [370, 67] on button "View" at bounding box center [369, 69] width 24 height 13
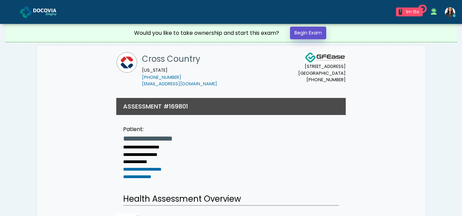
click at [304, 32] on link "Begin Exam" at bounding box center [308, 33] width 36 height 13
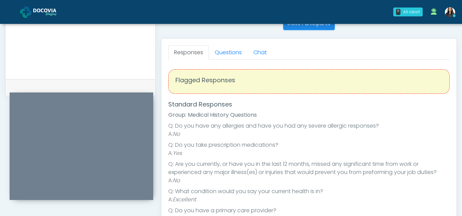
scroll to position [281, 0]
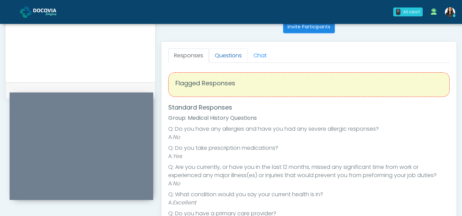
click at [224, 54] on link "Questions" at bounding box center [228, 56] width 39 height 14
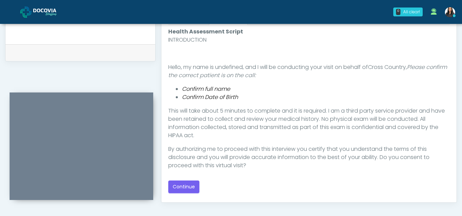
scroll to position [324, 0]
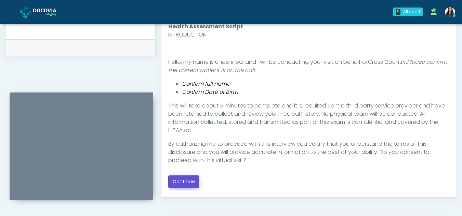
click at [184, 183] on button "Continue" at bounding box center [183, 182] width 31 height 13
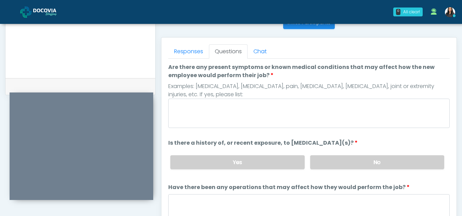
scroll to position [275, 0]
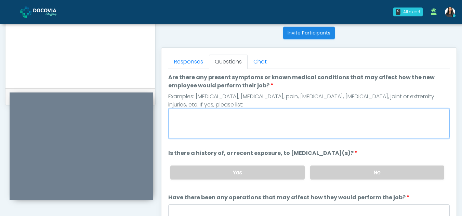
click at [206, 122] on textarea "Are there any present symptoms or known medical conditions that may affect how …" at bounding box center [308, 123] width 281 height 29
type textarea "**"
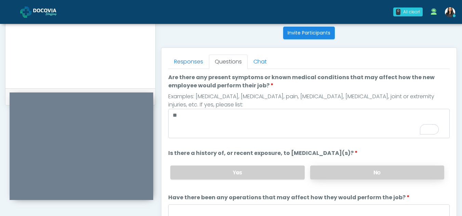
click at [376, 169] on label "No" at bounding box center [377, 173] width 134 height 14
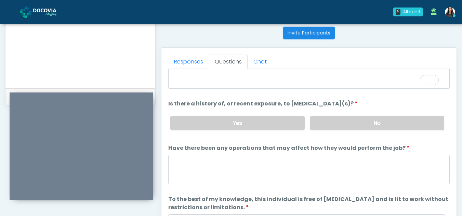
scroll to position [58, 0]
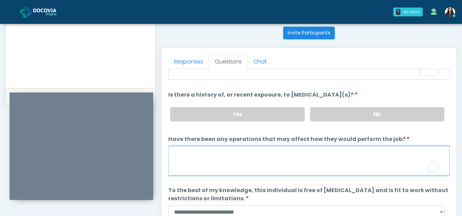
click at [246, 157] on textarea "Have there been any operations that may affect how they would perform the job?" at bounding box center [308, 160] width 281 height 29
type textarea "**"
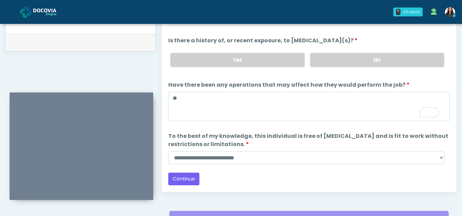
scroll to position [330, 0]
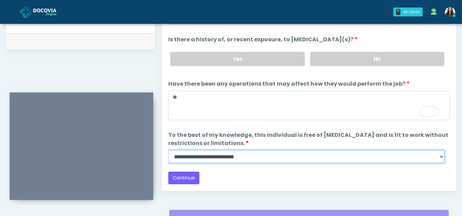
click at [438, 158] on select "**********" at bounding box center [306, 156] width 276 height 13
select select "******"
click at [168, 150] on select "**********" at bounding box center [306, 156] width 276 height 13
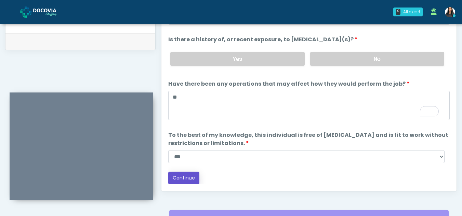
click at [182, 176] on button "Continue" at bounding box center [183, 178] width 31 height 13
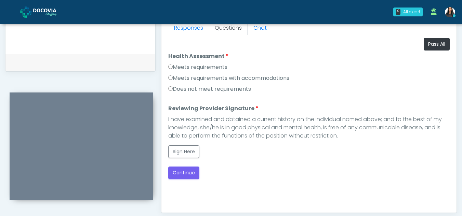
scroll to position [302, 0]
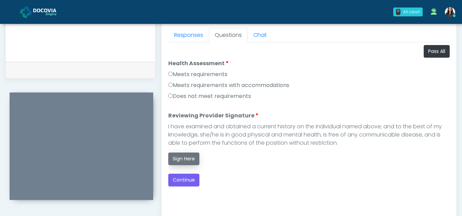
click at [186, 160] on button "Sign Here" at bounding box center [183, 159] width 31 height 13
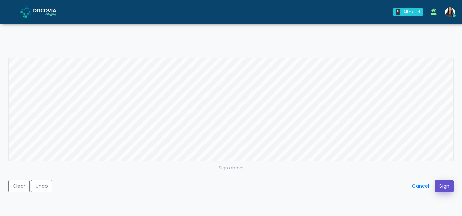
click at [447, 188] on button "Sign" at bounding box center [444, 186] width 19 height 13
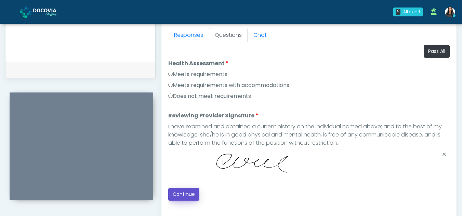
click at [185, 197] on button "Continue" at bounding box center [183, 194] width 31 height 13
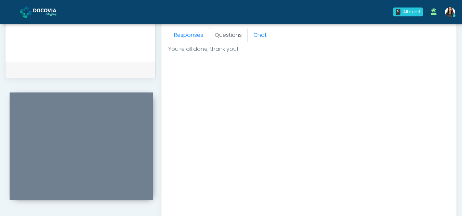
scroll to position [410, 0]
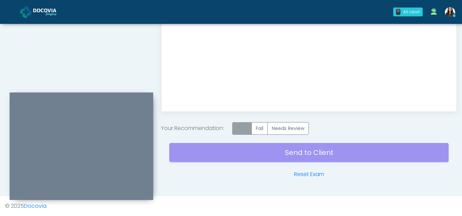
click at [247, 128] on label "Pass" at bounding box center [241, 128] width 19 height 13
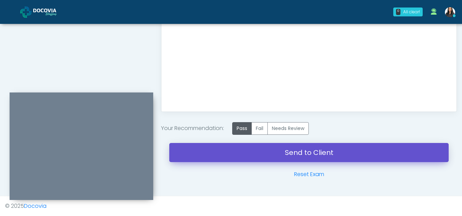
click at [336, 154] on link "Send to Client" at bounding box center [308, 152] width 279 height 19
